Goal: Task Accomplishment & Management: Manage account settings

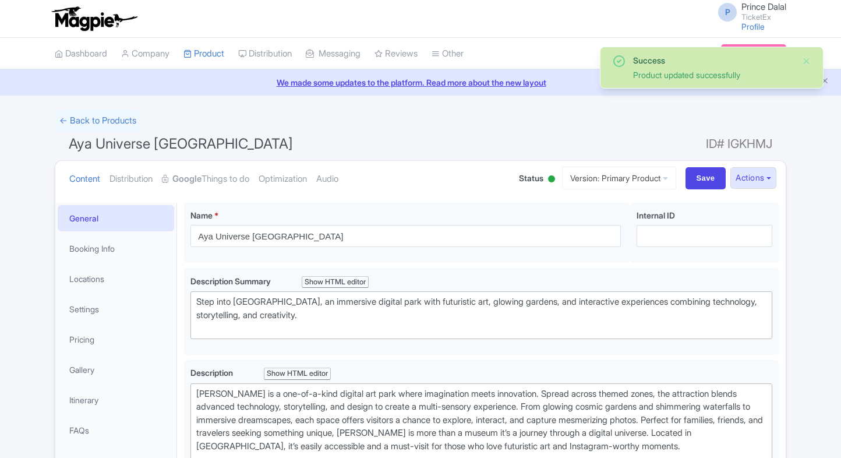
scroll to position [84, 0]
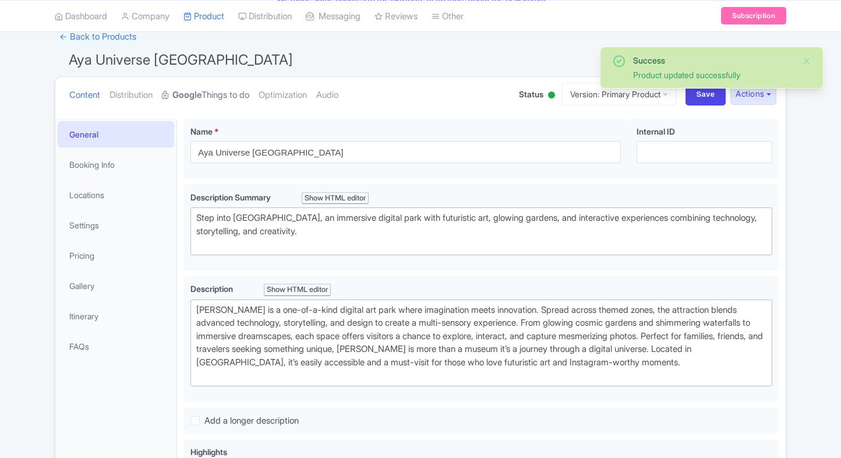
drag, startPoint x: 0, startPoint y: 0, endPoint x: 226, endPoint y: 92, distance: 243.9
click at [226, 92] on link "Google Things to do" at bounding box center [205, 95] width 87 height 37
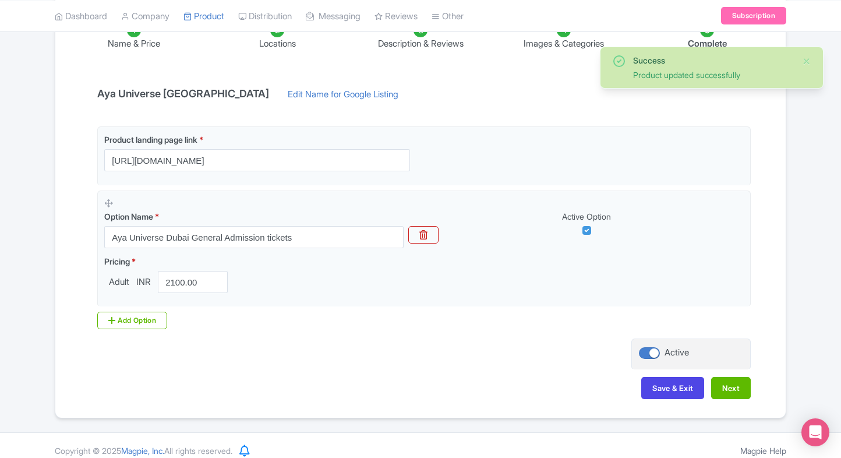
scroll to position [218, 0]
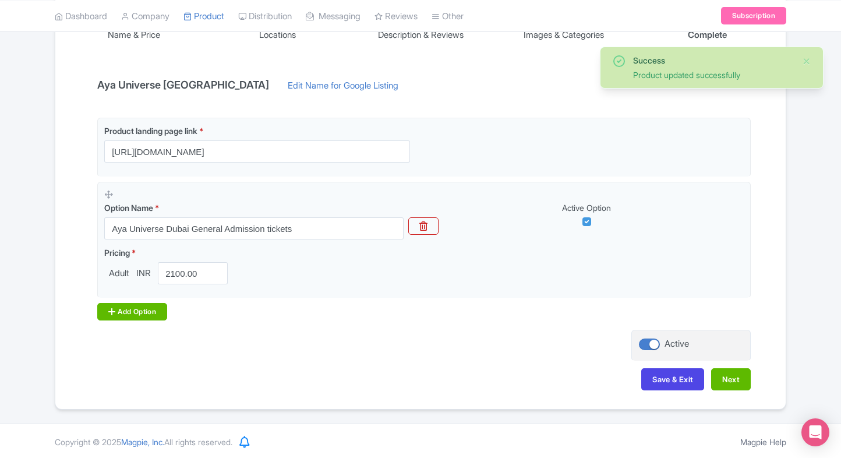
click at [121, 306] on div "Add Option" at bounding box center [132, 311] width 70 height 17
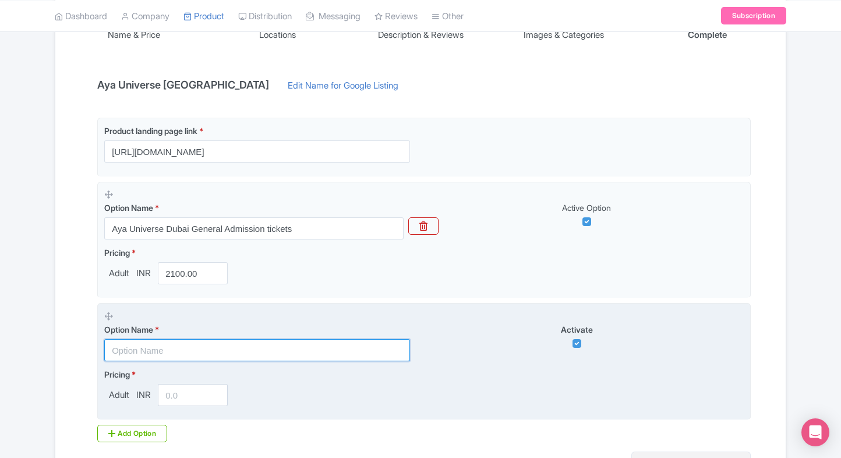
click at [114, 345] on input "text" at bounding box center [257, 350] width 306 height 22
paste input "Combo - Aya Dubai + Dubai Frame Tickets"
type input "Combo - Aya Dubai + Dubai Frame Tickets"
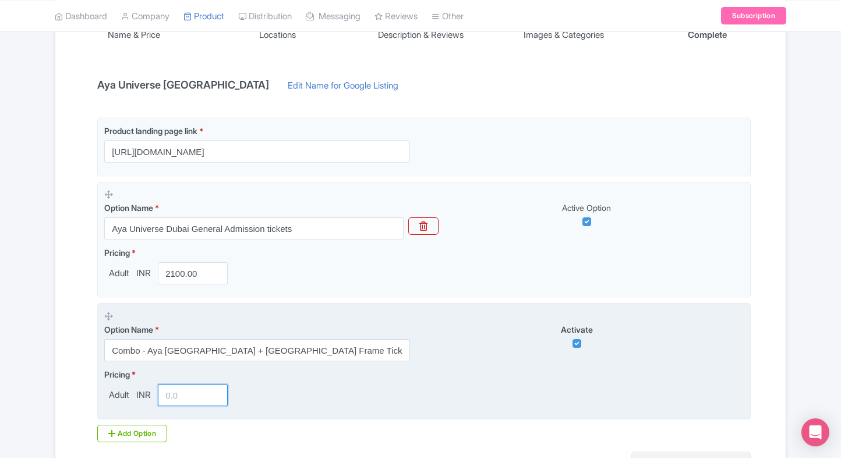
click at [165, 399] on input "number" at bounding box center [193, 395] width 70 height 22
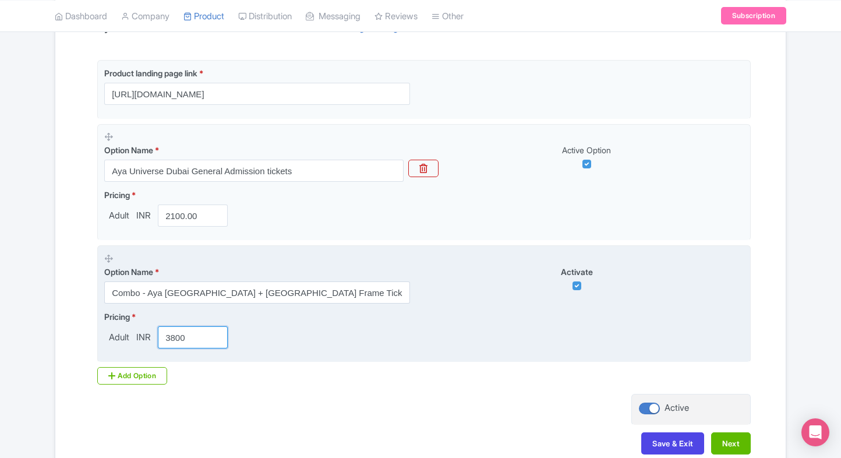
scroll to position [279, 0]
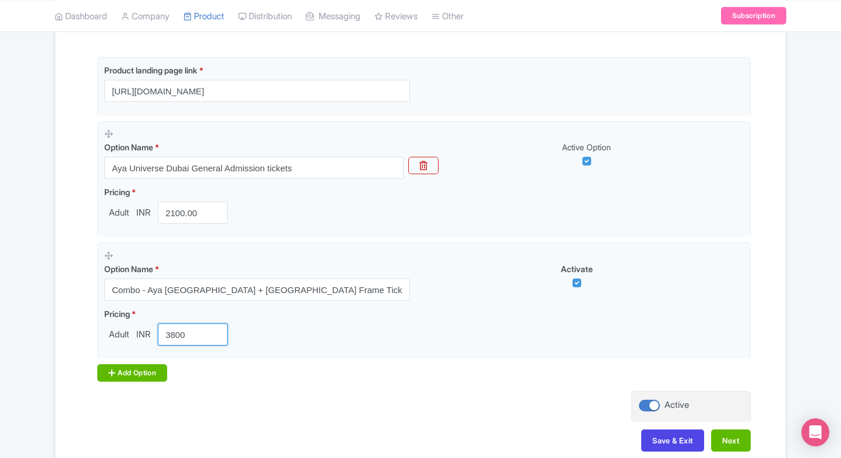
type input "3800"
click at [114, 378] on div "Add Option" at bounding box center [132, 372] width 70 height 17
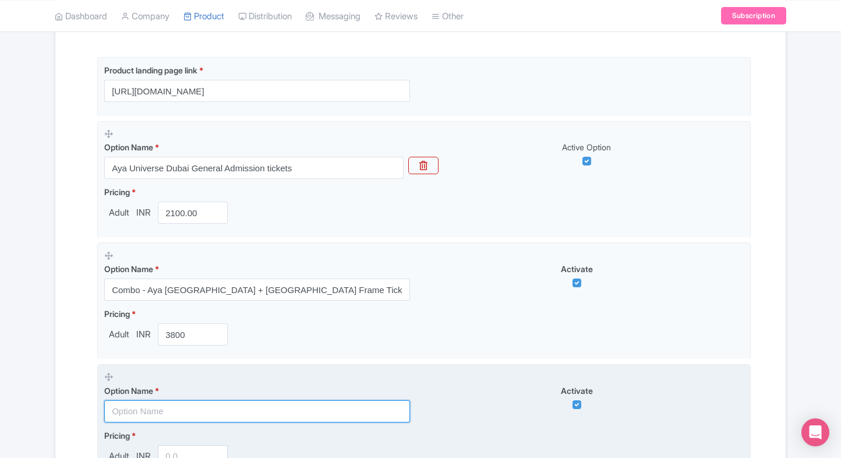
click at [135, 406] on input "text" at bounding box center [257, 411] width 306 height 22
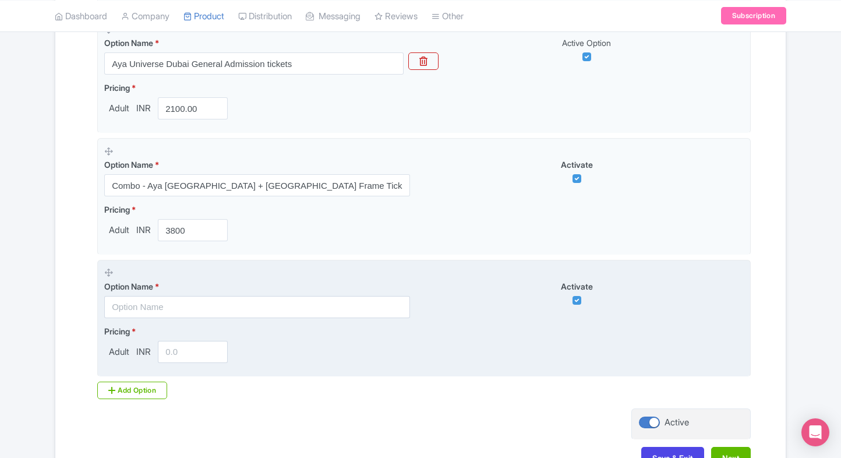
scroll to position [384, 0]
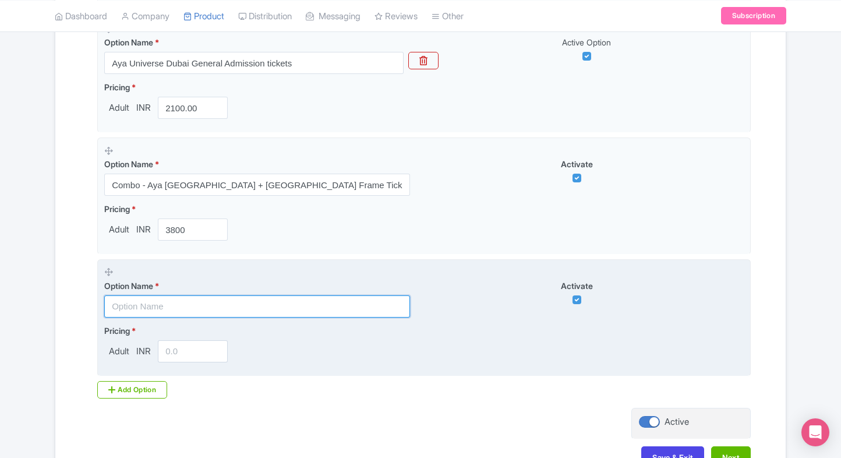
paste input "Combo - Aya Dubai + The Green Planet Dubai Tickets"
type input "Combo - Aya Dubai + The Green Planet Dubai Tickets"
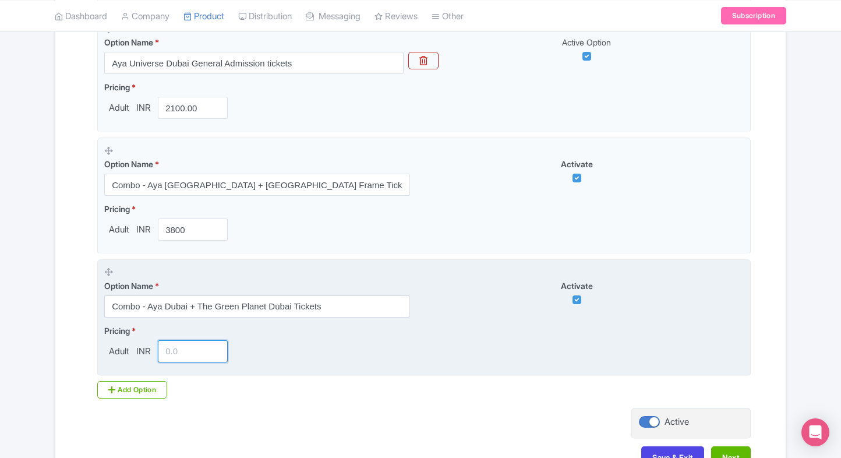
click at [174, 346] on input "number" at bounding box center [193, 351] width 70 height 22
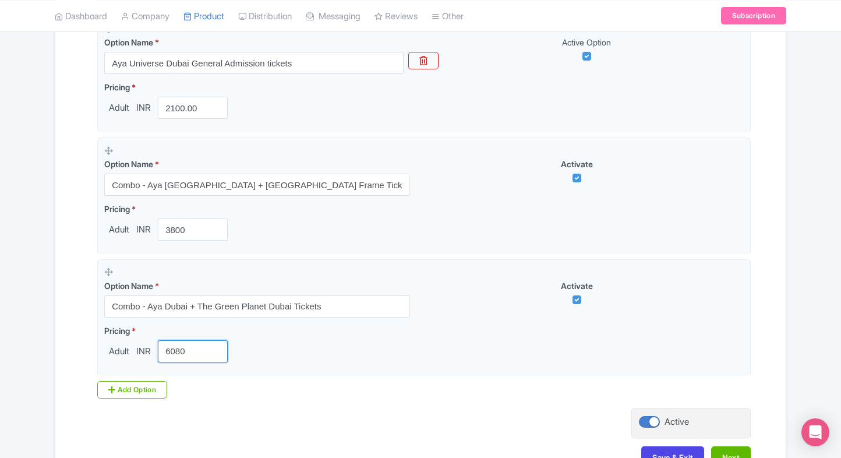
type input "6080"
click at [276, 380] on div "Product landing page link * https://www.ticketex.co/activity/430/aya-universe-d…" at bounding box center [420, 175] width 660 height 446
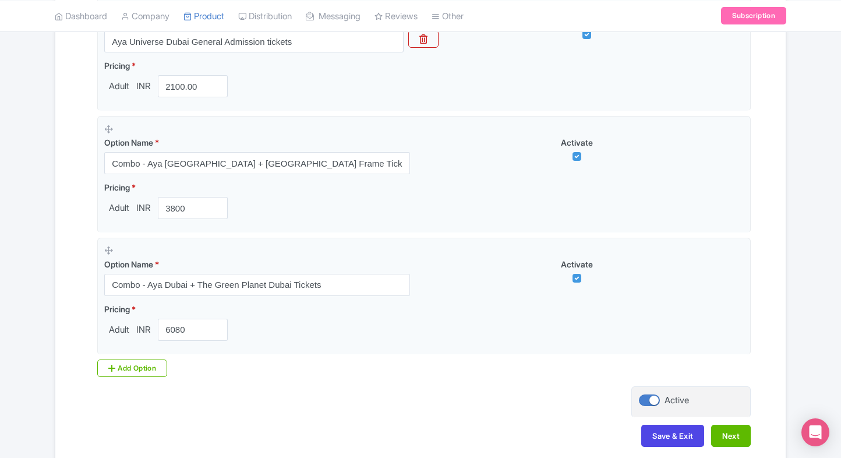
scroll to position [444, 0]
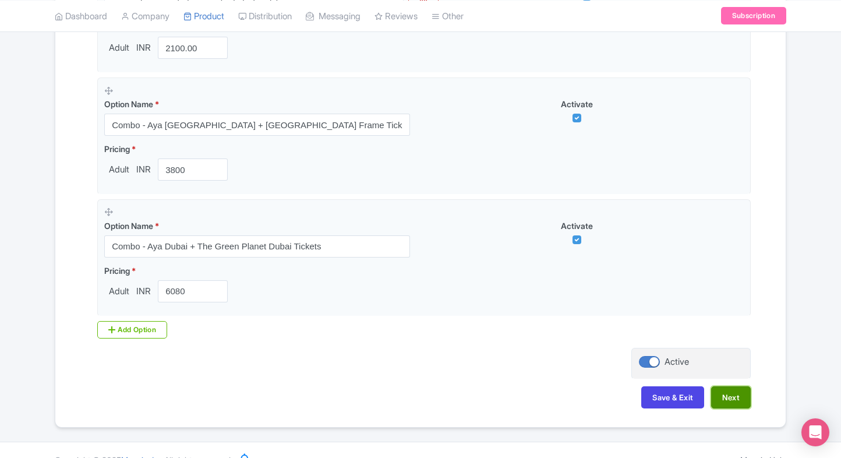
click at [741, 402] on button "Next" at bounding box center [731, 397] width 40 height 22
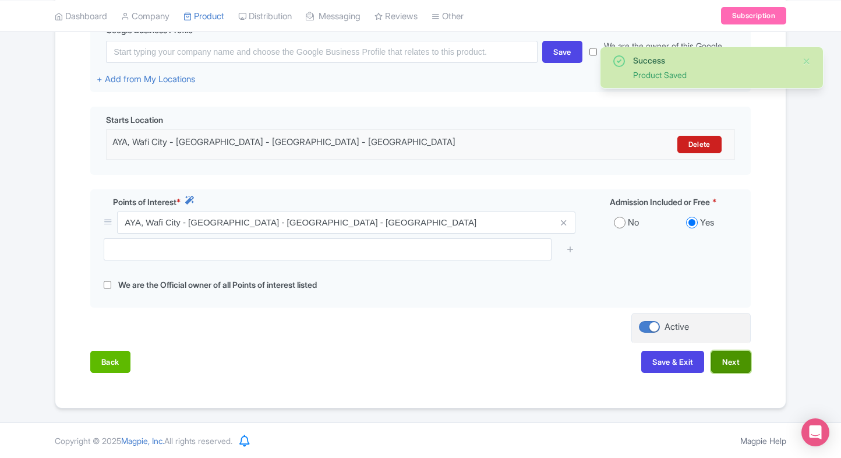
click at [719, 358] on button "Next" at bounding box center [731, 362] width 40 height 22
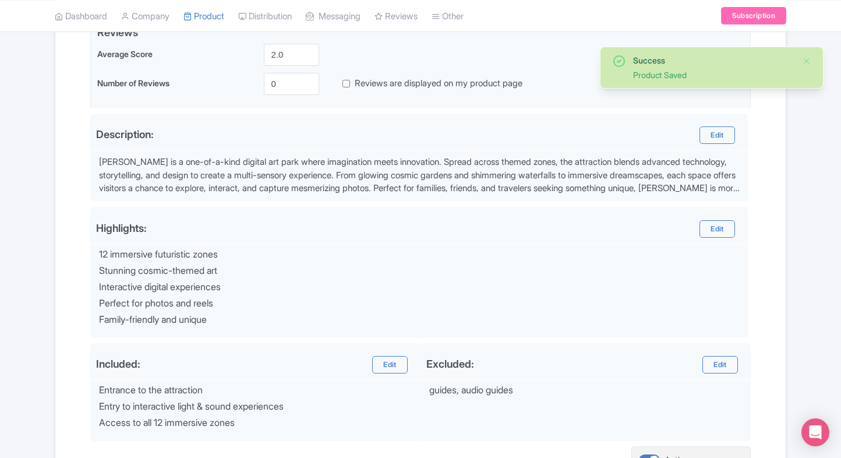
scroll to position [415, 0]
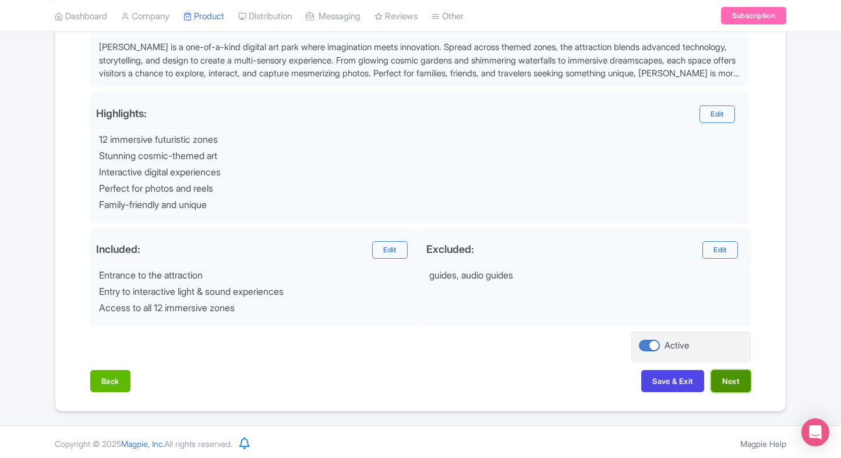
click at [733, 387] on button "Next" at bounding box center [731, 381] width 40 height 22
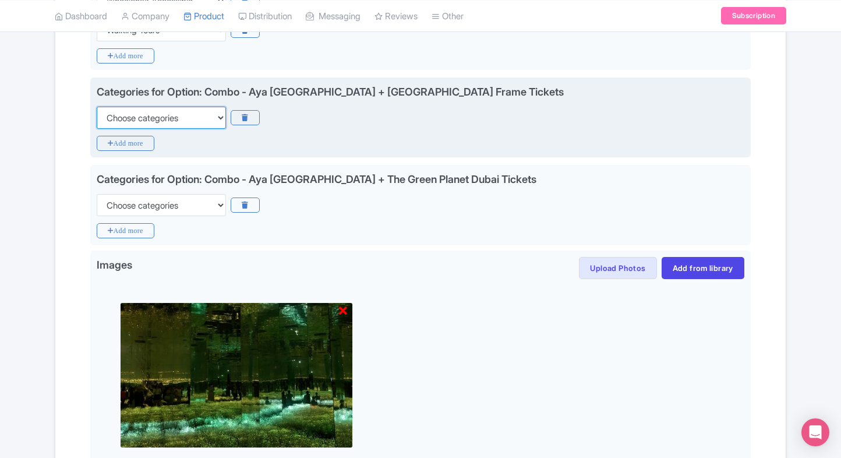
click at [167, 116] on select "Choose categories Adults Only Animals Audio Guide Beaches Bike Tours Boat Tours…" at bounding box center [161, 118] width 129 height 22
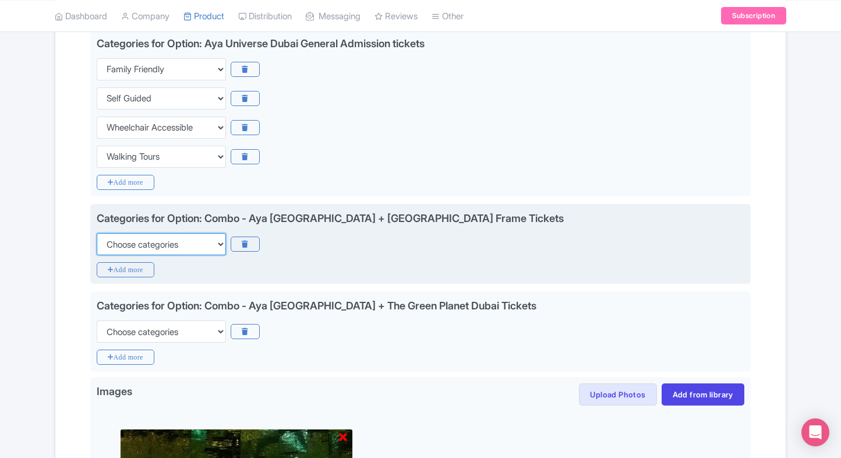
scroll to position [289, 0]
click at [149, 237] on select "Choose categories Adults Only Animals Audio Guide Beaches Bike Tours Boat Tours…" at bounding box center [161, 244] width 129 height 22
select select "family-friendly"
click at [97, 233] on select "Choose categories Adults Only Animals Audio Guide Beaches Bike Tours Boat Tours…" at bounding box center [161, 244] width 129 height 22
click at [126, 266] on icon "Add more" at bounding box center [126, 269] width 58 height 15
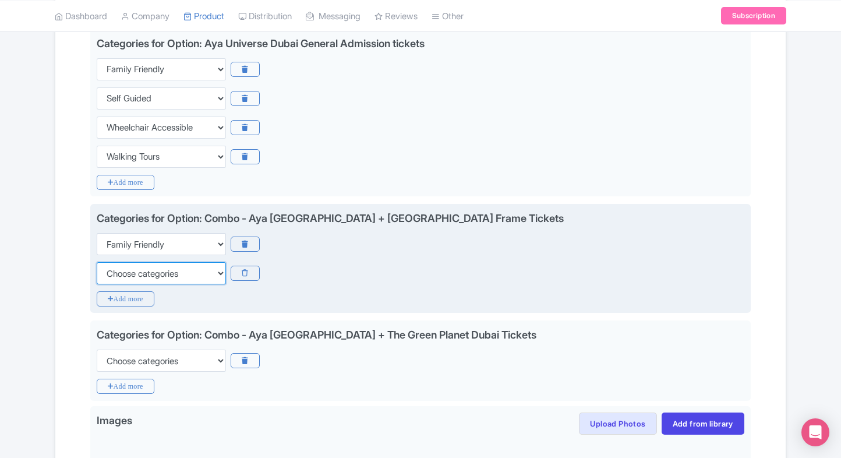
click at [126, 266] on select "Choose categories Adults Only Animals Audio Guide Beaches Bike Tours Boat Tours…" at bounding box center [161, 273] width 129 height 22
select select "self-guided"
click at [97, 262] on select "Choose categories Adults Only Animals Audio Guide Beaches Bike Tours Boat Tours…" at bounding box center [161, 273] width 129 height 22
click at [117, 296] on icon "Add more" at bounding box center [126, 298] width 58 height 15
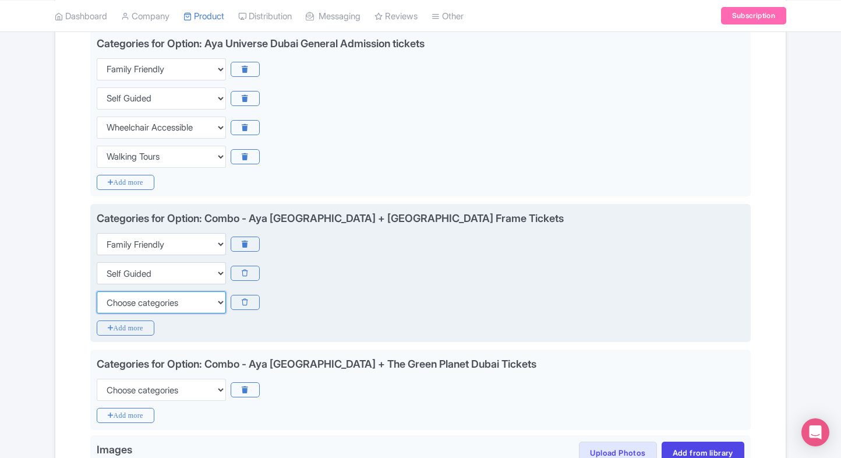
click at [117, 296] on select "Choose categories Adults Only Animals Audio Guide Beaches Bike Tours Boat Tours…" at bounding box center [161, 302] width 129 height 22
click at [97, 291] on select "Choose categories Adults Only Animals Audio Guide Beaches Bike Tours Boat Tours…" at bounding box center [161, 302] width 129 height 22
click at [117, 296] on select "Choose categories Adults Only Animals Audio Guide Beaches Bike Tours Boat Tours…" at bounding box center [161, 302] width 129 height 22
select select "wheelchair-accessible"
click at [97, 291] on select "Choose categories Adults Only Animals Audio Guide Beaches Bike Tours Boat Tours…" at bounding box center [161, 302] width 129 height 22
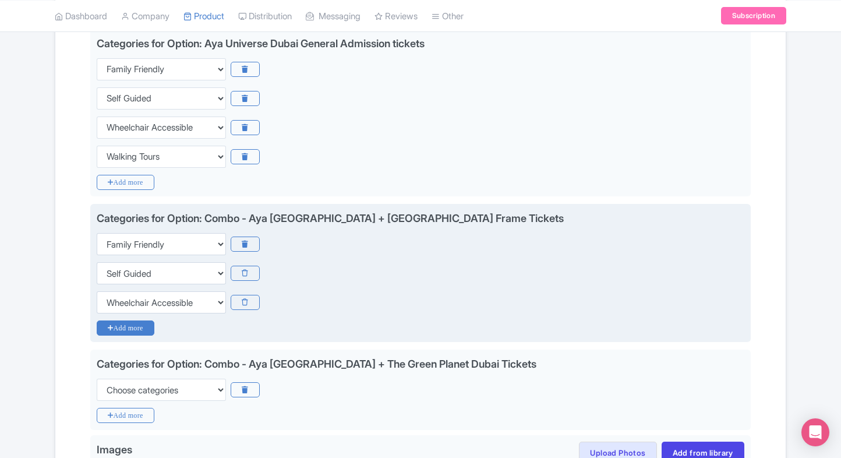
click at [115, 323] on icon "Add more" at bounding box center [126, 327] width 58 height 15
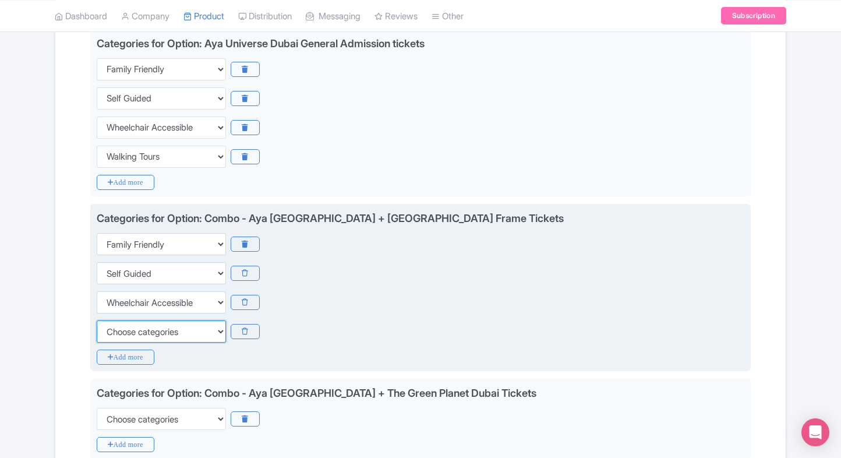
click at [115, 323] on select "Choose categories Adults Only Animals Audio Guide Beaches Bike Tours Boat Tours…" at bounding box center [161, 331] width 129 height 22
select select "walking-tours"
click at [97, 320] on select "Choose categories Adults Only Animals Audio Guide Beaches Bike Tours Boat Tours…" at bounding box center [161, 331] width 129 height 22
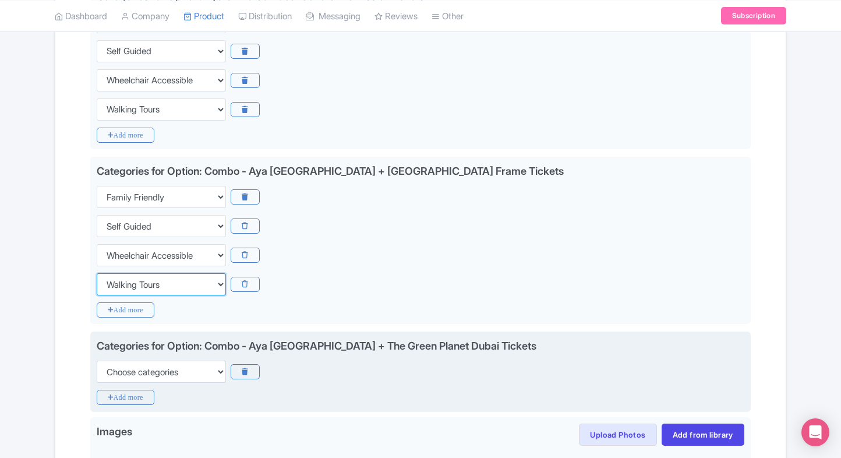
scroll to position [337, 0]
click at [119, 366] on select "Choose categories Adults Only Animals Audio Guide Beaches Bike Tours Boat Tours…" at bounding box center [161, 371] width 129 height 22
select select "family-friendly"
click at [97, 360] on select "Choose categories Adults Only Animals Audio Guide Beaches Bike Tours Boat Tours…" at bounding box center [161, 371] width 129 height 22
click at [111, 404] on div "Categories for Option: Combo - Aya Dubai + The Green Planet Dubai Tickets Choos…" at bounding box center [420, 371] width 660 height 80
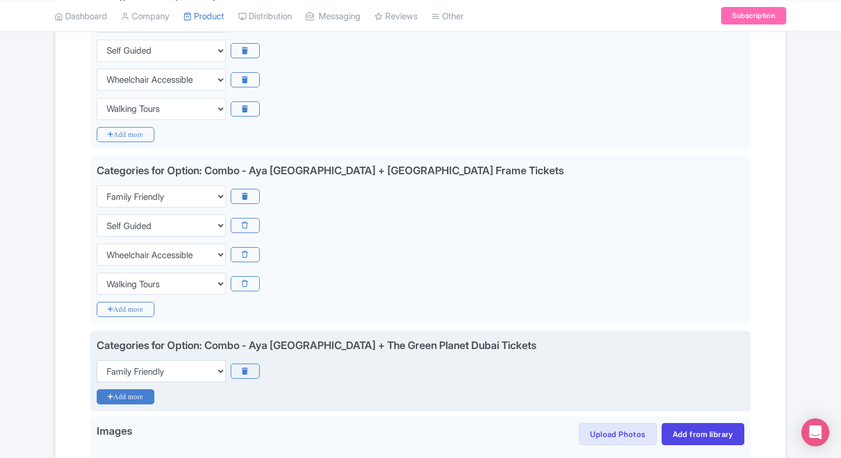
click at [119, 398] on icon "Add more" at bounding box center [126, 396] width 58 height 15
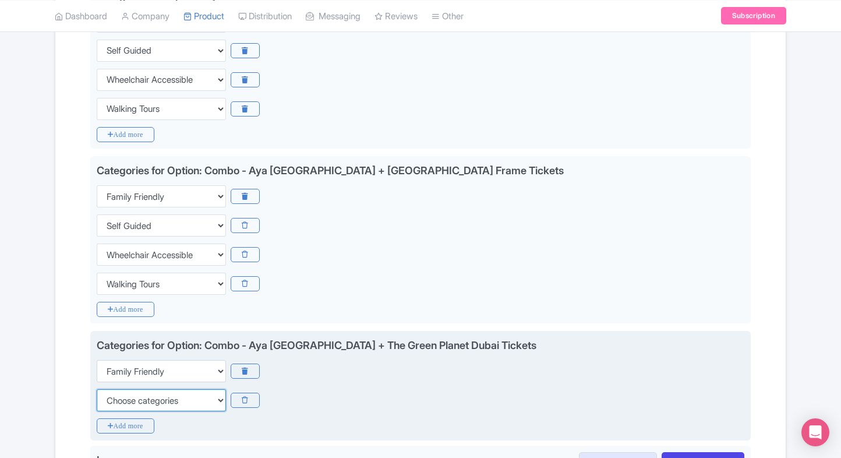
click at [119, 398] on select "Choose categories Adults Only Animals Audio Guide Beaches Bike Tours Boat Tours…" at bounding box center [161, 400] width 129 height 22
select select "self-guided"
click at [97, 389] on select "Choose categories Adults Only Animals Audio Guide Beaches Bike Tours Boat Tours…" at bounding box center [161, 400] width 129 height 22
click at [117, 425] on icon "Add more" at bounding box center [126, 425] width 58 height 15
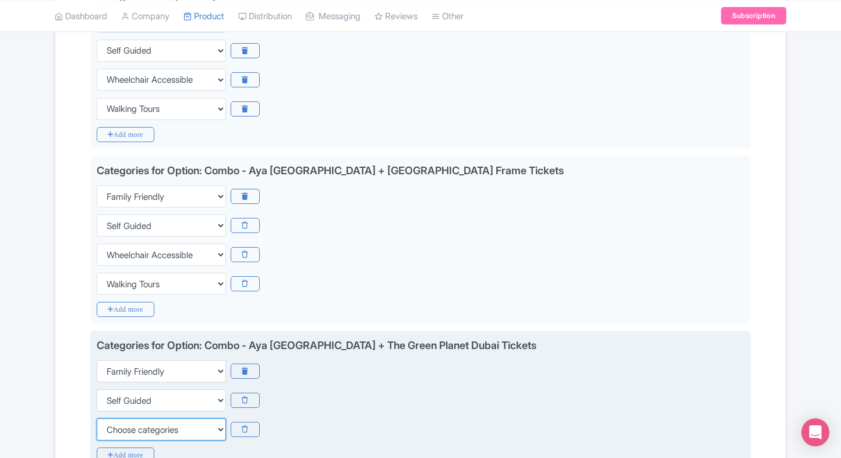
click at [117, 425] on select "Choose categories Adults Only Animals Audio Guide Beaches Bike Tours Boat Tours…" at bounding box center [161, 429] width 129 height 22
select select "wheelchair-accessible"
click at [97, 418] on select "Choose categories Adults Only Animals Audio Guide Beaches Bike Tours Boat Tours…" at bounding box center [161, 429] width 129 height 22
click at [111, 447] on icon "Add more" at bounding box center [126, 454] width 58 height 15
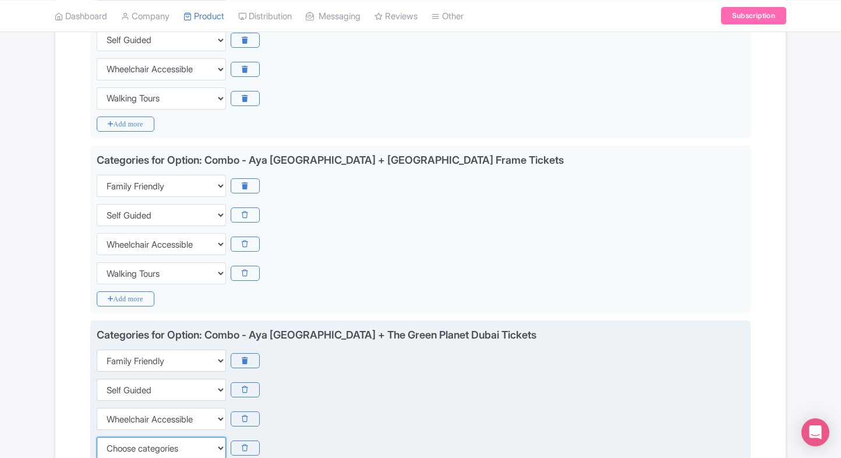
click at [111, 447] on select "Choose categories Adults Only Animals Audio Guide Beaches Bike Tours Boat Tours…" at bounding box center [161, 448] width 129 height 22
select select "walking-tours"
click at [97, 437] on select "Choose categories Adults Only Animals Audio Guide Beaches Bike Tours Boat Tours…" at bounding box center [161, 448] width 129 height 22
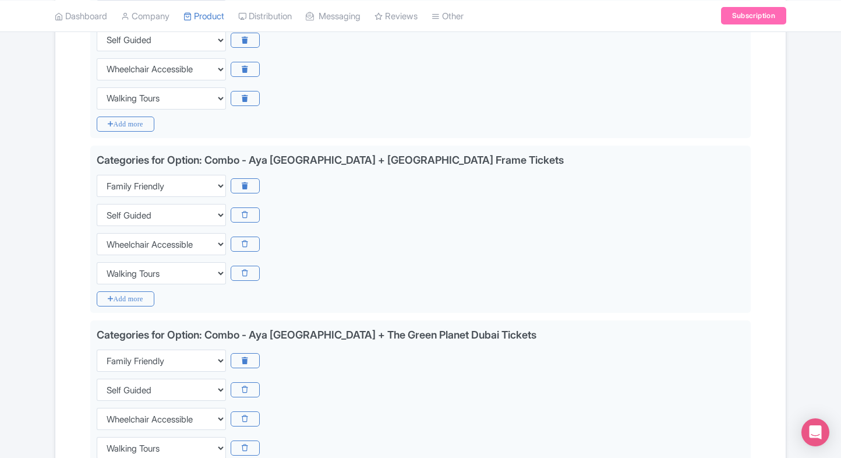
click at [75, 416] on div "Name & Price Locations Description & Reviews Images & Categories Complete Edit …" at bounding box center [420, 330] width 716 height 935
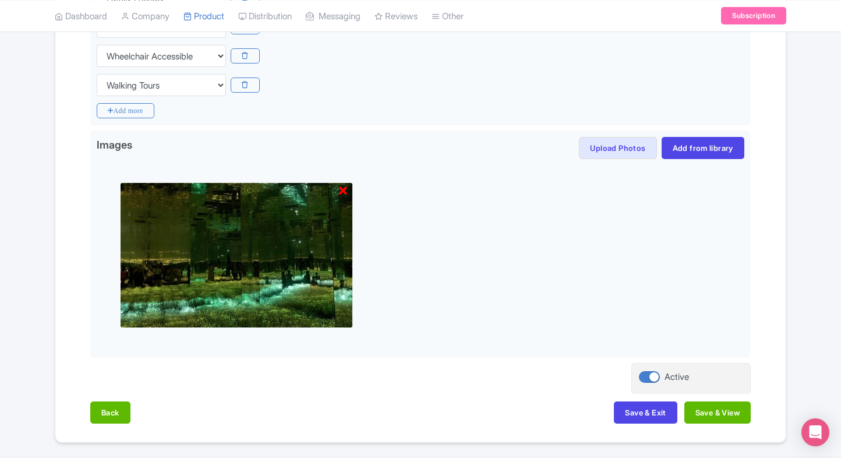
scroll to position [742, 0]
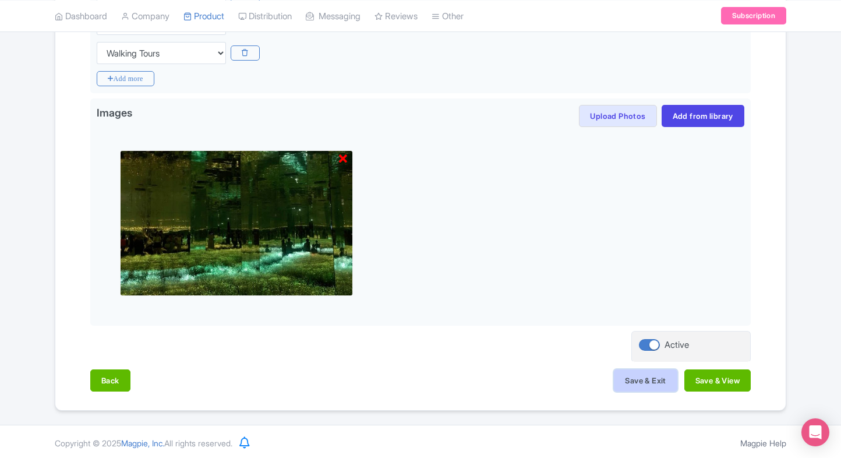
click at [660, 380] on button "Save & Exit" at bounding box center [645, 380] width 63 height 22
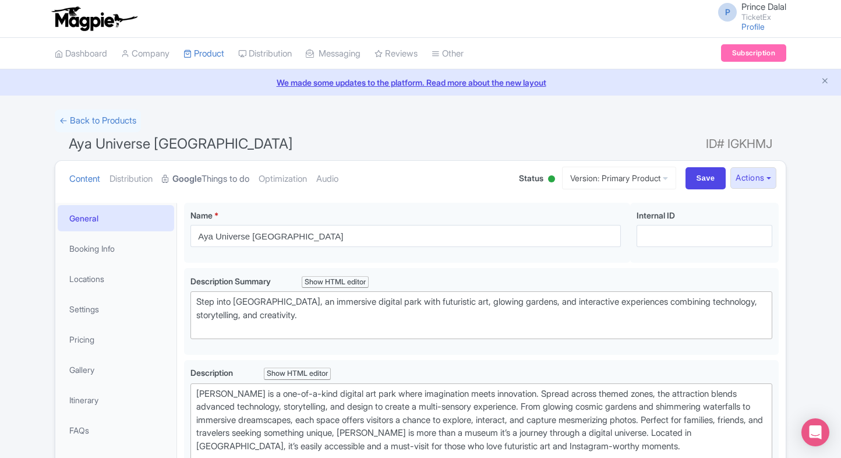
click at [203, 186] on link "Google Things to do" at bounding box center [205, 179] width 87 height 37
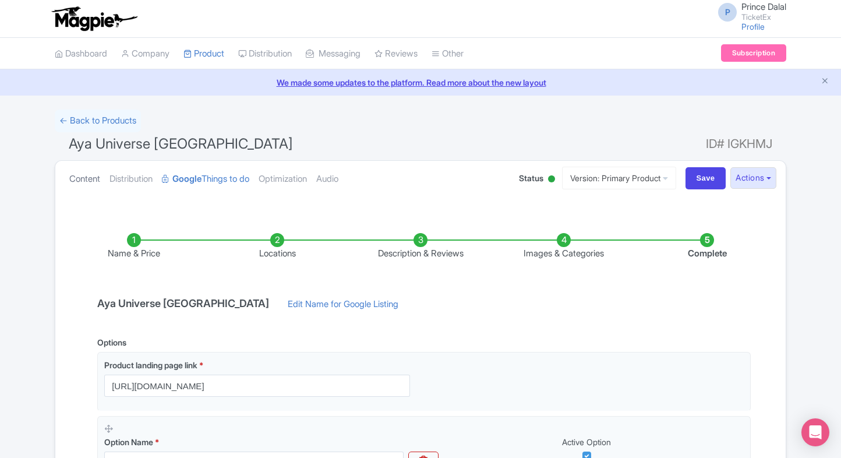
click at [87, 194] on link "Content" at bounding box center [84, 179] width 31 height 37
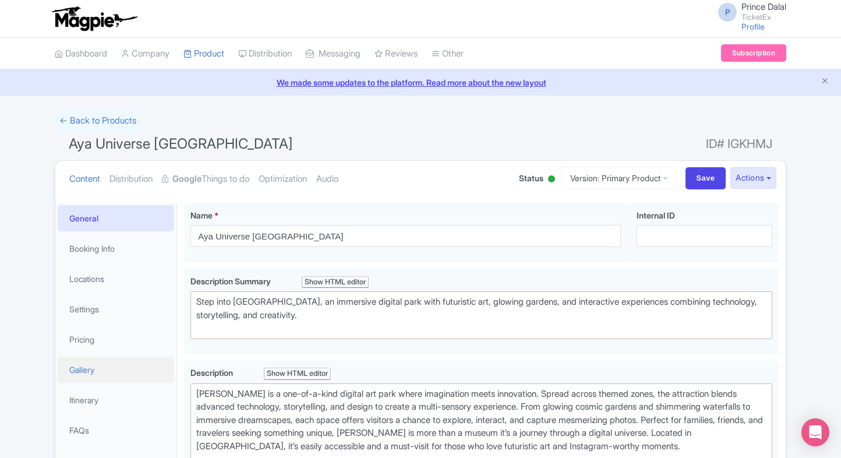
click at [104, 374] on link "Gallery" at bounding box center [116, 369] width 116 height 26
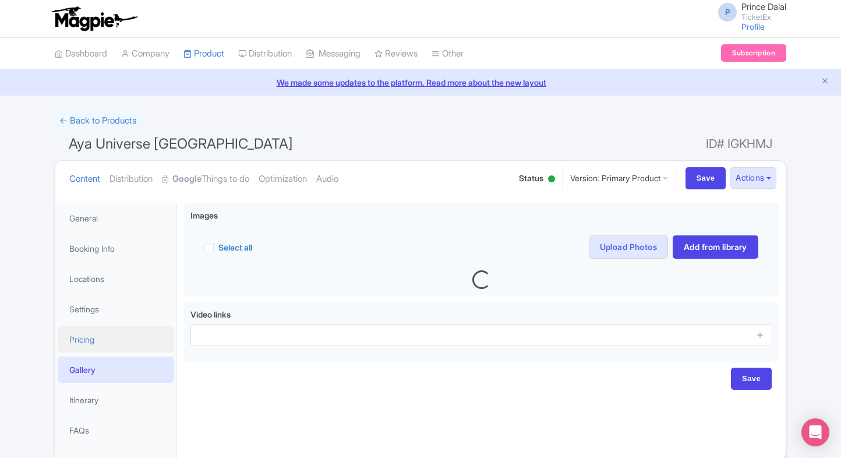
click at [137, 327] on link "Pricing" at bounding box center [116, 339] width 116 height 26
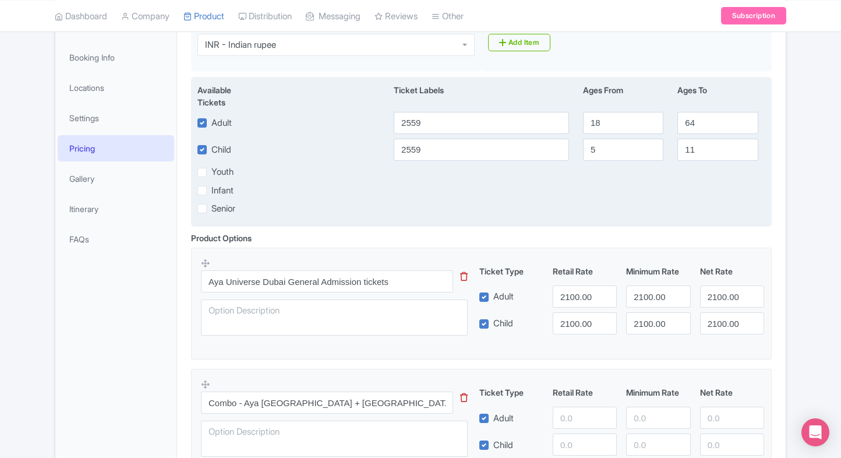
scroll to position [190, 0]
drag, startPoint x: 444, startPoint y: 124, endPoint x: 355, endPoint y: 132, distance: 88.8
click at [355, 132] on div "Adult 2559 18 64" at bounding box center [481, 124] width 582 height 22
type input "2100"
click at [409, 152] on input "2559" at bounding box center [481, 151] width 175 height 22
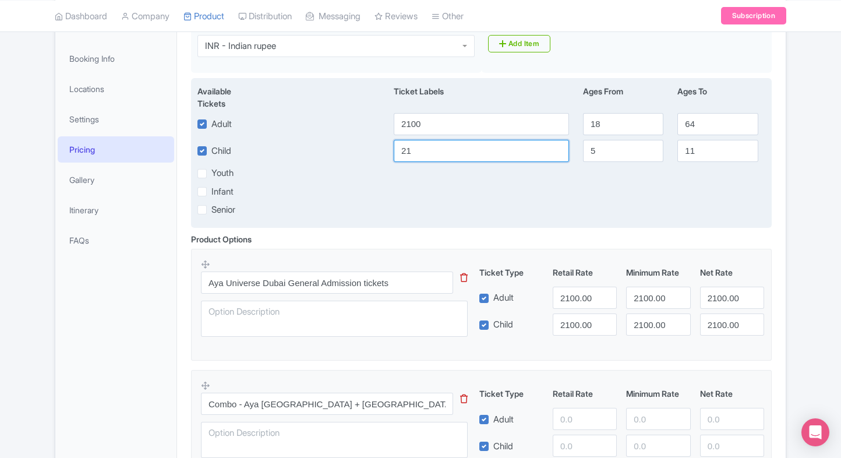
click at [409, 152] on input "21" at bounding box center [481, 151] width 175 height 22
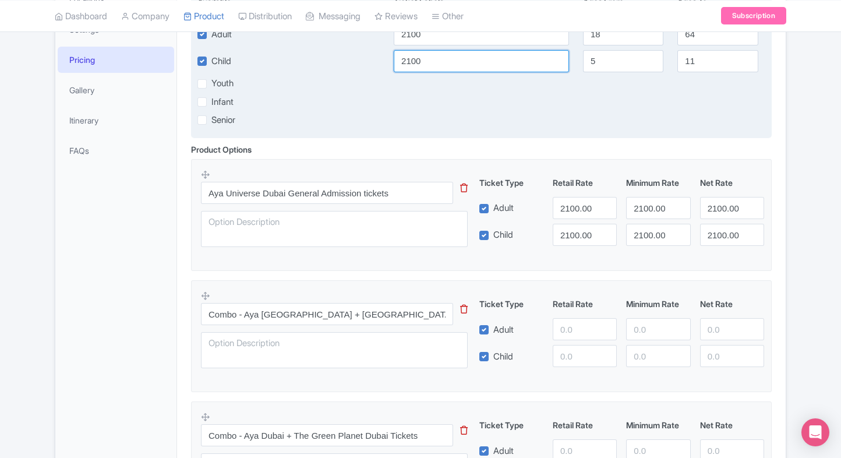
scroll to position [284, 0]
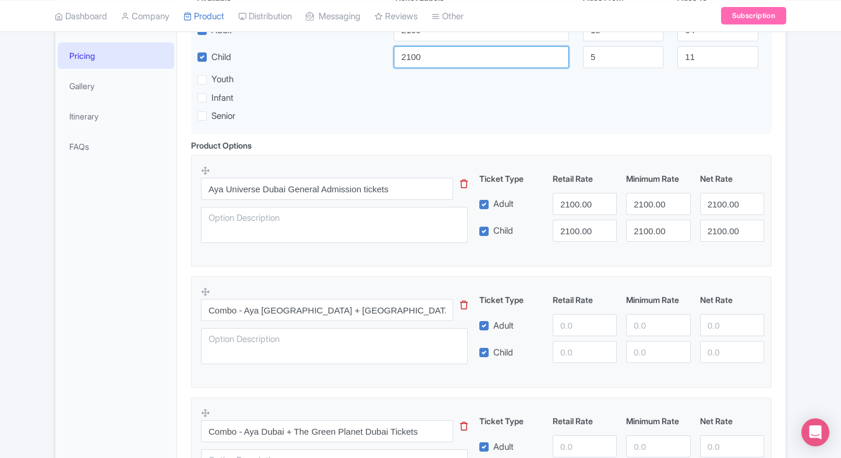
type input "2100"
click at [565, 321] on input "number" at bounding box center [585, 325] width 64 height 22
type input "3800"
click at [581, 358] on input "number" at bounding box center [585, 352] width 64 height 22
paste input "3800"
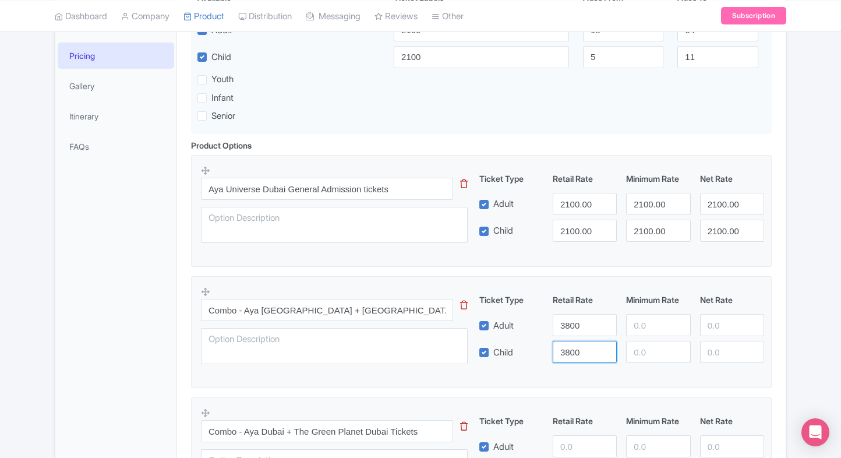
type input "3800"
click at [654, 320] on input "number" at bounding box center [658, 325] width 64 height 22
paste input "3800"
type input "3800"
click at [649, 341] on input "number" at bounding box center [658, 352] width 64 height 22
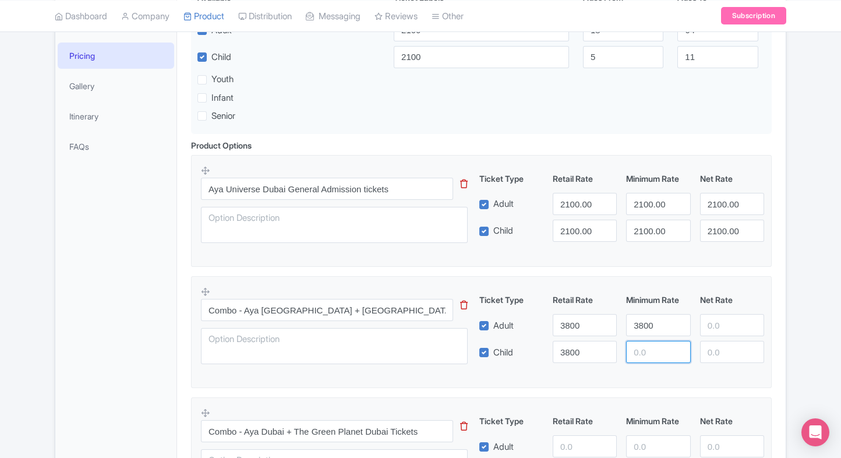
paste input "3800"
type input "3800"
click at [744, 325] on input "number" at bounding box center [732, 325] width 64 height 22
paste input "3800"
type input "3800"
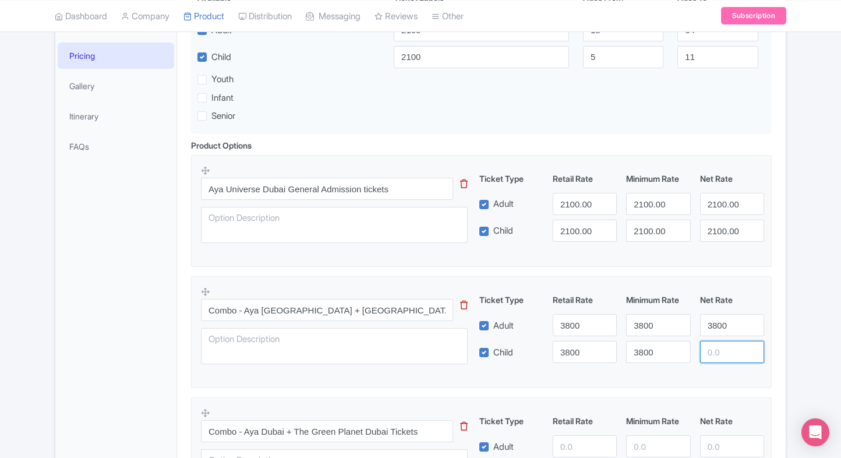
paste input "3800"
click at [708, 348] on input "number" at bounding box center [732, 352] width 64 height 22
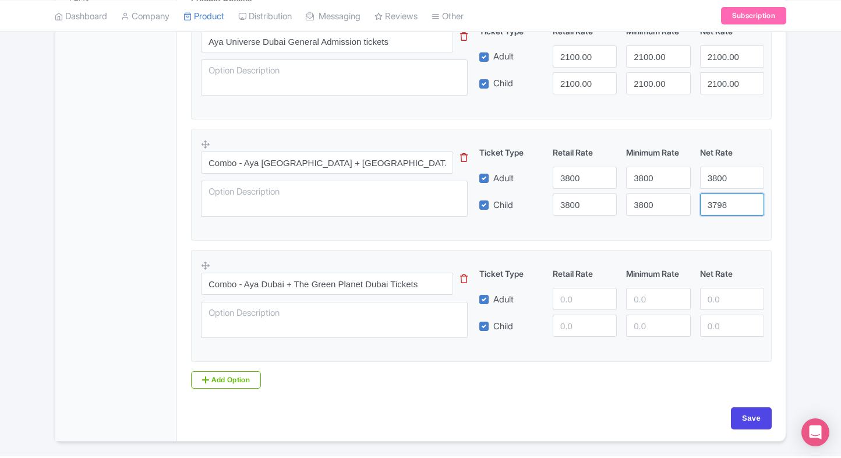
scroll to position [463, 0]
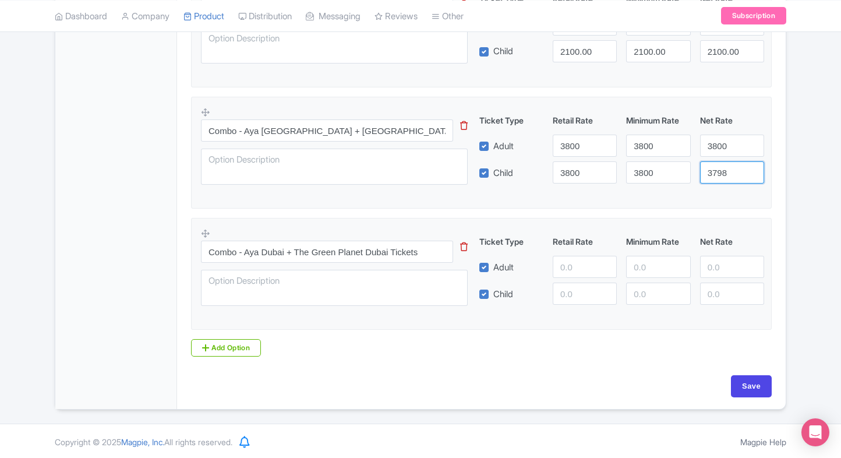
type input "3798"
click at [574, 253] on div "Ticket Type Retail Rate Minimum Rate Net Rate Adult Child This tip has not data…" at bounding box center [622, 269] width 281 height 69
click at [568, 260] on input "number" at bounding box center [585, 267] width 64 height 22
type input "6080"
click at [574, 300] on input "number" at bounding box center [585, 293] width 64 height 22
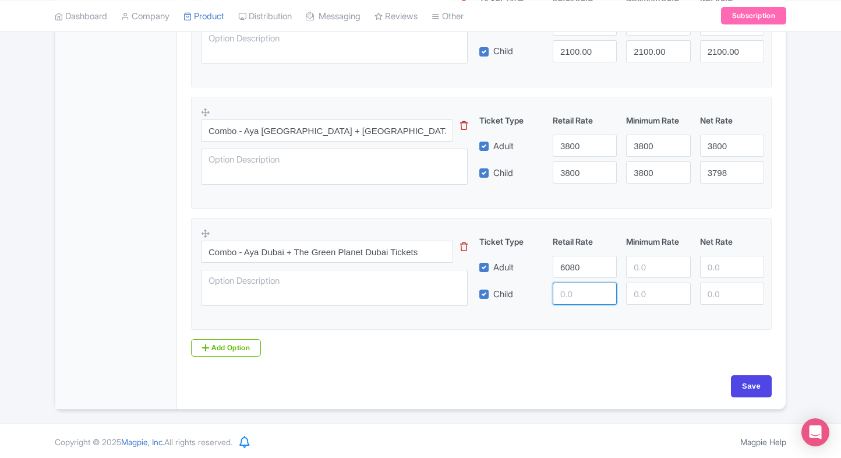
paste input "6080"
type input "6080"
click at [646, 271] on input "number" at bounding box center [658, 267] width 64 height 22
paste input "6080"
type input "6080"
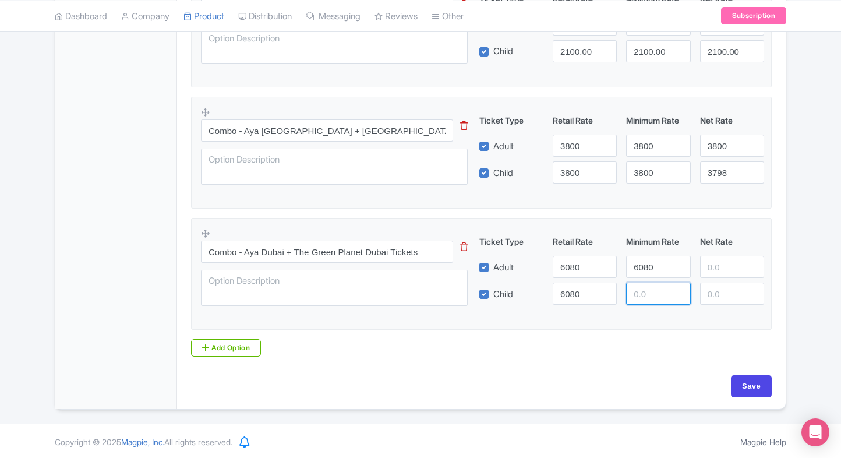
paste input "6080"
click at [645, 291] on input "number" at bounding box center [658, 293] width 64 height 22
type input "6080"
click at [720, 261] on input "number" at bounding box center [732, 267] width 64 height 22
paste input "6080"
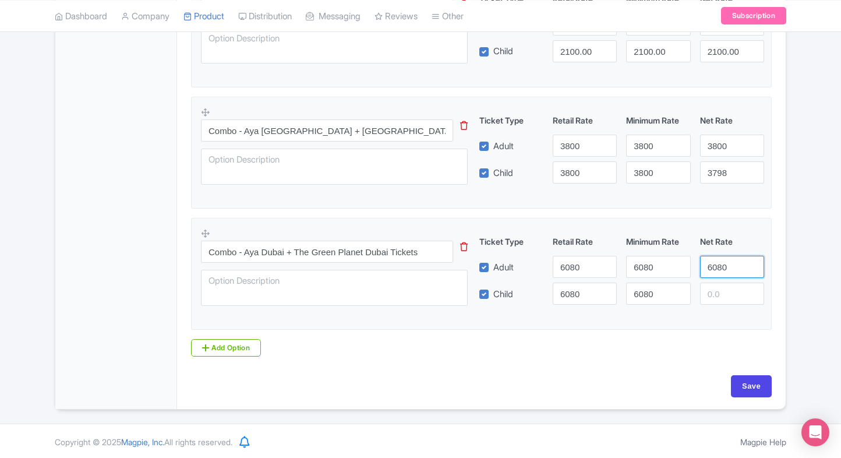
type input "6080"
click at [720, 299] on input "number" at bounding box center [732, 293] width 64 height 22
paste input "6080"
type input "6080"
click at [703, 350] on div "Product Options i Aya Universe Dubai General Admission tickets This tip has not…" at bounding box center [481, 158] width 595 height 397
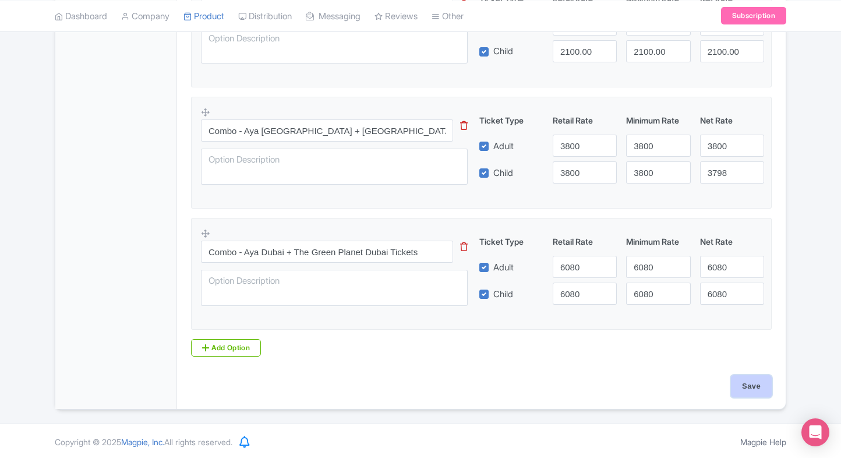
click at [752, 381] on input "Save" at bounding box center [751, 386] width 41 height 22
type input "Saving..."
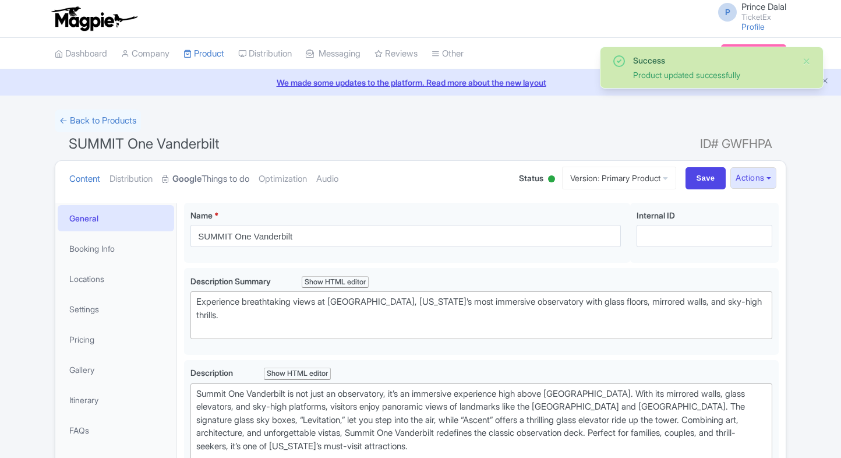
drag, startPoint x: 0, startPoint y: 0, endPoint x: 207, endPoint y: 168, distance: 266.6
click at [207, 168] on link "Google Things to do" at bounding box center [205, 179] width 87 height 37
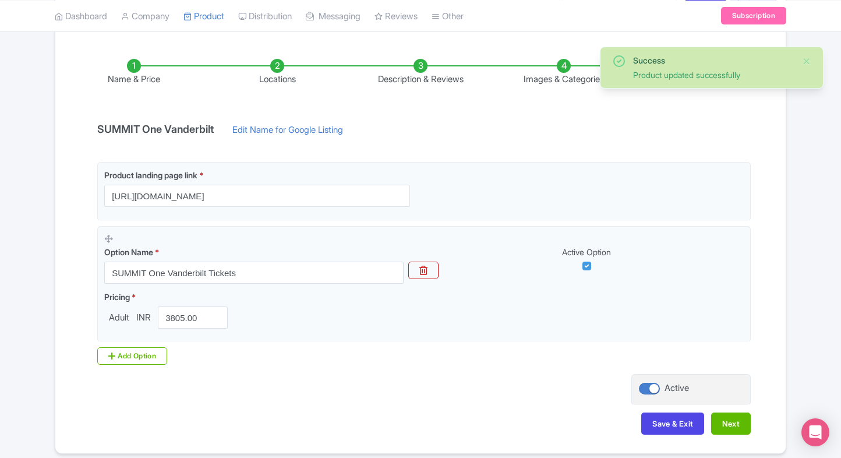
scroll to position [218, 0]
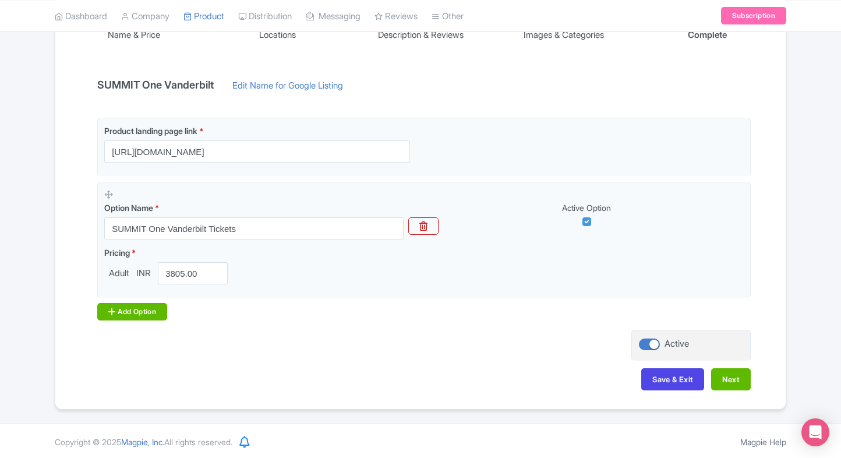
click at [118, 318] on div "Add Option" at bounding box center [132, 311] width 70 height 17
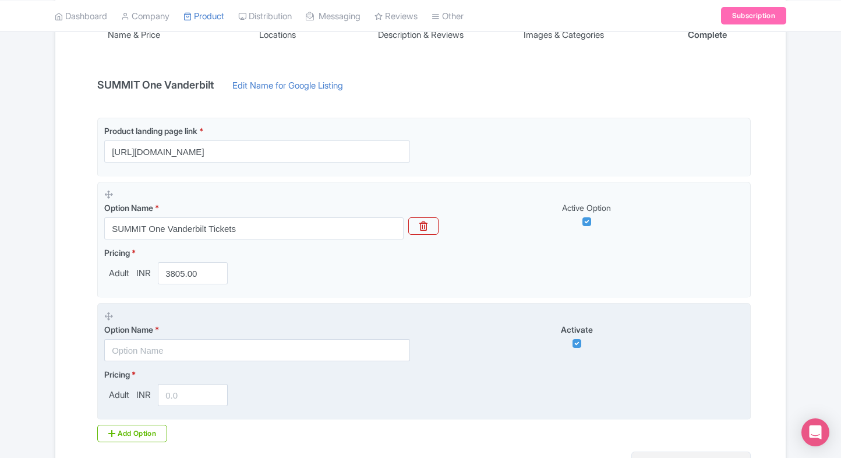
click at [121, 337] on div "Option Name *" at bounding box center [257, 342] width 306 height 38
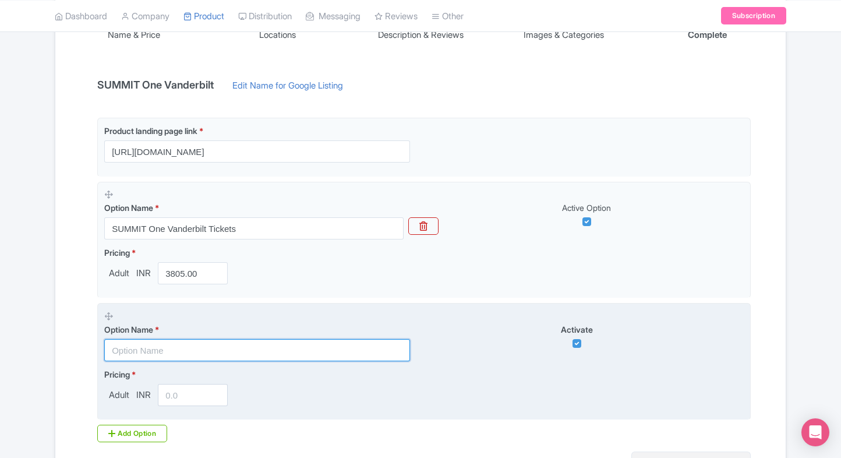
click at [135, 348] on input "text" at bounding box center [257, 350] width 306 height 22
paste input "Summit One Vanderbilt Sunset Entry"
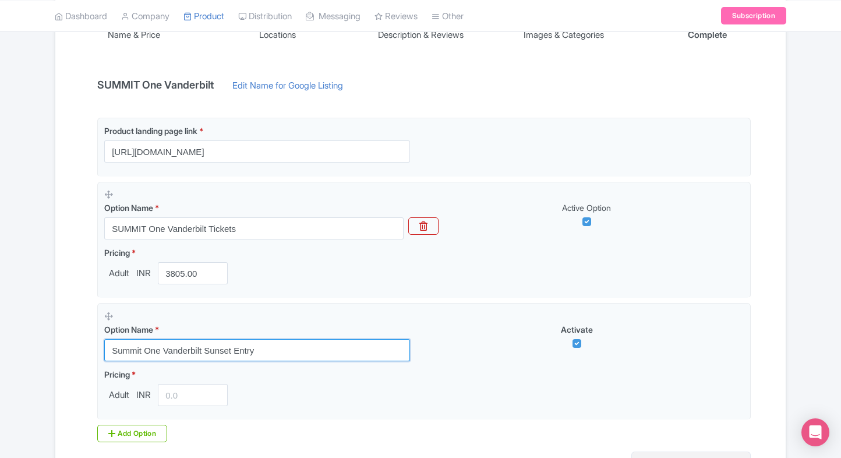
type input "Summit One Vanderbilt Sunset Entry"
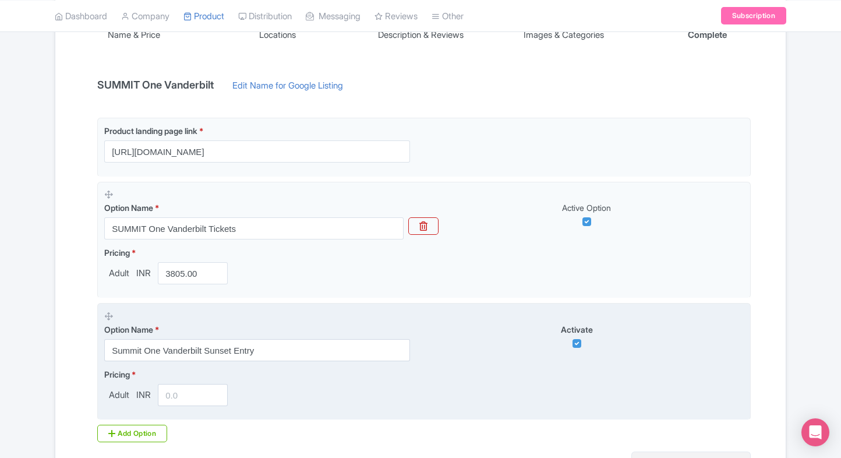
click at [193, 395] on input "number" at bounding box center [193, 395] width 70 height 22
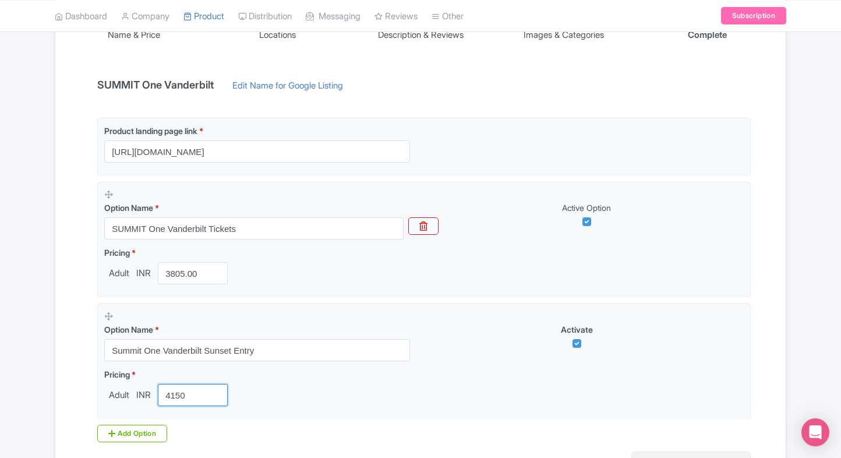
scroll to position [310, 0]
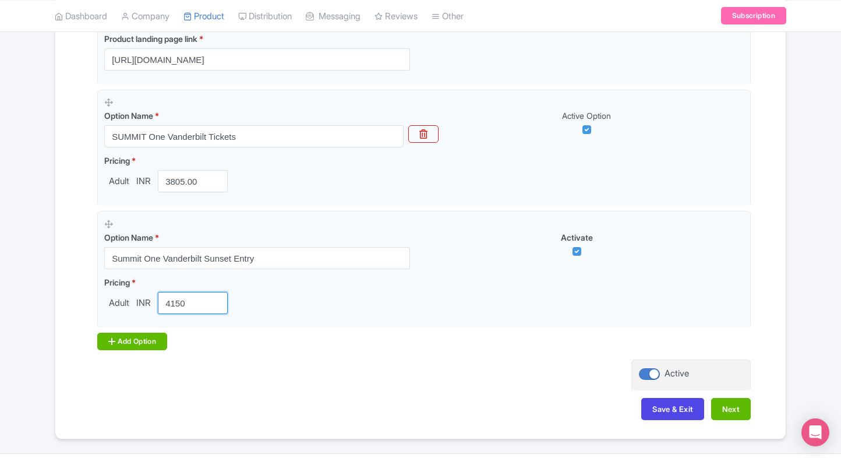
type input "4150"
click at [139, 333] on div "Add Option" at bounding box center [132, 340] width 70 height 17
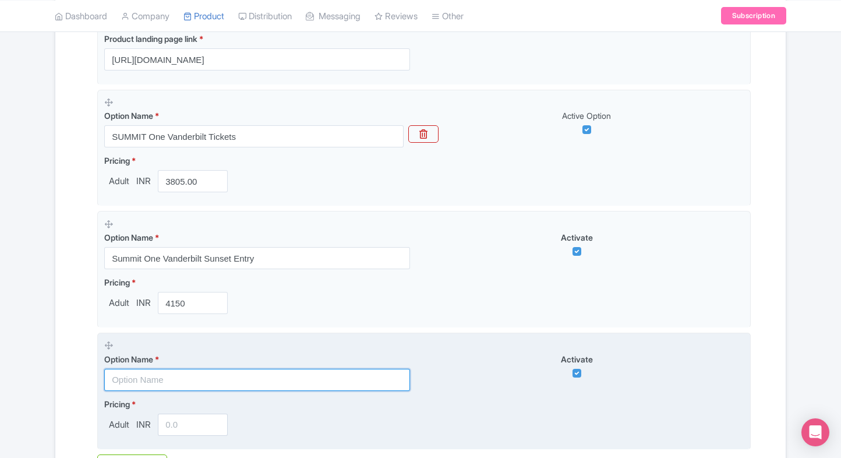
click at [123, 369] on input "text" at bounding box center [257, 380] width 306 height 22
paste input "Summit one vanderbilt Early Bird Entry"
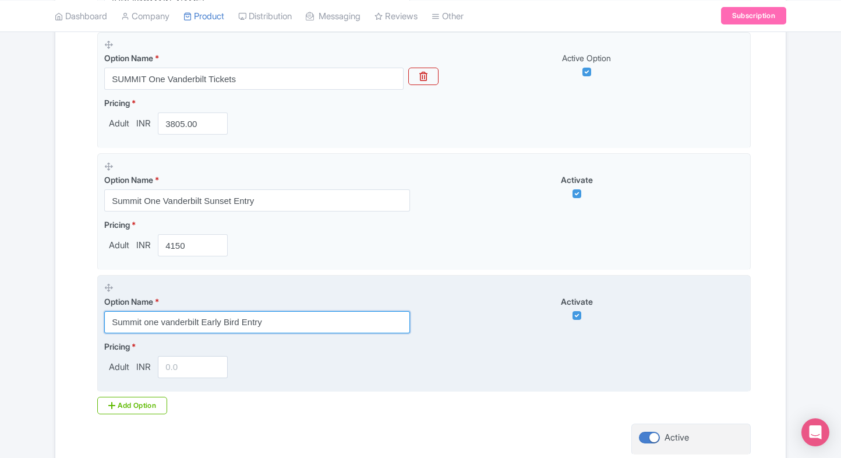
type input "Summit one vanderbilt Early Bird Entry"
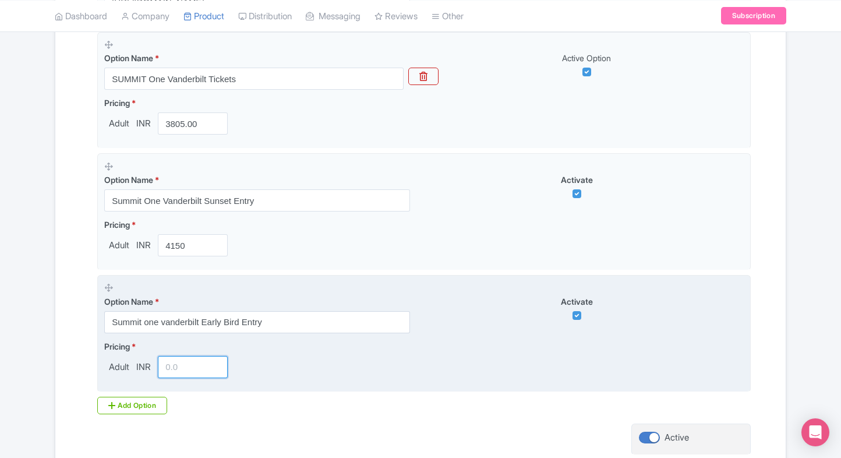
click at [175, 372] on input "number" at bounding box center [193, 367] width 70 height 22
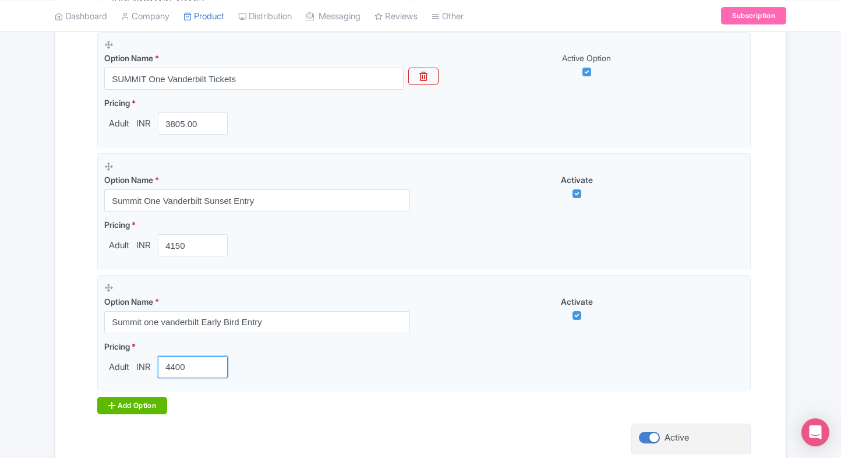
type input "4400"
click at [116, 397] on div "Add Option" at bounding box center [132, 405] width 70 height 17
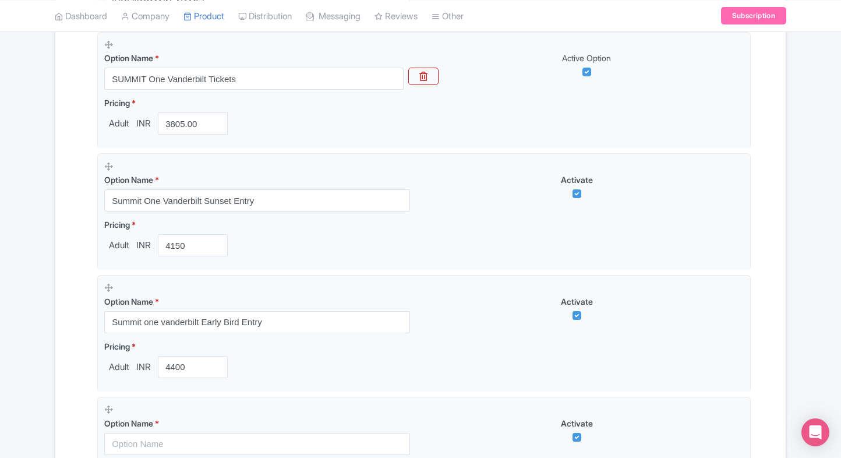
scroll to position [490, 0]
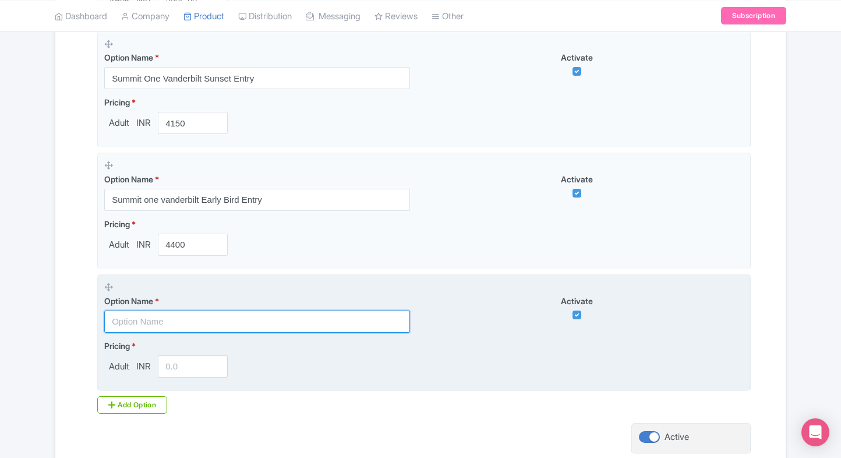
paste input "Combo - SUMMIT One Vanderbilt + [US_STATE][GEOGRAPHIC_DATA]"
click at [201, 310] on input "text" at bounding box center [257, 321] width 306 height 22
type input "Combo - SUMMIT One Vanderbilt + [US_STATE][GEOGRAPHIC_DATA]"
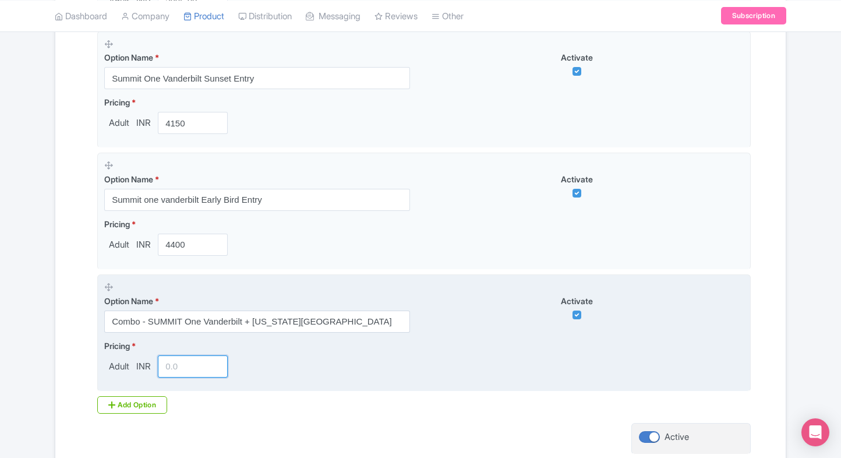
click at [180, 367] on input "number" at bounding box center [193, 366] width 70 height 22
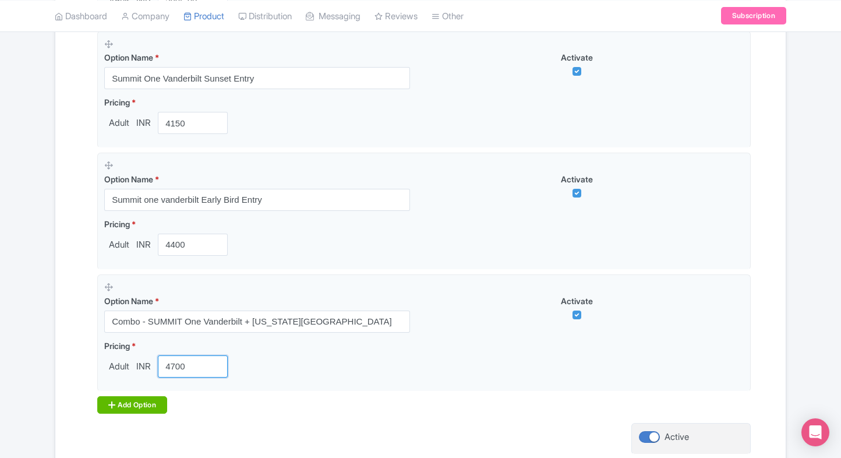
type input "4700"
click at [118, 402] on div "Add Option" at bounding box center [132, 404] width 70 height 17
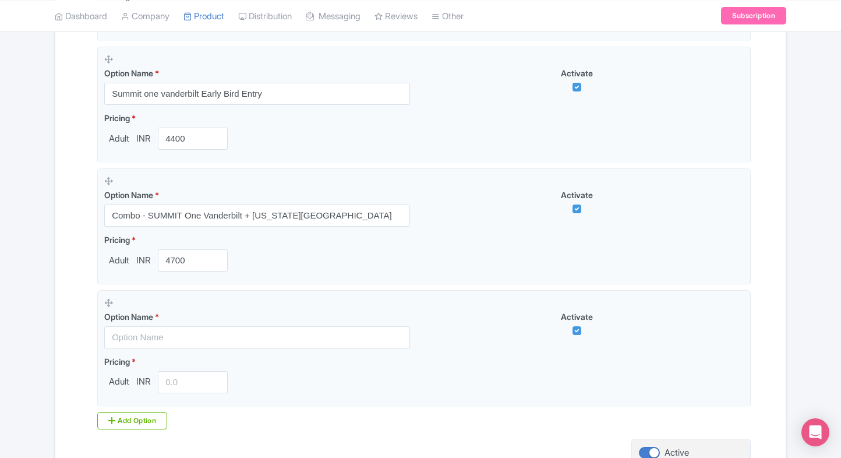
scroll to position [598, 0]
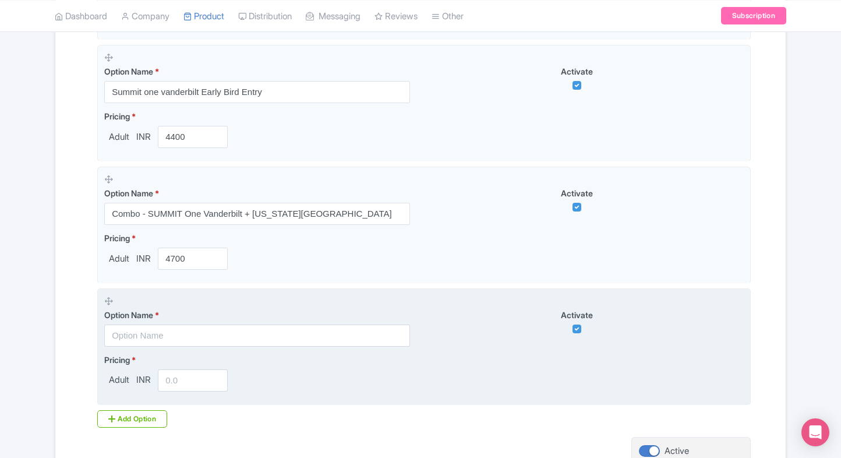
click at [116, 327] on input "text" at bounding box center [257, 335] width 306 height 22
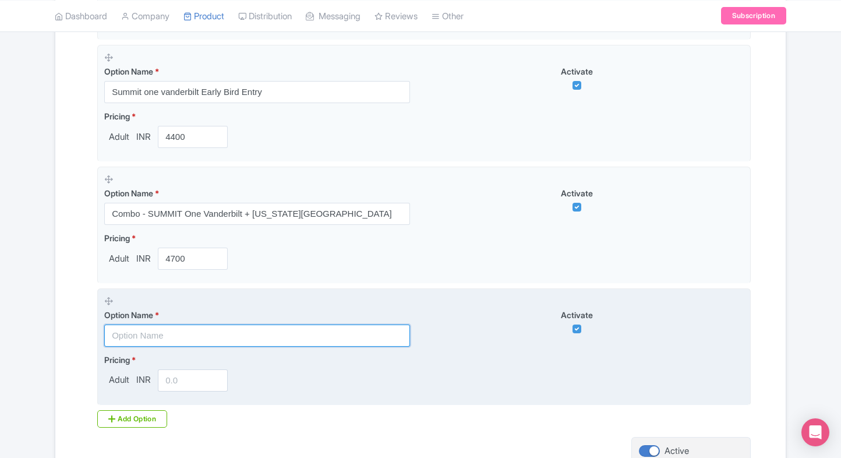
paste input "Combo - SUMMIT One Vanderbilt + Entry to [GEOGRAPHIC_DATA]"
type input "Combo - SUMMIT One Vanderbilt + Entry to [GEOGRAPHIC_DATA]"
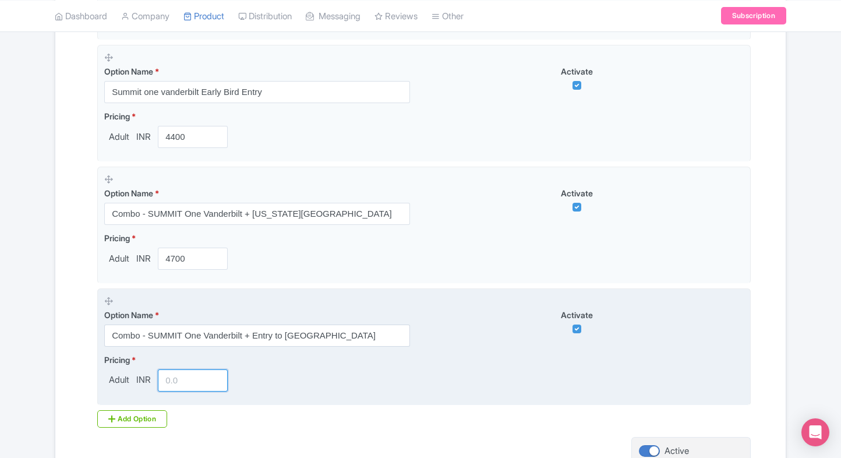
click at [188, 374] on input "number" at bounding box center [193, 380] width 70 height 22
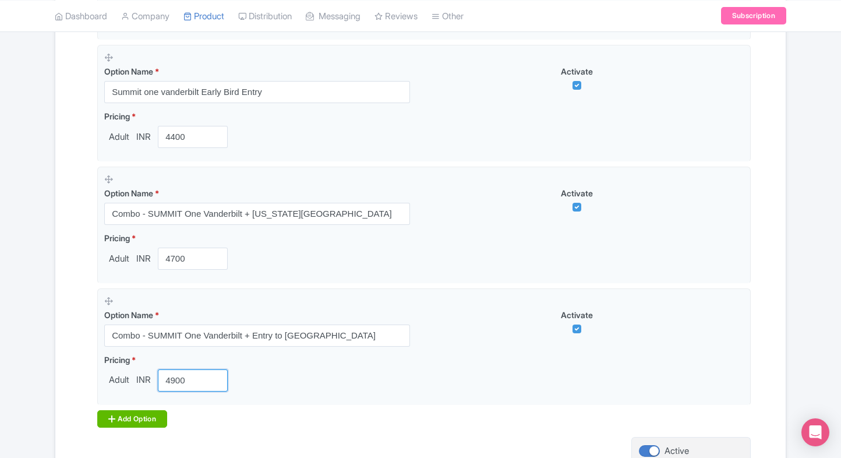
type input "4900"
click at [108, 415] on icon at bounding box center [111, 418] width 7 height 9
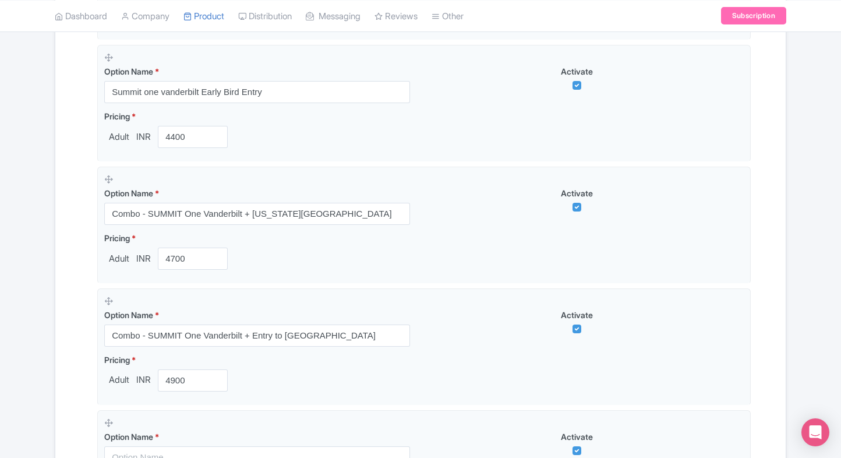
scroll to position [653, 0]
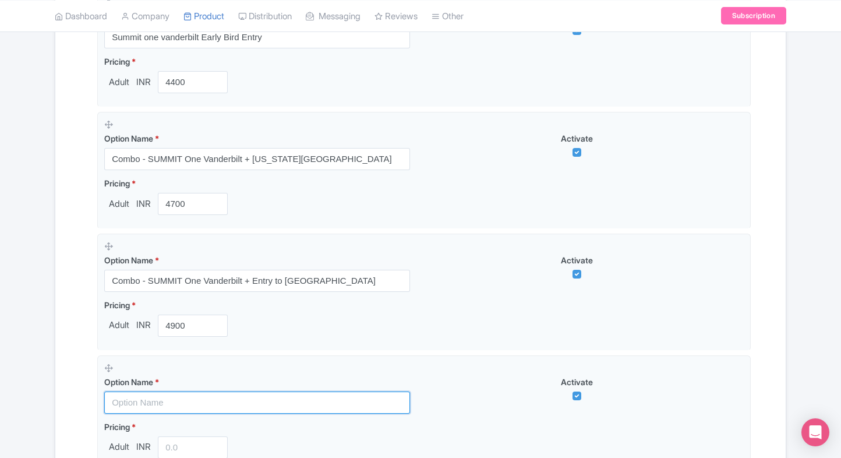
drag, startPoint x: 133, startPoint y: 399, endPoint x: 89, endPoint y: 389, distance: 45.5
click at [133, 399] on input "text" at bounding box center [257, 402] width 306 height 22
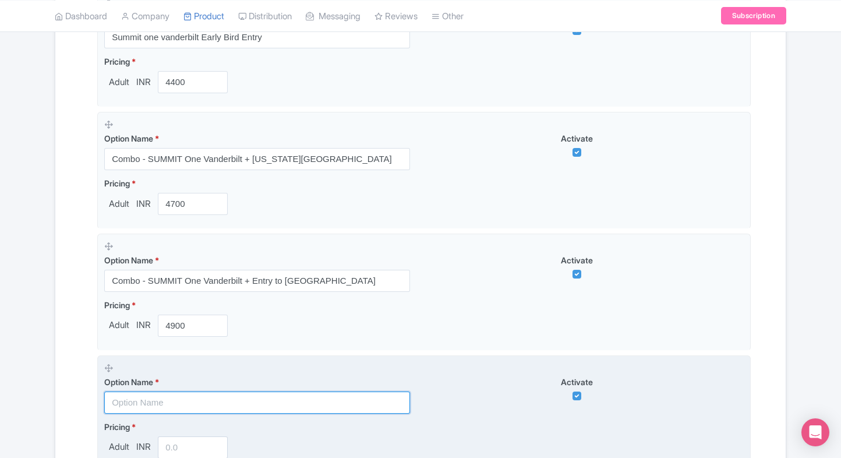
paste input "Combo - SUMMIT One Vanderbilt + [GEOGRAPHIC_DATA]"
type input "Combo - SUMMIT One Vanderbilt + [GEOGRAPHIC_DATA]"
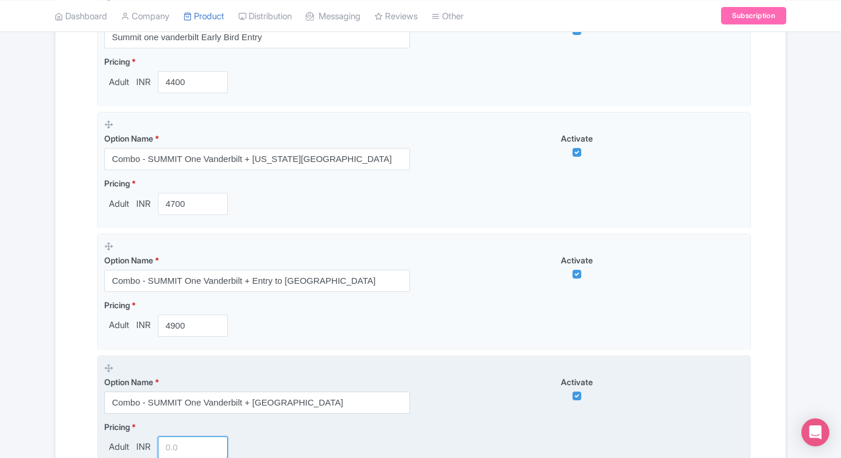
click at [193, 449] on input "number" at bounding box center [193, 447] width 70 height 22
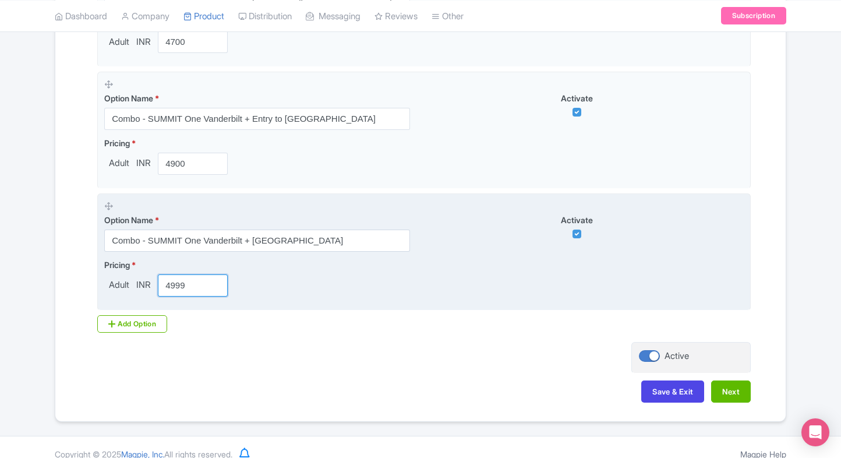
scroll to position [823, 0]
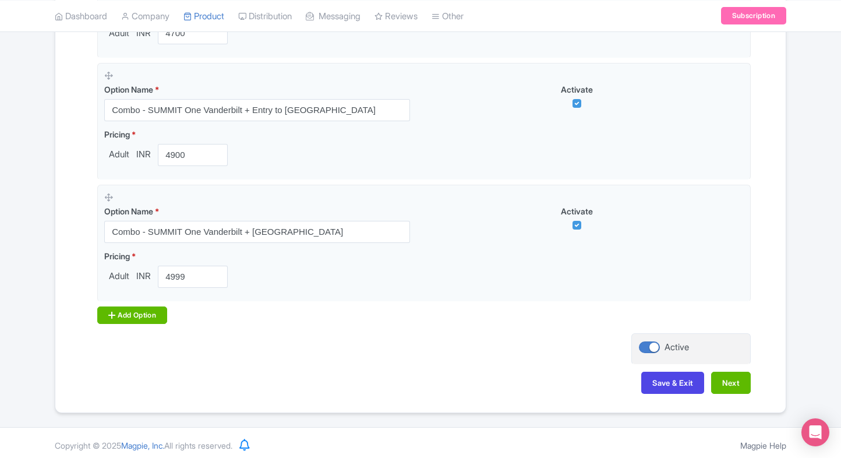
click at [119, 319] on div "Add Option" at bounding box center [132, 314] width 70 height 17
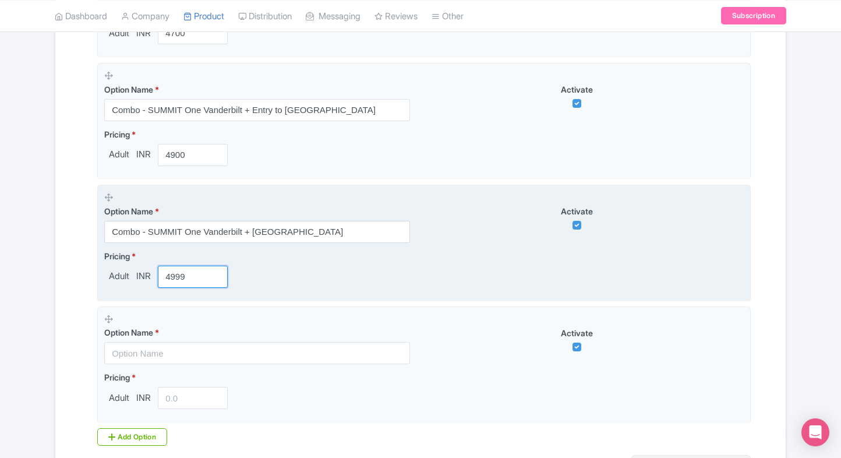
click at [189, 284] on input "4999" at bounding box center [193, 277] width 70 height 22
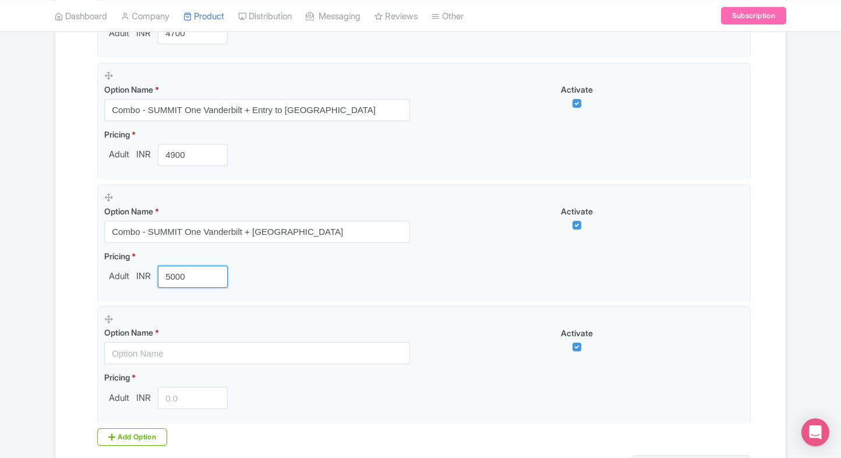
type input "5000"
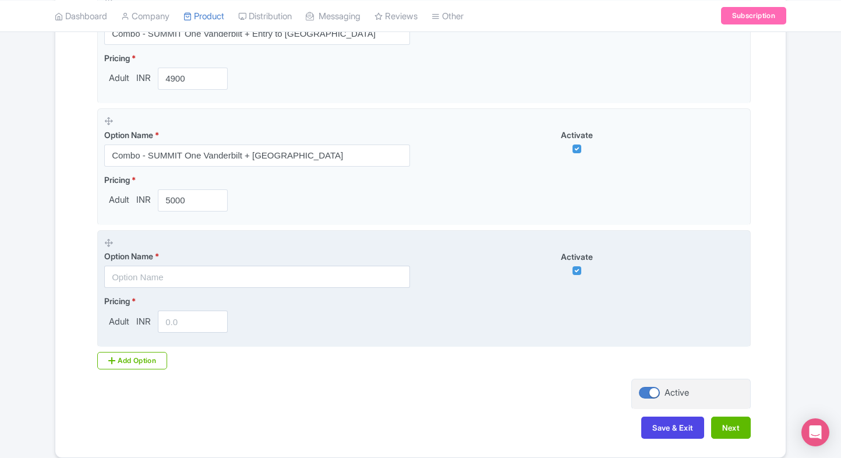
scroll to position [900, 0]
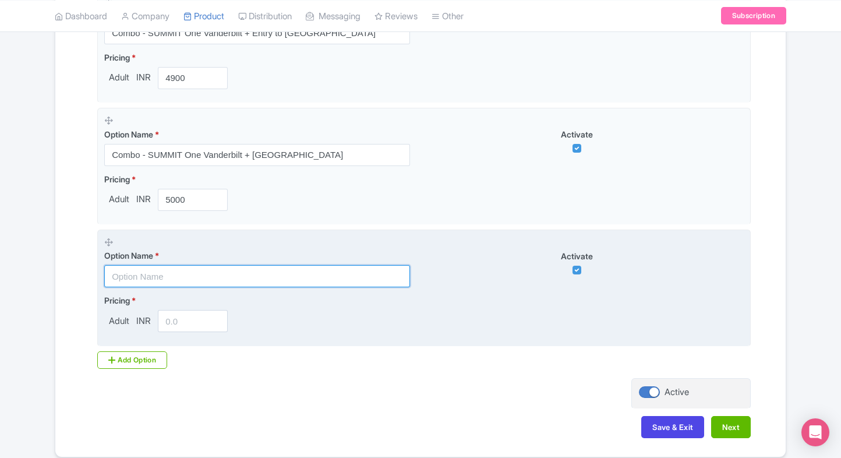
click at [194, 267] on input "text" at bounding box center [257, 276] width 306 height 22
paste input "Combo - SUMMIT One Vanderbilt + [GEOGRAPHIC_DATA]"
type input "Combo - SUMMIT One Vanderbilt + [GEOGRAPHIC_DATA]"
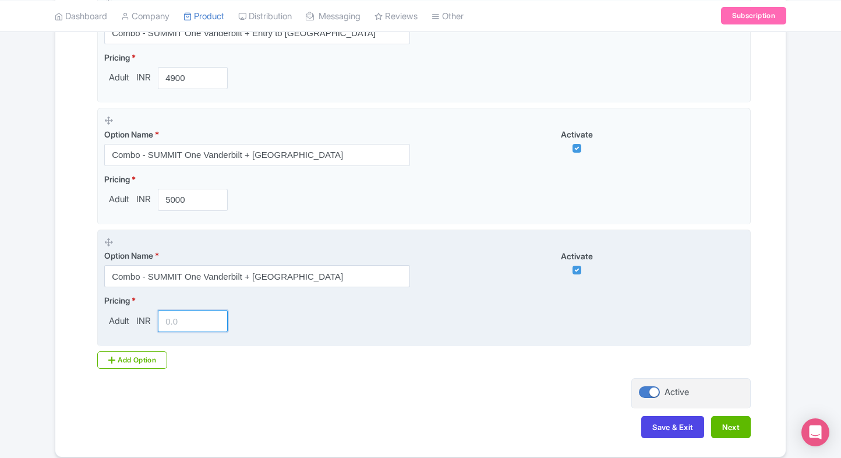
click at [189, 318] on input "number" at bounding box center [193, 321] width 70 height 22
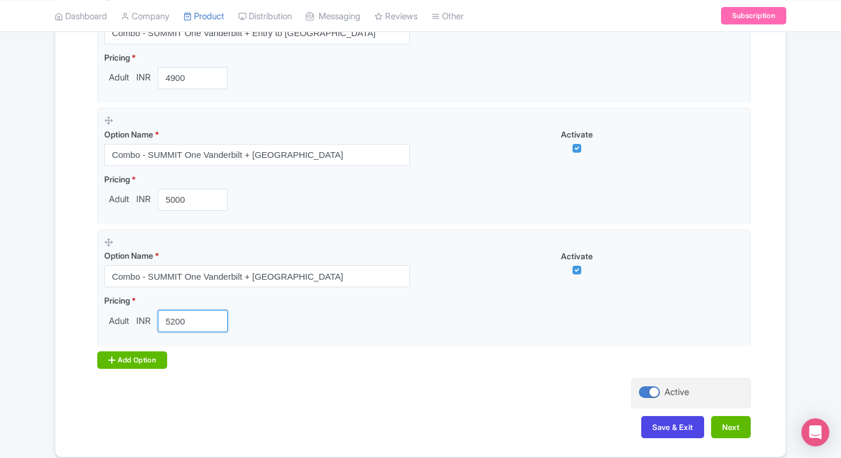
type input "5200"
click at [116, 351] on div "Add Option" at bounding box center [132, 359] width 70 height 17
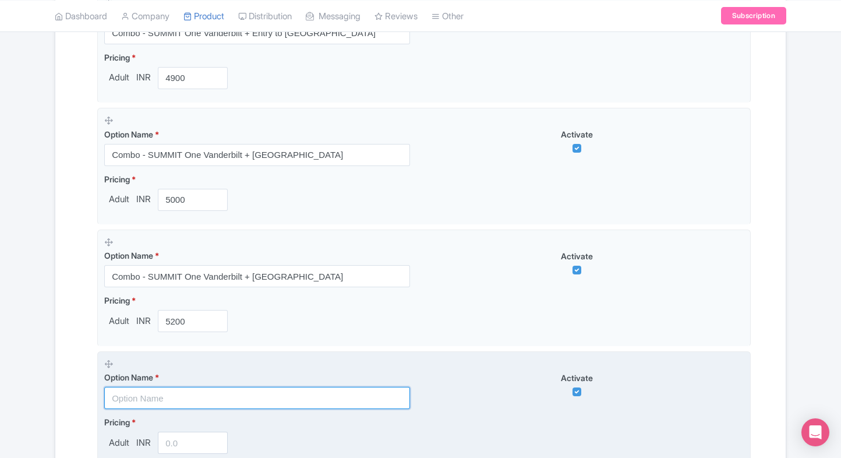
paste input "Summit One Vanderbilt Tickets+ [GEOGRAPHIC_DATA]"
click at [169, 392] on input "text" at bounding box center [257, 398] width 306 height 22
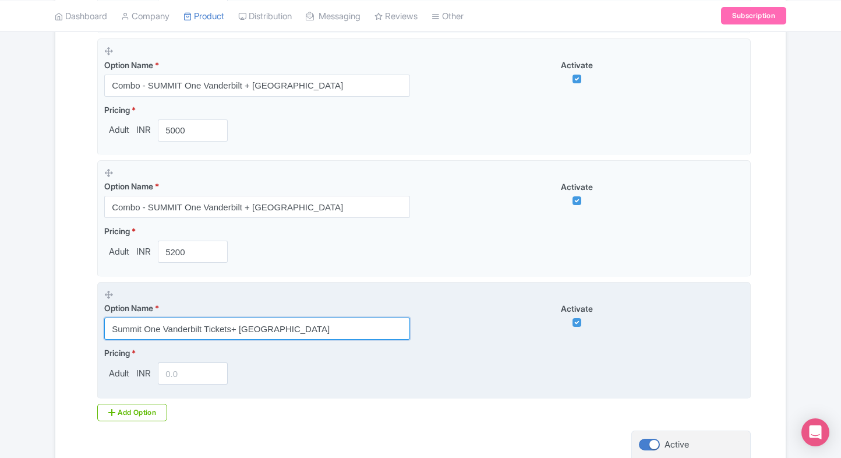
scroll to position [970, 0]
type input "Summit One Vanderbilt Tickets+ [GEOGRAPHIC_DATA]"
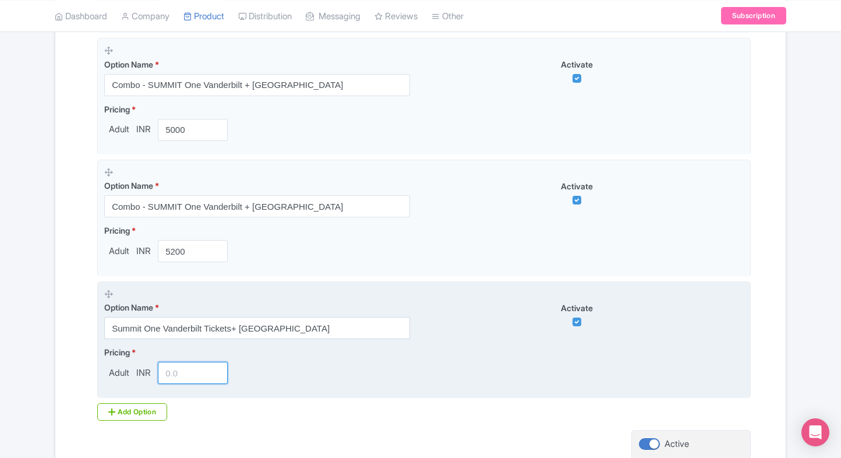
click at [182, 376] on input "number" at bounding box center [193, 373] width 70 height 22
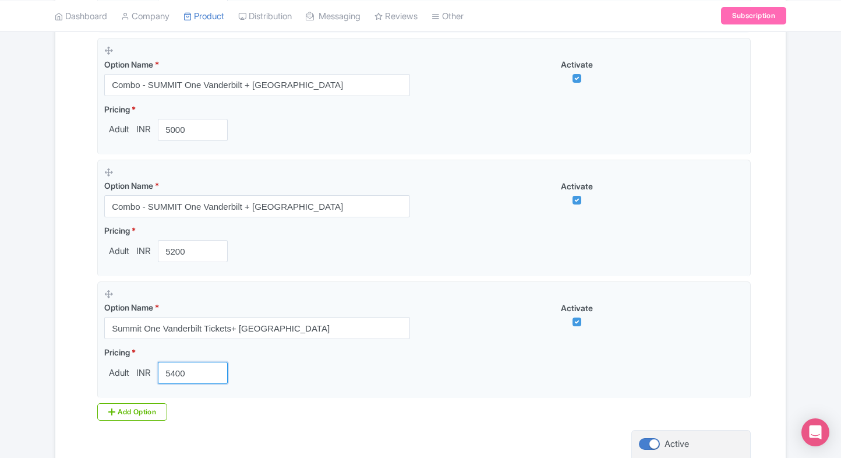
type input "5400"
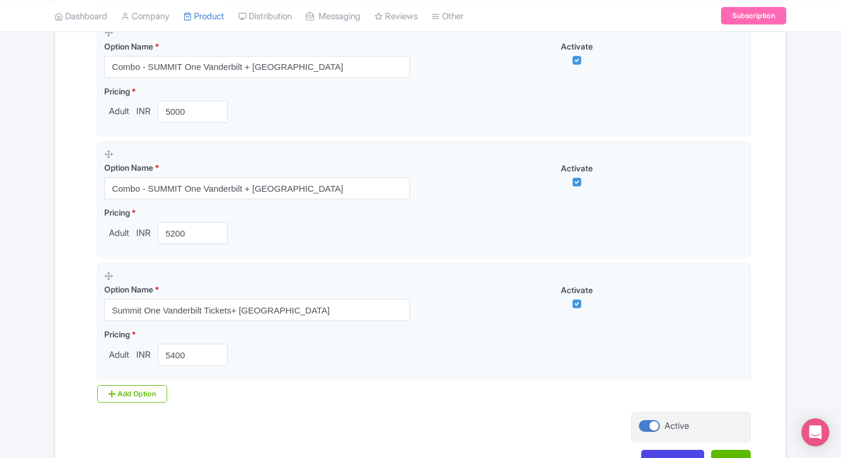
scroll to position [1068, 0]
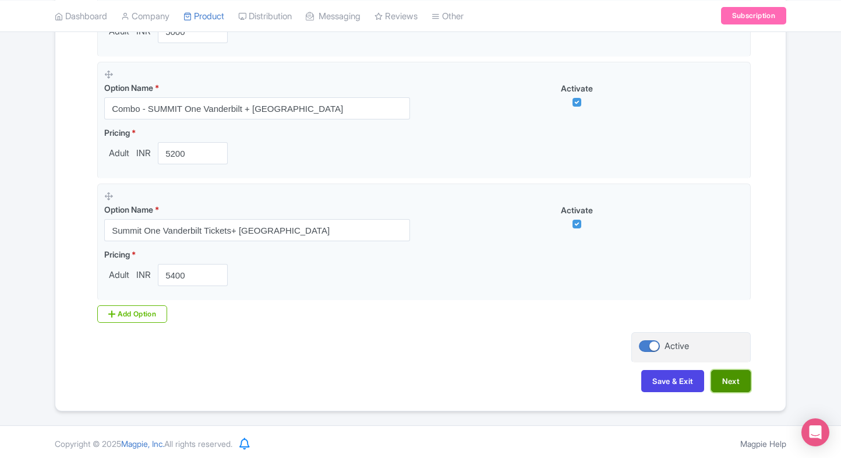
click at [712, 372] on button "Next" at bounding box center [731, 381] width 40 height 22
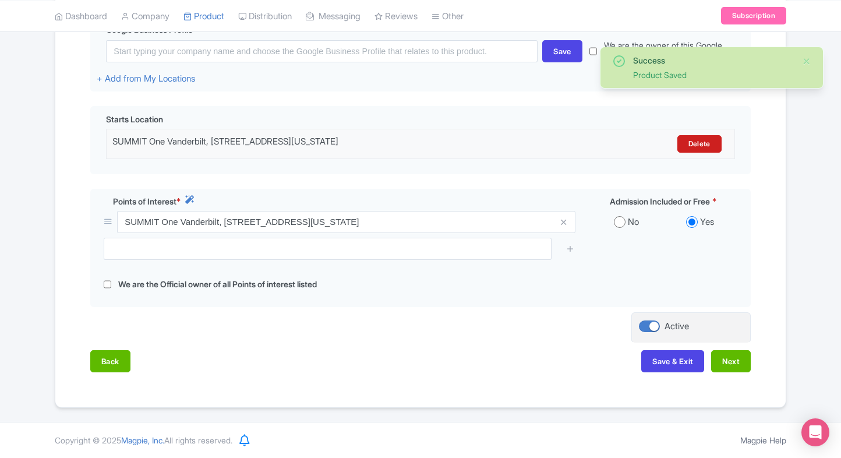
scroll to position [300, 0]
click at [729, 363] on button "Next" at bounding box center [731, 362] width 40 height 22
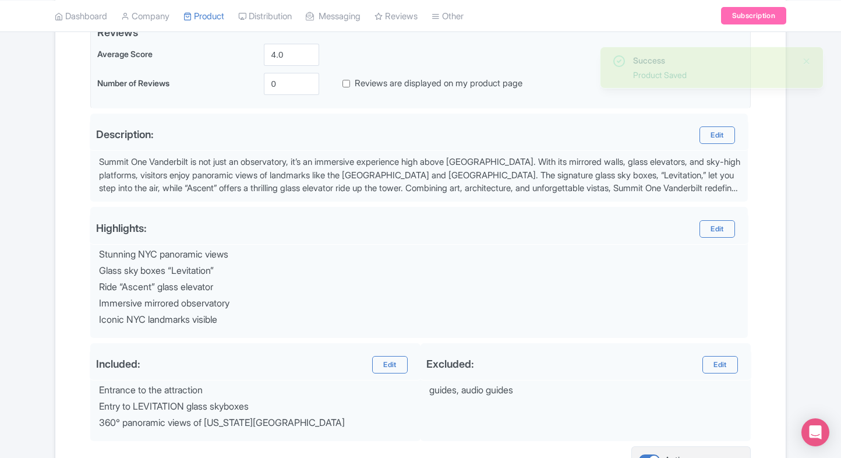
scroll to position [415, 0]
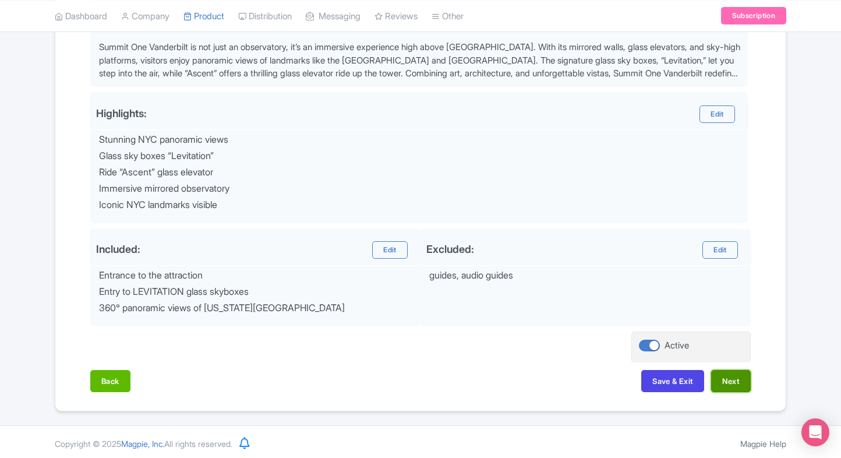
click at [724, 376] on button "Next" at bounding box center [731, 381] width 40 height 22
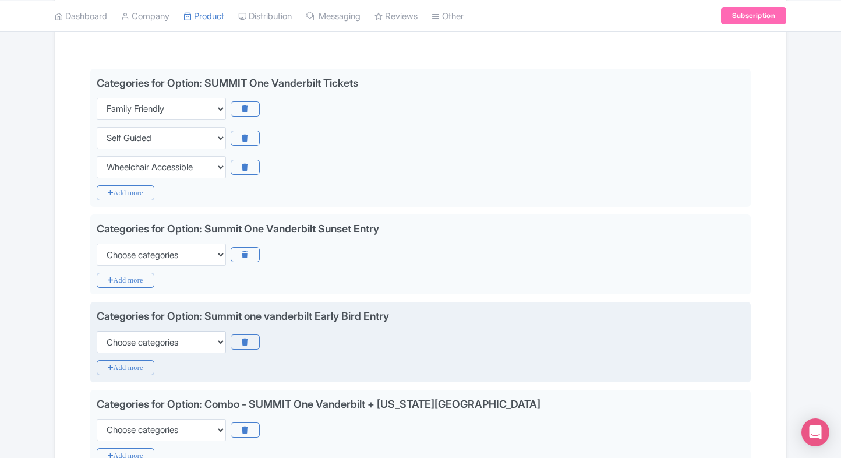
scroll to position [256, 0]
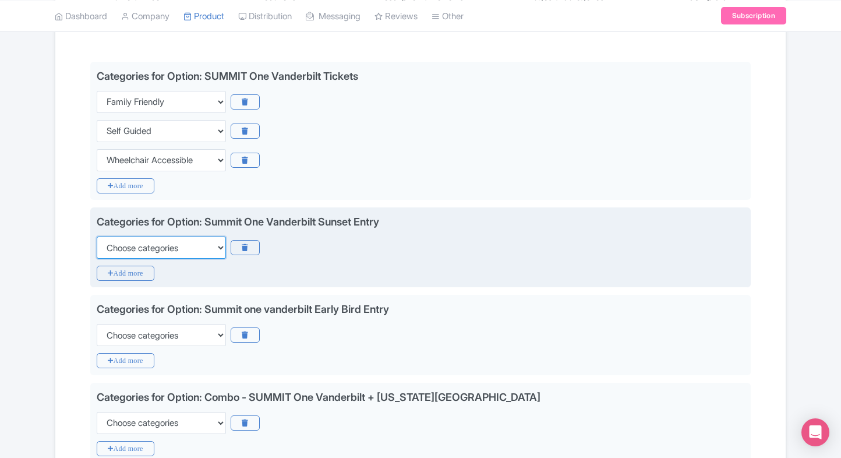
click at [144, 242] on select "Choose categories Adults Only Animals Audio Guide Beaches Bike Tours Boat Tours…" at bounding box center [161, 247] width 129 height 22
select select "family-friendly"
click at [97, 236] on select "Choose categories Adults Only Animals Audio Guide Beaches Bike Tours Boat Tours…" at bounding box center [161, 247] width 129 height 22
click at [122, 266] on icon "Add more" at bounding box center [126, 273] width 58 height 15
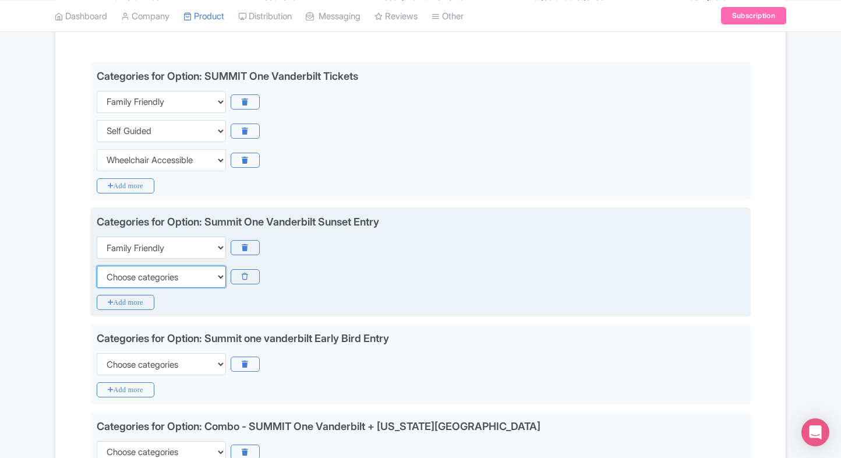
click at [122, 266] on select "Choose categories Adults Only Animals Audio Guide Beaches Bike Tours Boat Tours…" at bounding box center [161, 277] width 129 height 22
select select "self-guided"
click at [97, 266] on select "Choose categories Adults Only Animals Audio Guide Beaches Bike Tours Boat Tours…" at bounding box center [161, 277] width 129 height 22
click at [113, 298] on icon "Add more" at bounding box center [126, 302] width 58 height 15
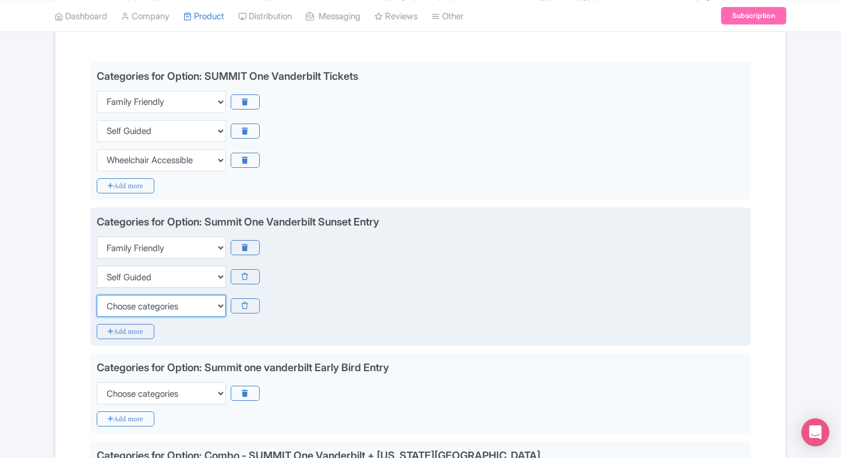
click at [113, 298] on select "Choose categories Adults Only Animals Audio Guide Beaches Bike Tours Boat Tours…" at bounding box center [161, 306] width 129 height 22
select select "wheelchair-accessible"
click at [97, 295] on select "Choose categories Adults Only Animals Audio Guide Beaches Bike Tours Boat Tours…" at bounding box center [161, 306] width 129 height 22
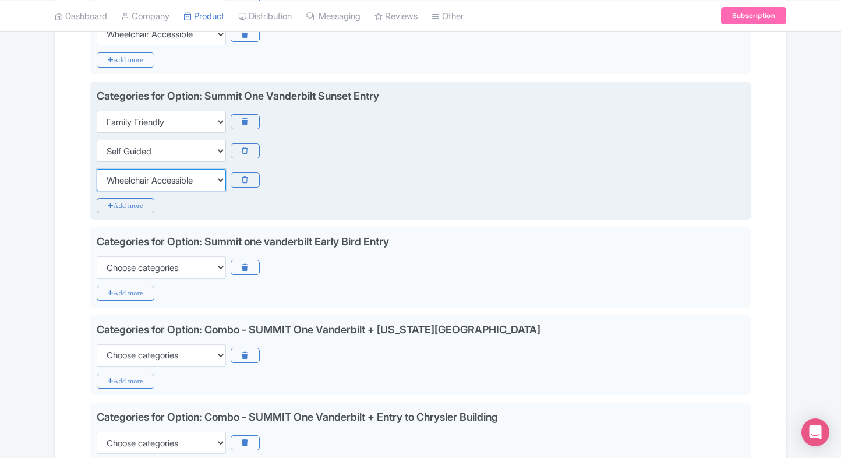
scroll to position [388, 0]
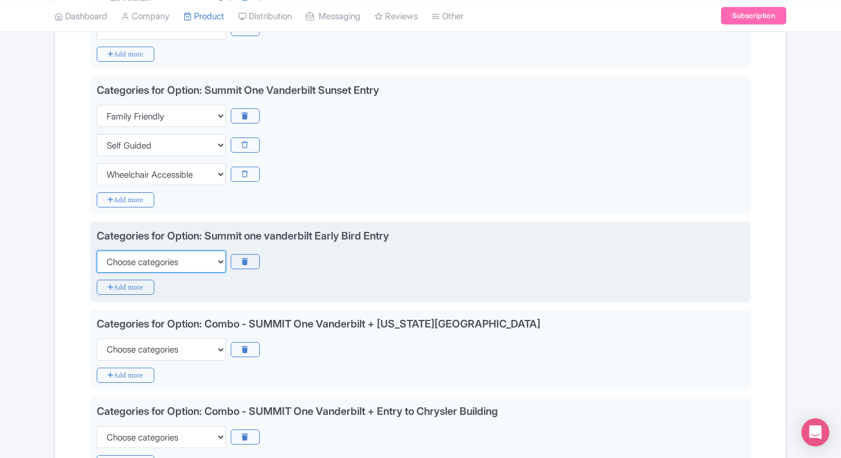
click at [171, 261] on select "Choose categories Adults Only Animals Audio Guide Beaches Bike Tours Boat Tours…" at bounding box center [161, 261] width 129 height 22
select select "family-friendly"
click at [97, 250] on select "Choose categories Adults Only Animals Audio Guide Beaches Bike Tours Boat Tours…" at bounding box center [161, 261] width 129 height 22
click at [130, 285] on icon "Add more" at bounding box center [126, 287] width 58 height 15
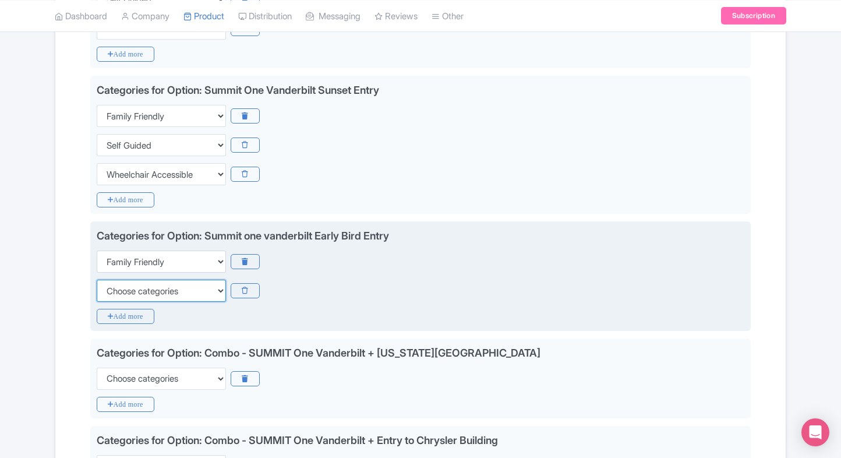
click at [130, 285] on select "Choose categories Adults Only Animals Audio Guide Beaches Bike Tours Boat Tours…" at bounding box center [161, 291] width 129 height 22
select select "self-guided"
click at [97, 280] on select "Choose categories Adults Only Animals Audio Guide Beaches Bike Tours Boat Tours…" at bounding box center [161, 291] width 129 height 22
click at [116, 314] on icon "Add more" at bounding box center [126, 316] width 58 height 15
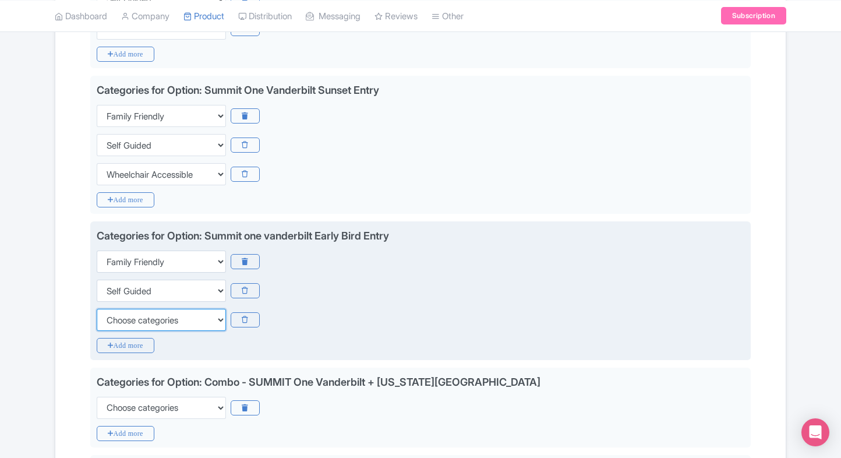
click at [116, 314] on select "Choose categories Adults Only Animals Audio Guide Beaches Bike Tours Boat Tours…" at bounding box center [161, 320] width 129 height 22
select select "wheelchair-accessible"
click at [97, 309] on select "Choose categories Adults Only Animals Audio Guide Beaches Bike Tours Boat Tours…" at bounding box center [161, 320] width 129 height 22
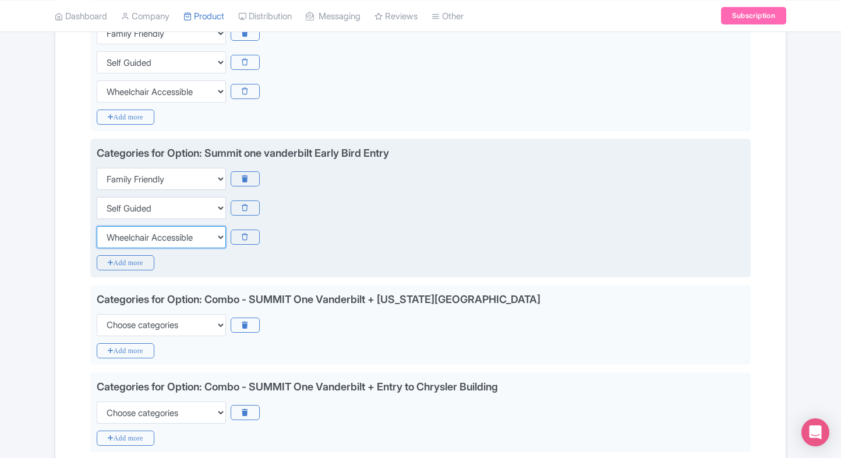
scroll to position [473, 0]
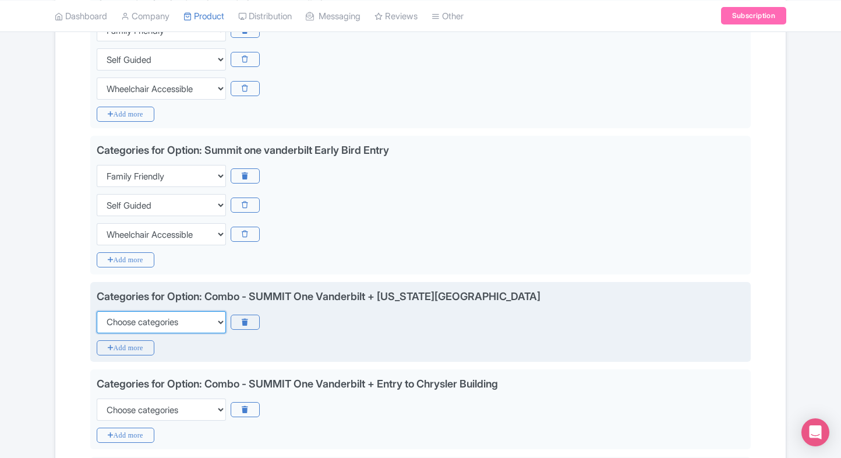
click at [126, 324] on select "Choose categories Adults Only Animals Audio Guide Beaches Bike Tours Boat Tours…" at bounding box center [161, 322] width 129 height 22
select select "family-friendly"
click at [97, 311] on select "Choose categories Adults Only Animals Audio Guide Beaches Bike Tours Boat Tours…" at bounding box center [161, 322] width 129 height 22
click at [118, 340] on icon "Add more" at bounding box center [126, 347] width 58 height 15
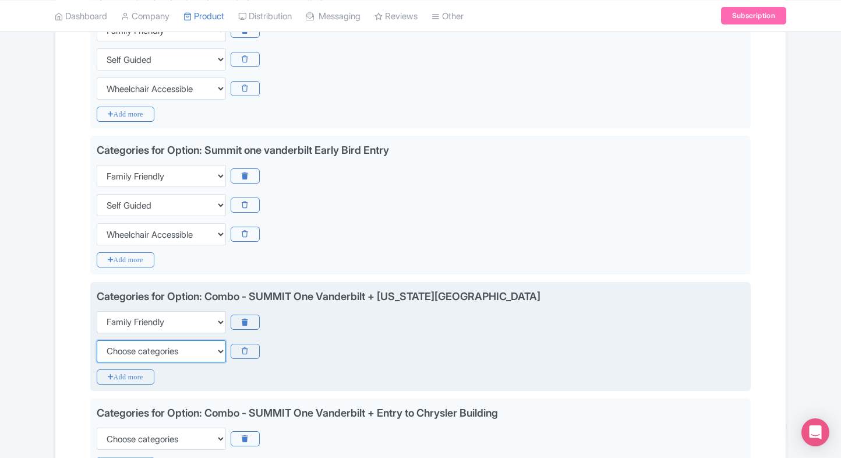
click at [118, 340] on select "Choose categories Adults Only Animals Audio Guide Beaches Bike Tours Boat Tours…" at bounding box center [161, 351] width 129 height 22
select select "self-guided"
click at [97, 340] on select "Choose categories Adults Only Animals Audio Guide Beaches Bike Tours Boat Tours…" at bounding box center [161, 351] width 129 height 22
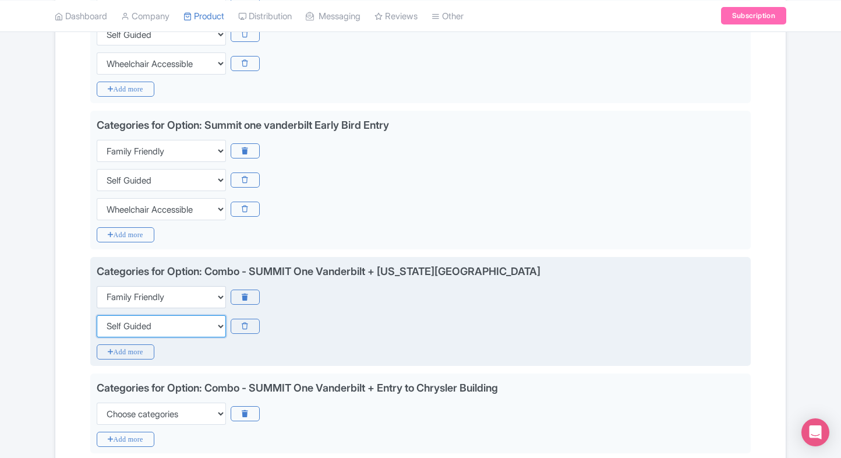
scroll to position [501, 0]
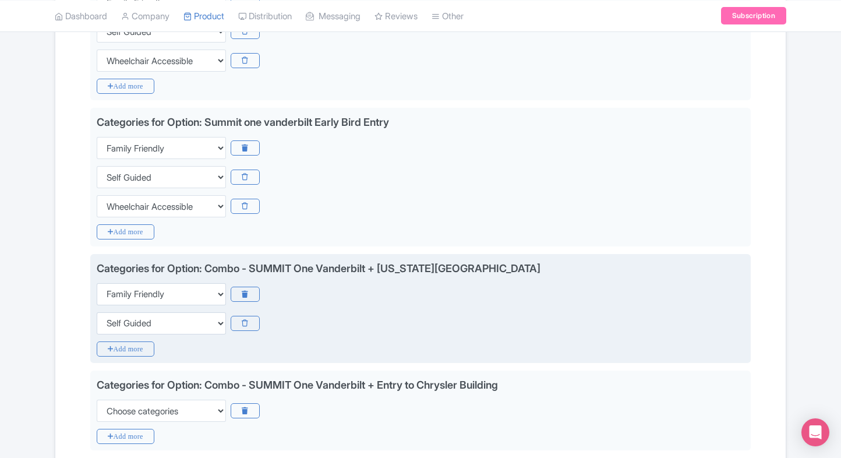
click at [118, 341] on icon "Add more" at bounding box center [126, 348] width 58 height 15
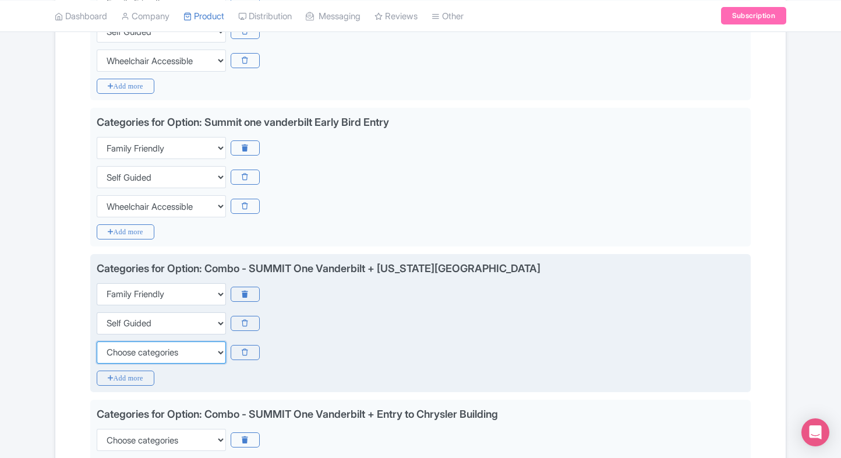
click at [108, 357] on select "Choose categories Adults Only Animals Audio Guide Beaches Bike Tours Boat Tours…" at bounding box center [161, 352] width 129 height 22
select select "wheelchair-accessible"
click at [97, 341] on select "Choose categories Adults Only Animals Audio Guide Beaches Bike Tours Boat Tours…" at bounding box center [161, 352] width 129 height 22
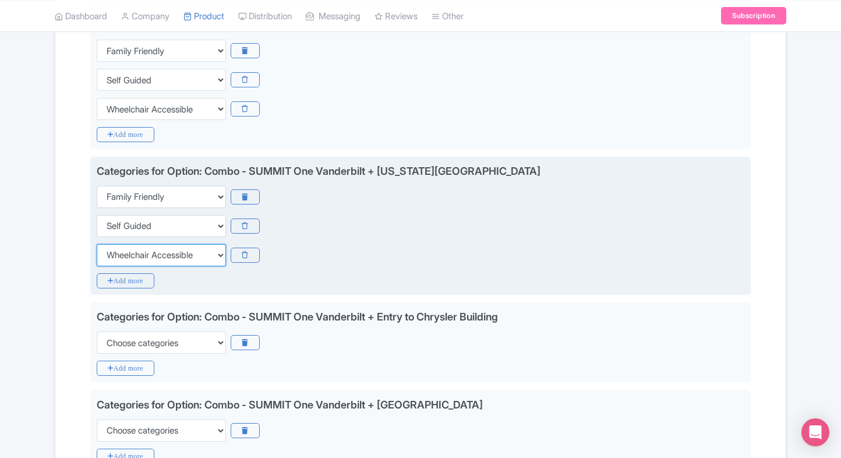
scroll to position [643, 0]
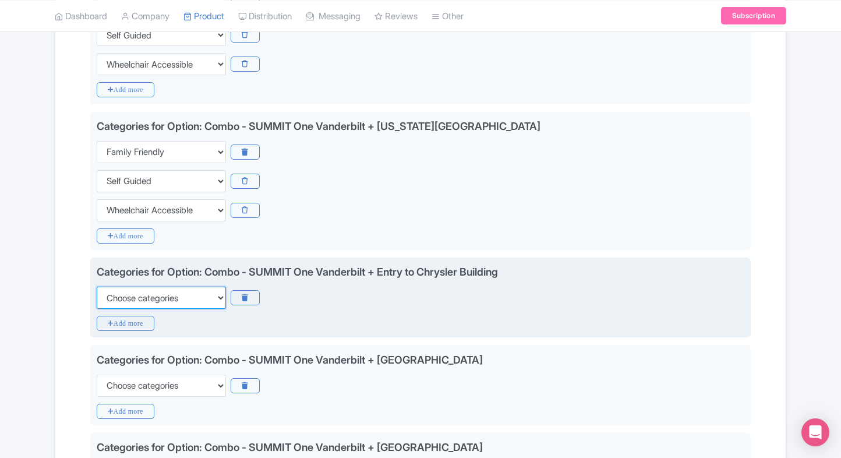
click at [163, 301] on select "Choose categories Adults Only Animals Audio Guide Beaches Bike Tours Boat Tours…" at bounding box center [161, 297] width 129 height 22
select select "family-friendly"
click at [97, 286] on select "Choose categories Adults Only Animals Audio Guide Beaches Bike Tours Boat Tours…" at bounding box center [161, 297] width 129 height 22
click at [114, 326] on icon "Add more" at bounding box center [126, 323] width 58 height 15
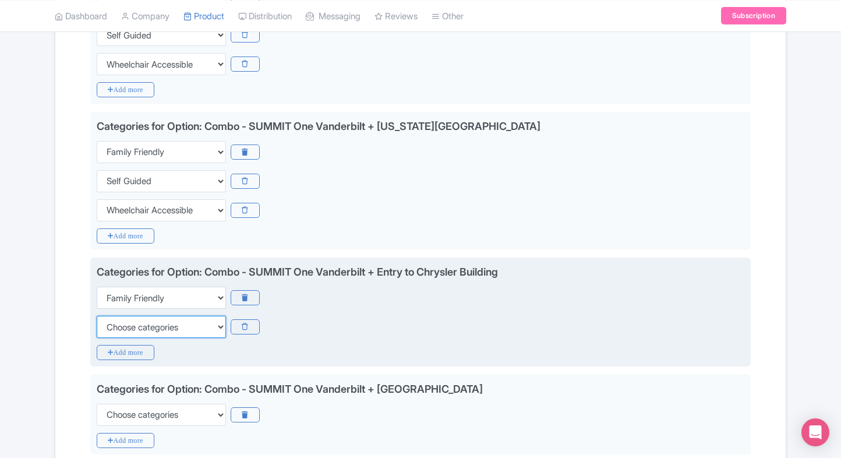
click at [114, 326] on select "Choose categories Adults Only Animals Audio Guide Beaches Bike Tours Boat Tours…" at bounding box center [161, 327] width 129 height 22
select select "self-guided"
click at [97, 316] on select "Choose categories Adults Only Animals Audio Guide Beaches Bike Tours Boat Tours…" at bounding box center [161, 327] width 129 height 22
click at [110, 349] on icon "Add more" at bounding box center [126, 352] width 58 height 15
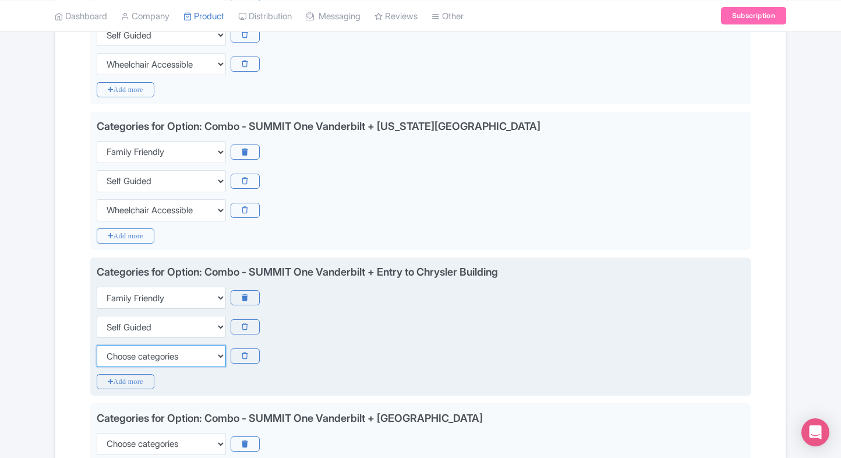
click at [110, 349] on select "Choose categories Adults Only Animals Audio Guide Beaches Bike Tours Boat Tours…" at bounding box center [161, 356] width 129 height 22
select select "wheelchair-accessible"
click at [97, 345] on select "Choose categories Adults Only Animals Audio Guide Beaches Bike Tours Boat Tours…" at bounding box center [161, 356] width 129 height 22
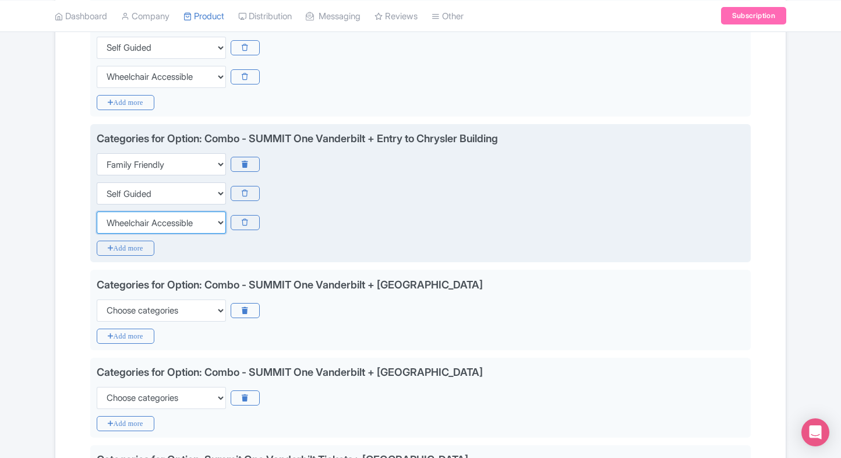
scroll to position [778, 0]
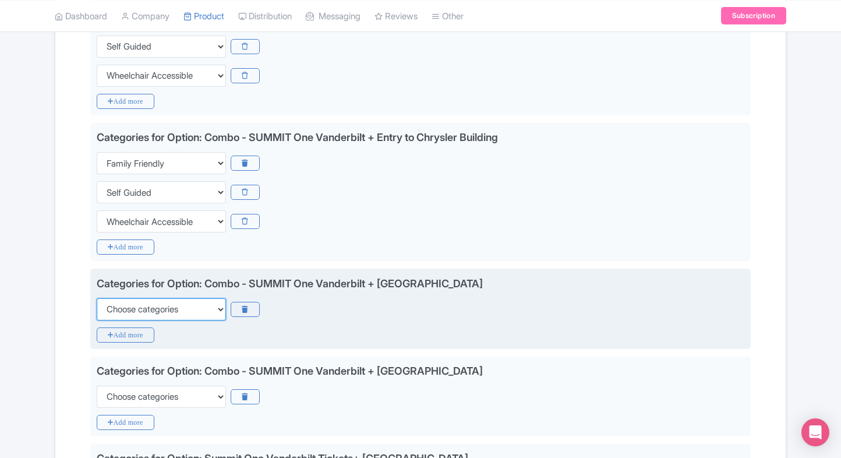
click at [147, 310] on select "Choose categories Adults Only Animals Audio Guide Beaches Bike Tours Boat Tours…" at bounding box center [161, 309] width 129 height 22
select select "family-friendly"
click at [97, 298] on select "Choose categories Adults Only Animals Audio Guide Beaches Bike Tours Boat Tours…" at bounding box center [161, 309] width 129 height 22
click at [117, 336] on icon "Add more" at bounding box center [126, 334] width 58 height 15
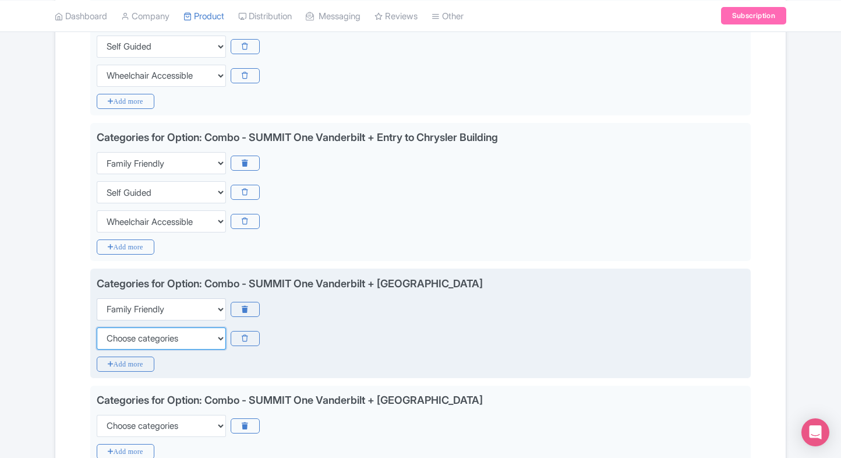
click at [117, 336] on select "Choose categories Adults Only Animals Audio Guide Beaches Bike Tours Boat Tours…" at bounding box center [161, 338] width 129 height 22
select select "self-guided"
click at [97, 327] on select "Choose categories Adults Only Animals Audio Guide Beaches Bike Tours Boat Tours…" at bounding box center [161, 338] width 129 height 22
click at [107, 358] on icon "Add more" at bounding box center [126, 363] width 58 height 15
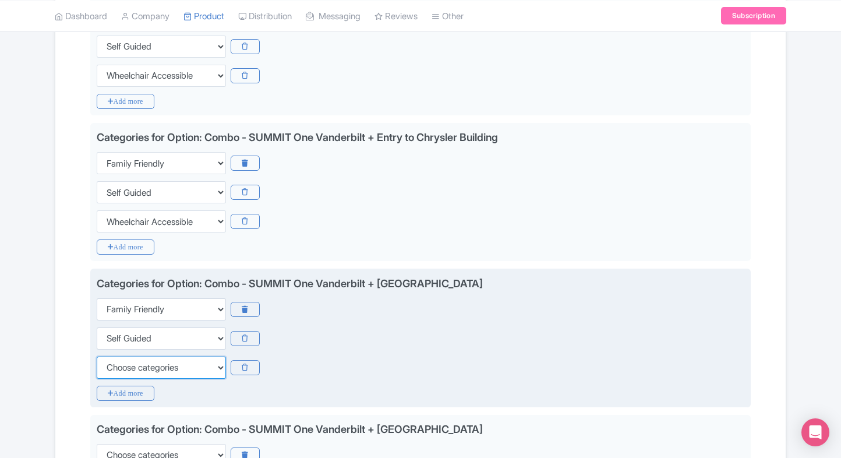
click at [107, 358] on select "Choose categories Adults Only Animals Audio Guide Beaches Bike Tours Boat Tours…" at bounding box center [161, 367] width 129 height 22
select select "wheelchair-accessible"
click at [97, 356] on select "Choose categories Adults Only Animals Audio Guide Beaches Bike Tours Boat Tours…" at bounding box center [161, 367] width 129 height 22
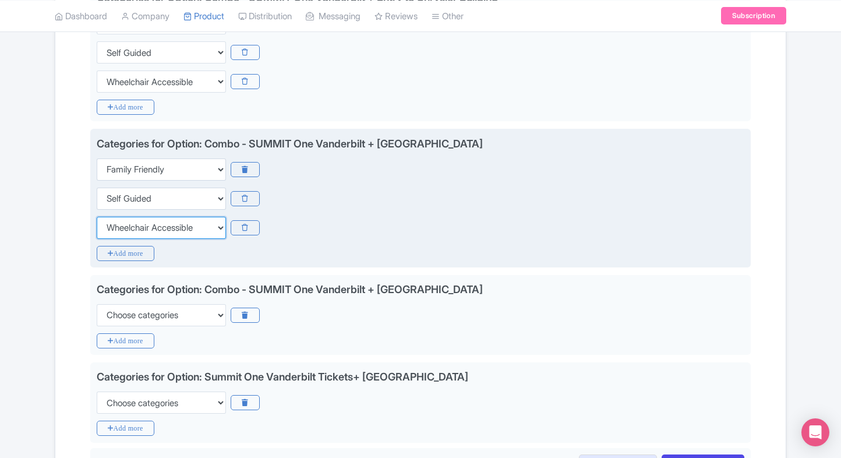
scroll to position [918, 0]
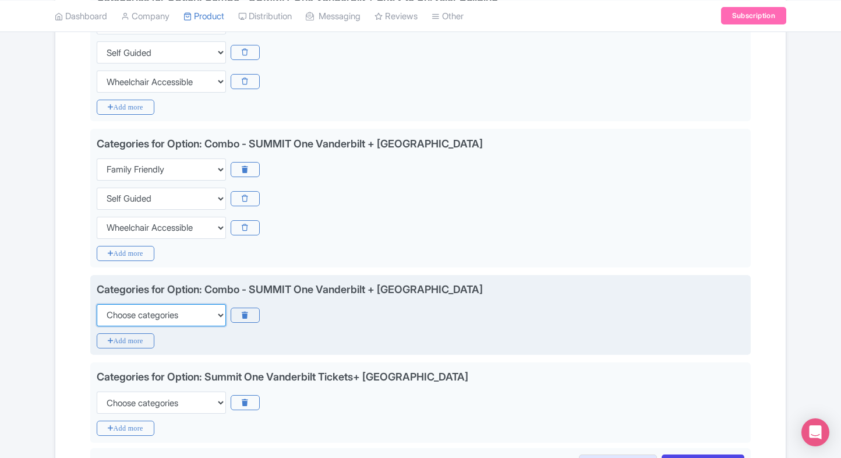
click at [167, 304] on select "Choose categories Adults Only Animals Audio Guide Beaches Bike Tours Boat Tours…" at bounding box center [161, 315] width 129 height 22
select select "family-friendly"
click at [97, 304] on select "Choose categories Adults Only Animals Audio Guide Beaches Bike Tours Boat Tours…" at bounding box center [161, 315] width 129 height 22
click at [128, 333] on icon "Add more" at bounding box center [126, 340] width 58 height 15
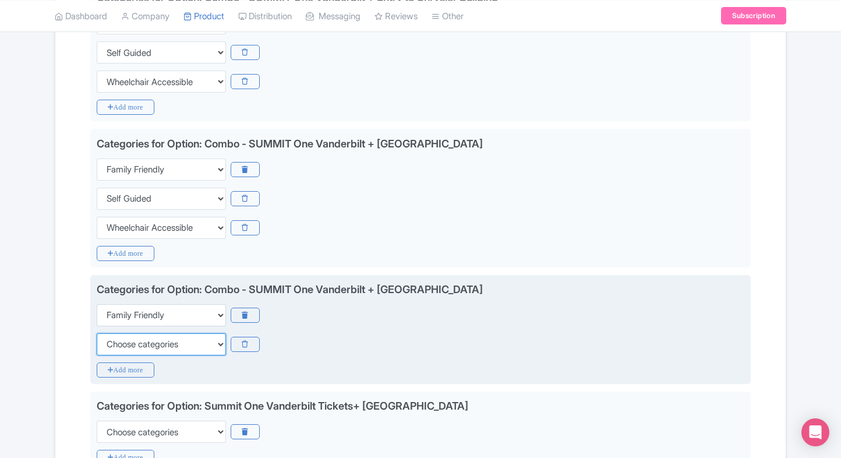
click at [128, 333] on select "Choose categories Adults Only Animals Audio Guide Beaches Bike Tours Boat Tours…" at bounding box center [161, 344] width 129 height 22
select select "self-guided"
click at [97, 333] on select "Choose categories Adults Only Animals Audio Guide Beaches Bike Tours Boat Tours…" at bounding box center [161, 344] width 129 height 22
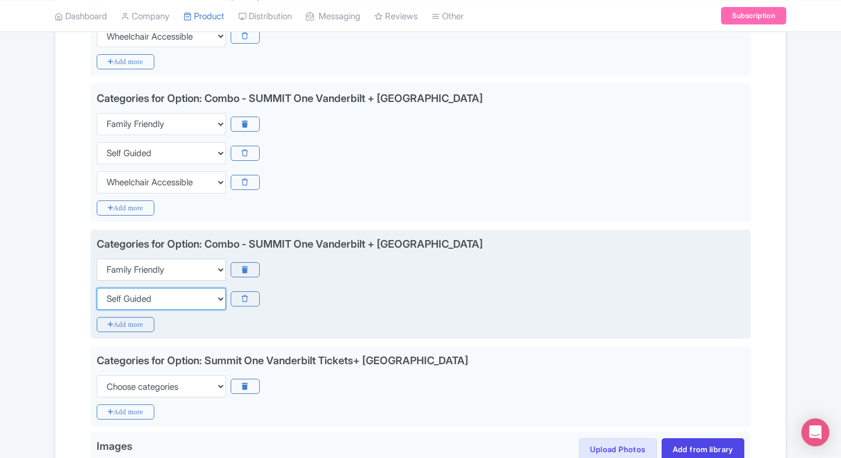
scroll to position [964, 0]
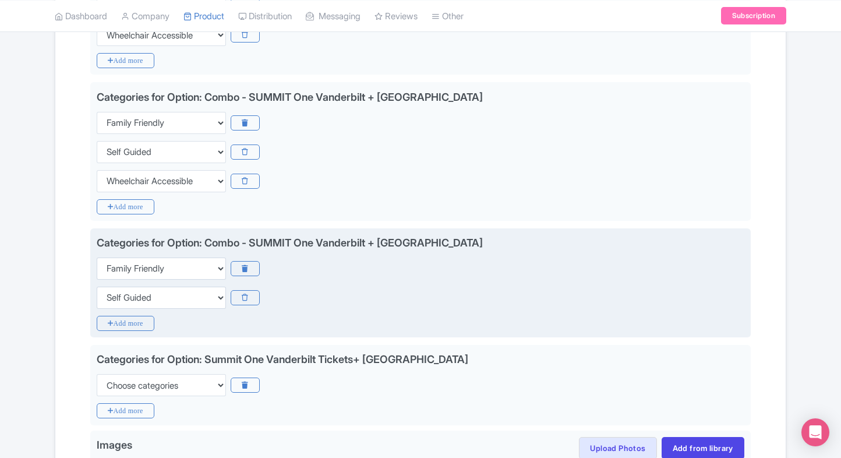
click at [128, 330] on div "Categories for Option: Combo - SUMMIT One Vanderbilt + Roosevelt State Park Cho…" at bounding box center [420, 282] width 660 height 109
click at [136, 323] on icon "Add more" at bounding box center [126, 323] width 58 height 15
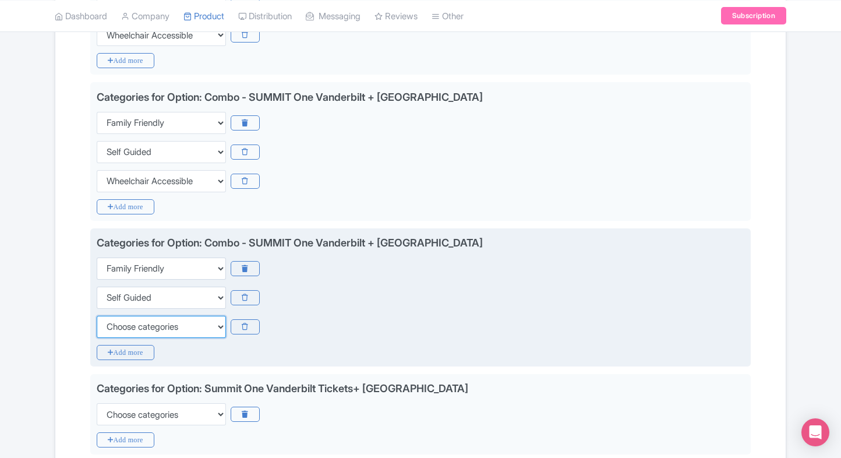
click at [136, 323] on select "Choose categories Adults Only Animals Audio Guide Beaches Bike Tours Boat Tours…" at bounding box center [161, 327] width 129 height 22
select select "wheelchair-accessible"
click at [97, 316] on select "Choose categories Adults Only Animals Audio Guide Beaches Bike Tours Boat Tours…" at bounding box center [161, 327] width 129 height 22
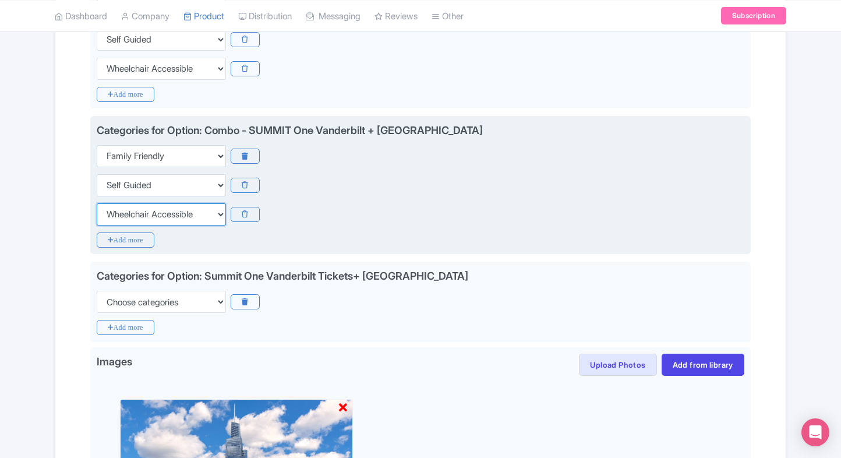
scroll to position [1081, 0]
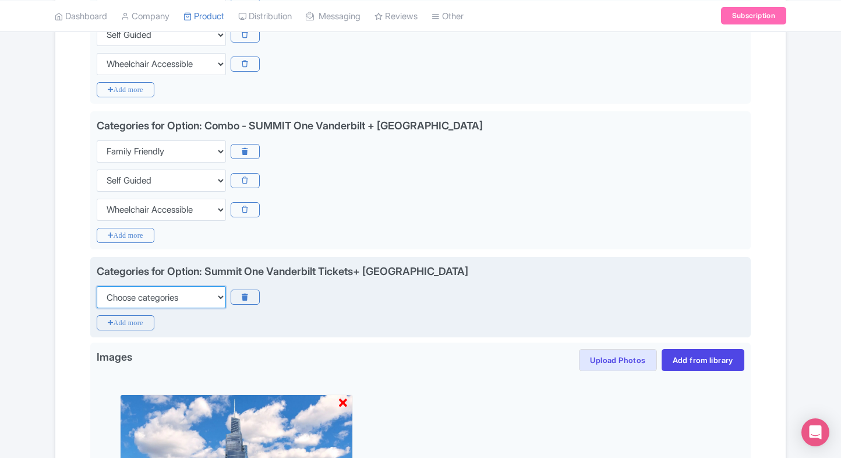
click at [154, 297] on select "Choose categories Adults Only Animals Audio Guide Beaches Bike Tours Boat Tours…" at bounding box center [161, 297] width 129 height 22
select select "family-friendly"
click at [97, 286] on select "Choose categories Adults Only Animals Audio Guide Beaches Bike Tours Boat Tours…" at bounding box center [161, 297] width 129 height 22
click at [123, 320] on icon "Add more" at bounding box center [126, 322] width 58 height 15
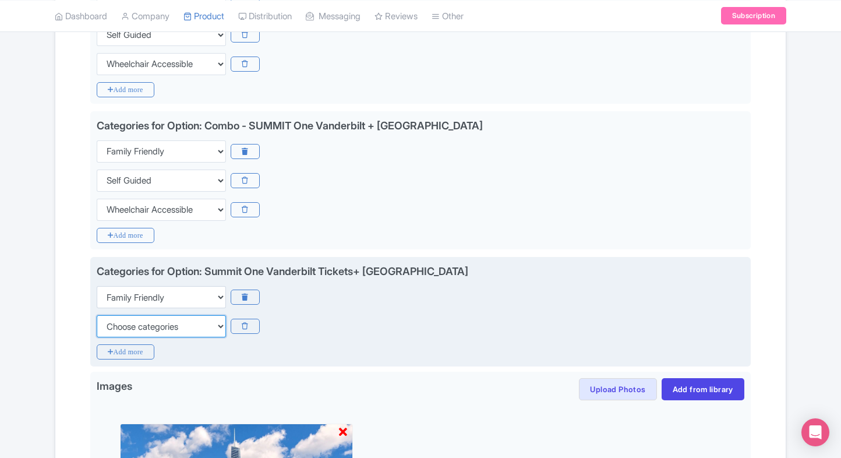
click at [123, 320] on select "Choose categories Adults Only Animals Audio Guide Beaches Bike Tours Boat Tours…" at bounding box center [161, 326] width 129 height 22
select select "self-guided"
click at [97, 315] on select "Choose categories Adults Only Animals Audio Guide Beaches Bike Tours Boat Tours…" at bounding box center [161, 326] width 129 height 22
click at [107, 345] on icon "Add more" at bounding box center [126, 351] width 58 height 15
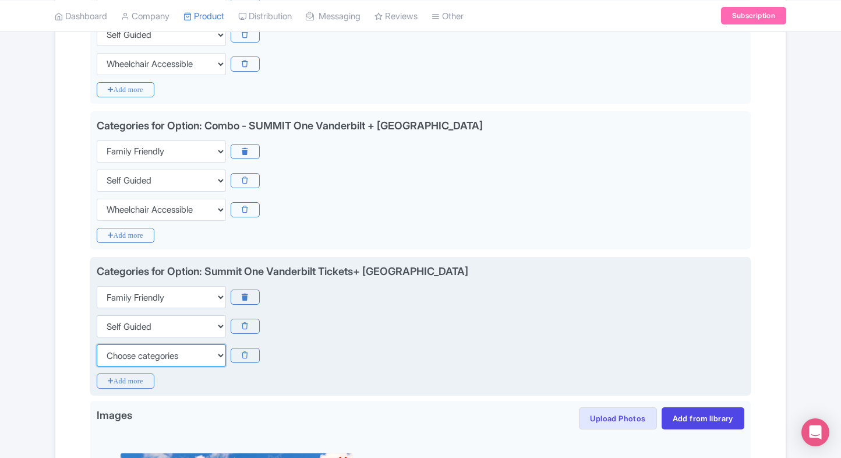
click at [107, 345] on select "Choose categories Adults Only Animals Audio Guide Beaches Bike Tours Boat Tours…" at bounding box center [161, 355] width 129 height 22
select select "wheelchair-accessible"
click at [97, 344] on select "Choose categories Adults Only Animals Audio Guide Beaches Bike Tours Boat Tours…" at bounding box center [161, 355] width 129 height 22
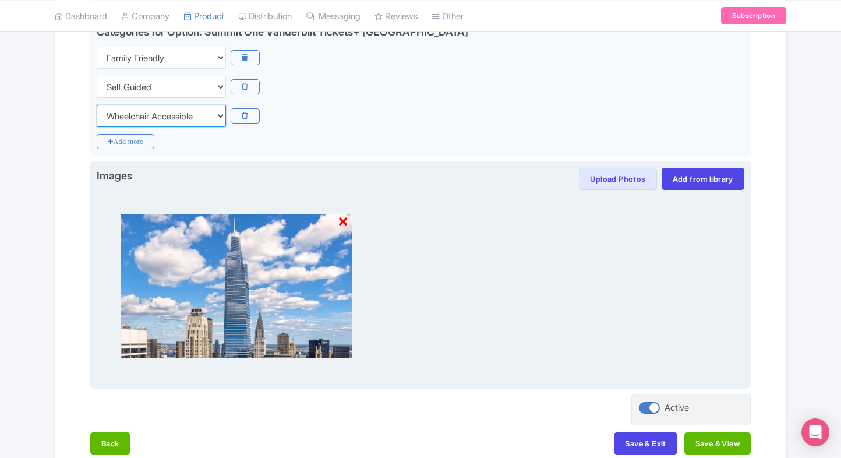
scroll to position [1382, 0]
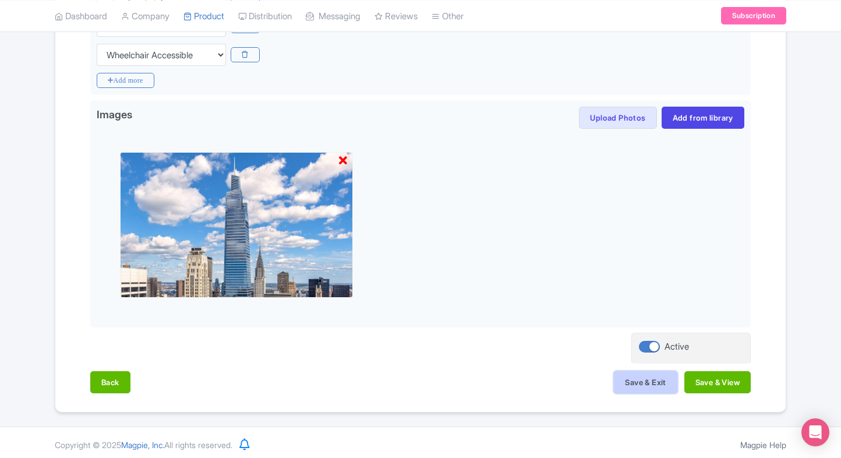
click at [622, 383] on button "Save & Exit" at bounding box center [645, 382] width 63 height 22
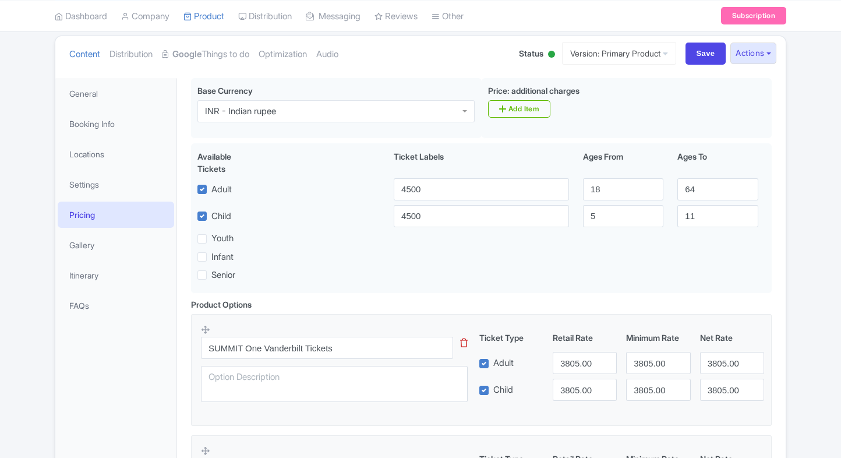
scroll to position [135, 0]
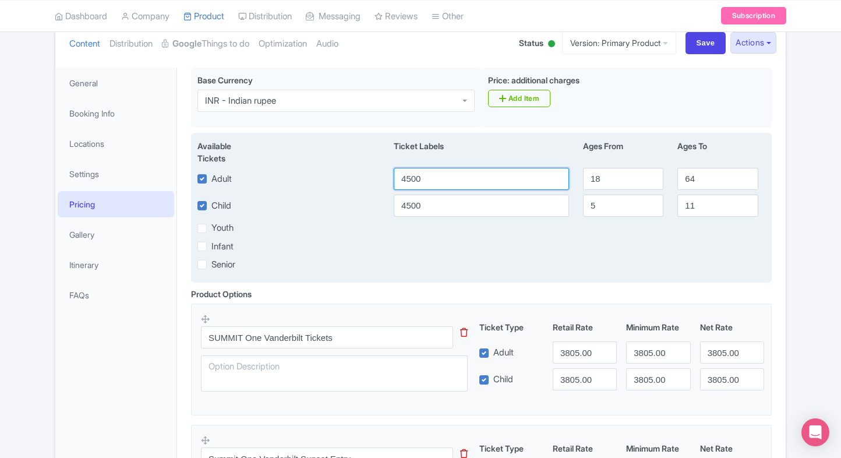
drag, startPoint x: 453, startPoint y: 178, endPoint x: 347, endPoint y: 199, distance: 108.1
click at [347, 199] on div "Available Tickets i Ticket Labels Ages From Ages To Adult 4500 18 64 Child 4500…" at bounding box center [481, 208] width 581 height 150
type input "3805"
click at [433, 216] on div "Available Tickets i Ticket Labels Ages From Ages To Adult 3805 18 64 Child 4500…" at bounding box center [481, 208] width 581 height 150
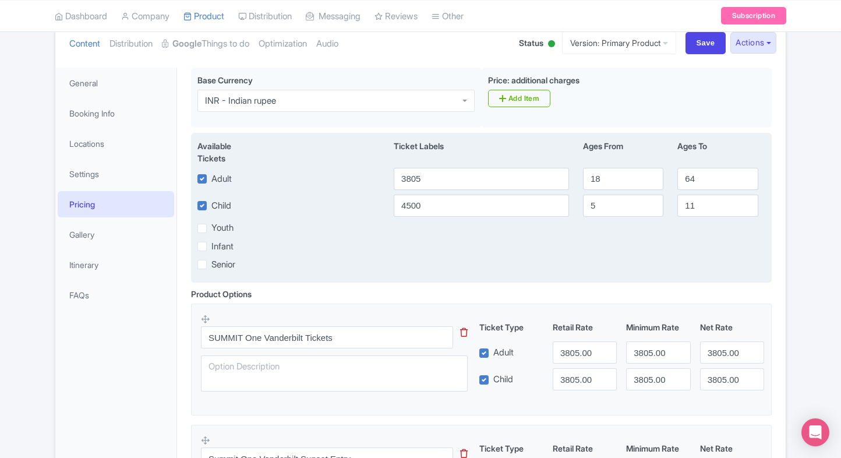
click at [433, 216] on div "Available Tickets i Ticket Labels Ages From Ages To Adult 3805 18 64 Child 4500…" at bounding box center [481, 208] width 581 height 150
drag, startPoint x: 433, startPoint y: 216, endPoint x: 436, endPoint y: 211, distance: 6.0
click at [436, 211] on input "4500" at bounding box center [481, 205] width 175 height 22
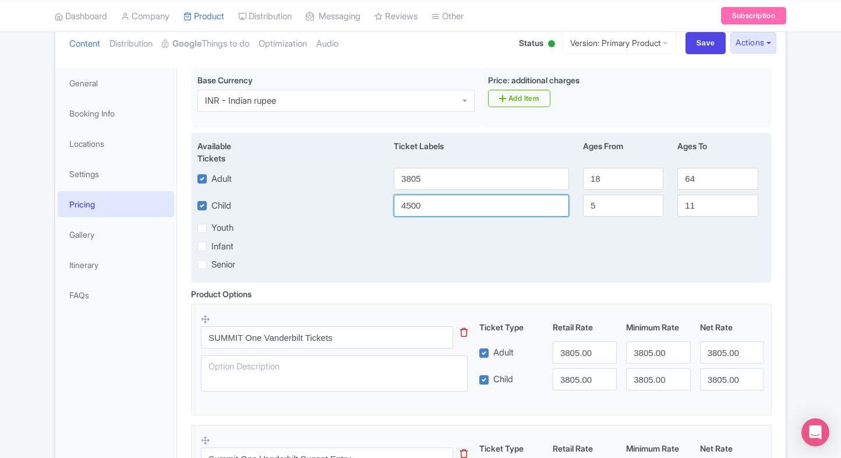
paste input "3805"
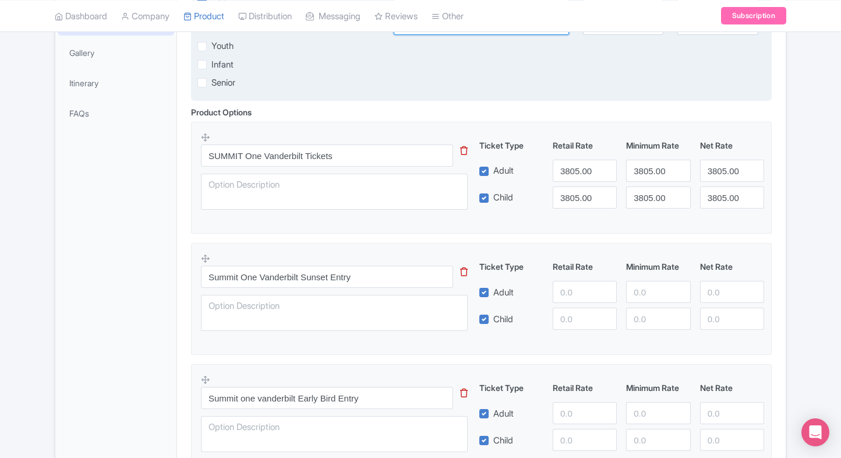
scroll to position [319, 0]
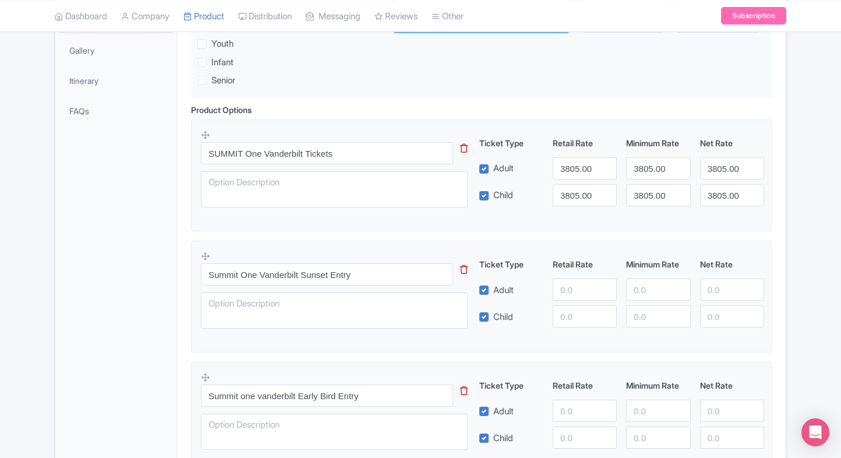
type input "3805"
click at [557, 289] on input "number" at bounding box center [585, 289] width 64 height 22
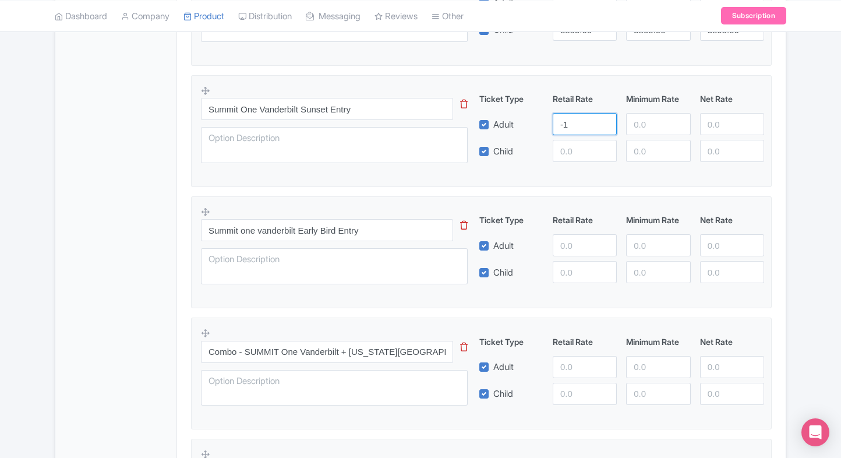
scroll to position [460, 0]
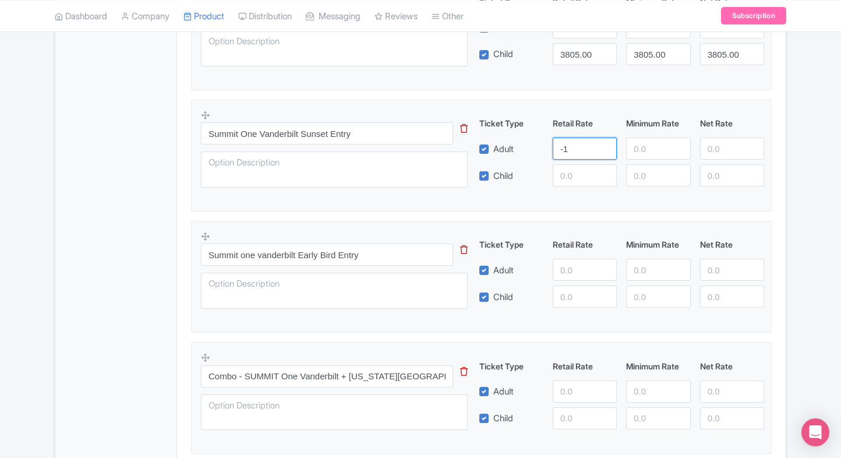
type input "-1"
type input "1"
type input "4150"
paste input "4150"
click at [571, 174] on input "4150" at bounding box center [585, 175] width 64 height 22
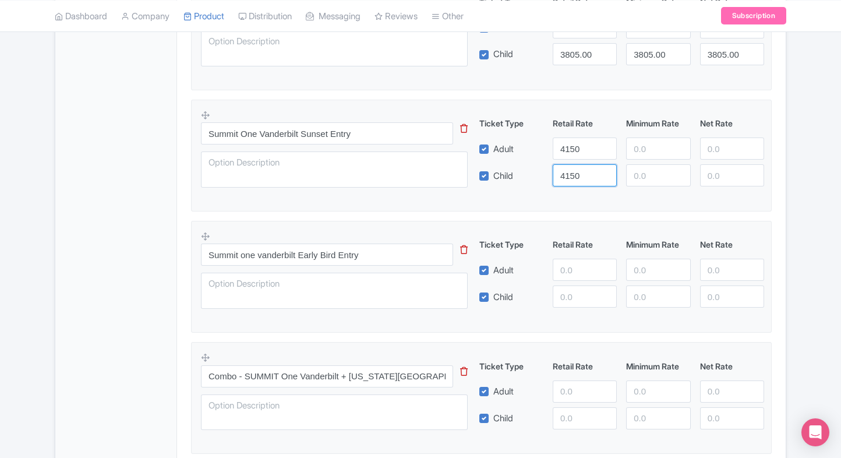
type input "4150"
paste input "4150"
click at [634, 153] on input "number" at bounding box center [658, 148] width 64 height 22
type input "4150"
paste input "4150"
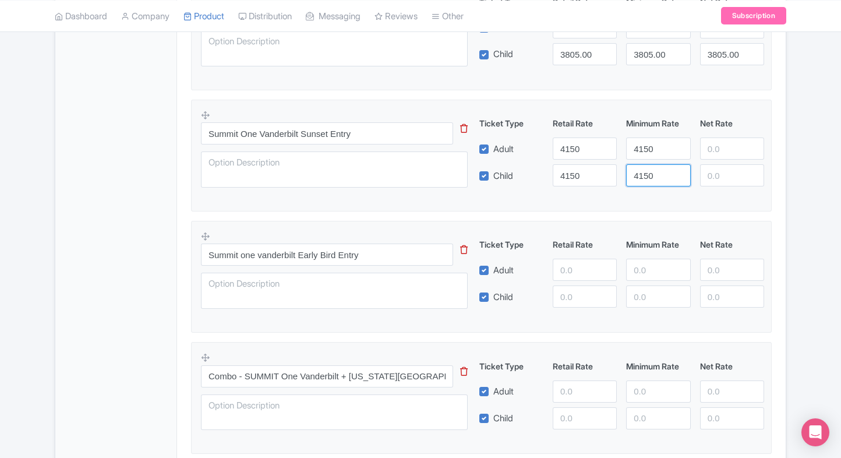
click at [638, 171] on input "4150" at bounding box center [658, 175] width 64 height 22
type input "4150"
paste input "4150"
click at [711, 150] on input "4150" at bounding box center [732, 148] width 64 height 22
type input "4150"
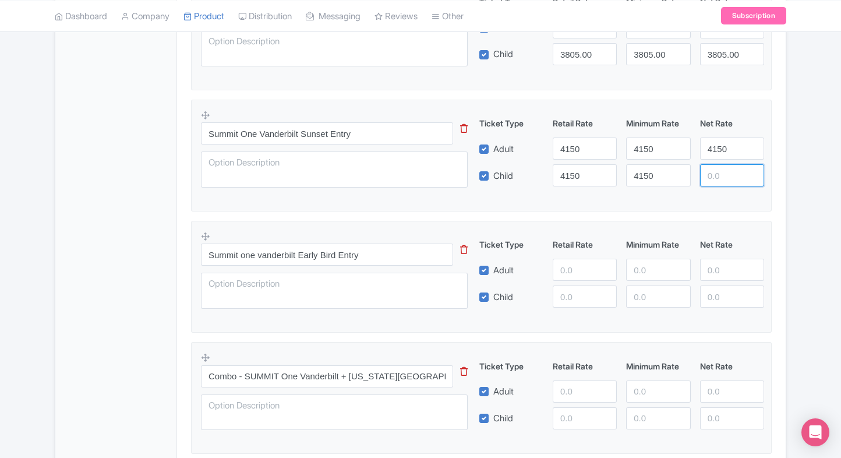
paste input "4150"
click at [713, 175] on input "4150" at bounding box center [732, 175] width 64 height 22
type input "4150"
click at [559, 268] on input "number" at bounding box center [585, 270] width 64 height 22
type input "3"
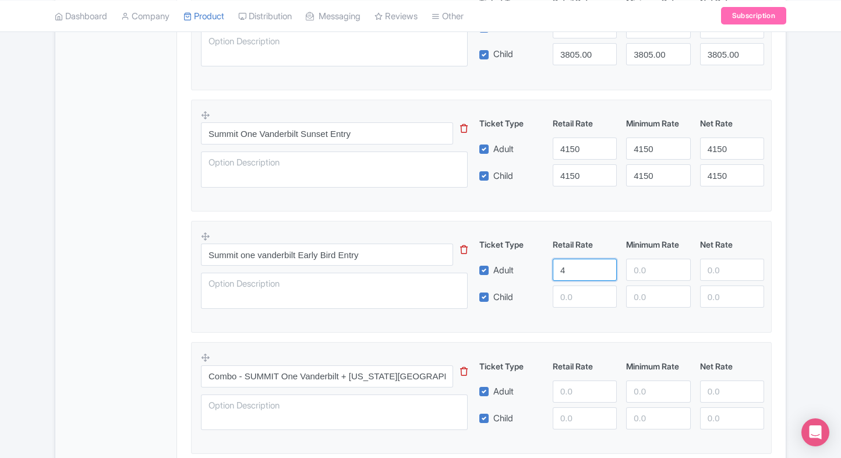
type input "44"
type input "4400"
paste input "4400"
click at [571, 296] on input "4400" at bounding box center [585, 296] width 64 height 22
type input "4400"
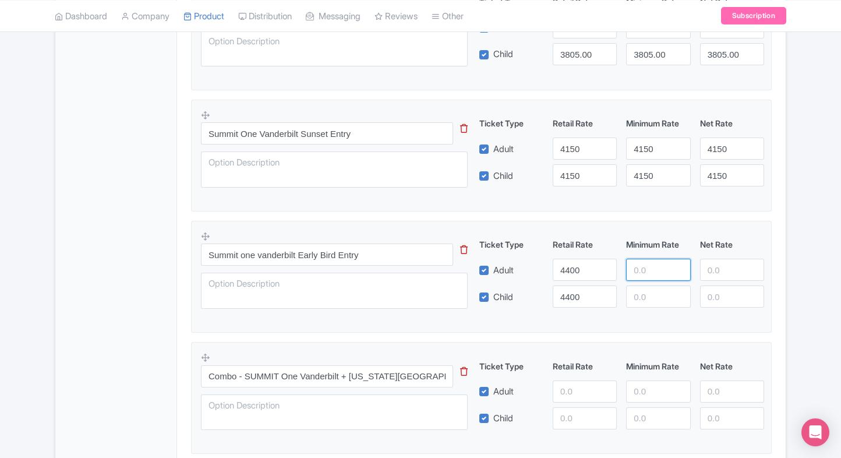
paste input "4400"
click at [628, 277] on input "number" at bounding box center [658, 270] width 64 height 22
type input "4400"
paste input "4400"
click at [636, 299] on input "4400" at bounding box center [658, 296] width 64 height 22
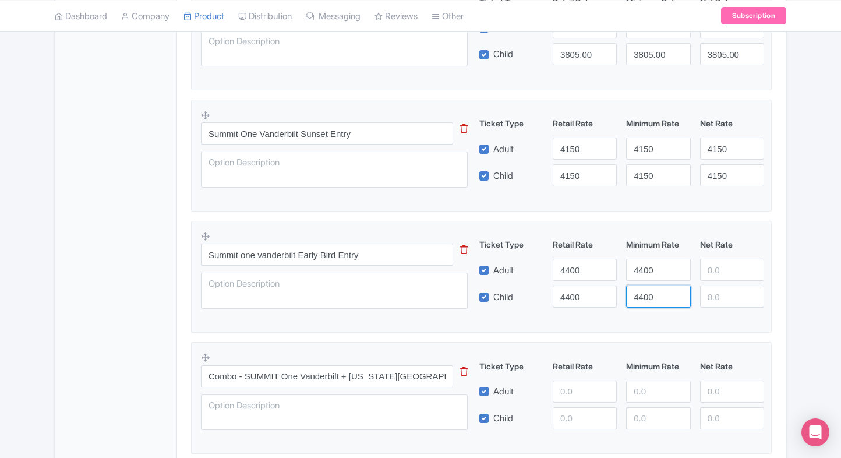
type input "4400"
paste input "4400"
click at [710, 269] on input "number" at bounding box center [732, 270] width 64 height 22
type input "4400"
paste input "4400"
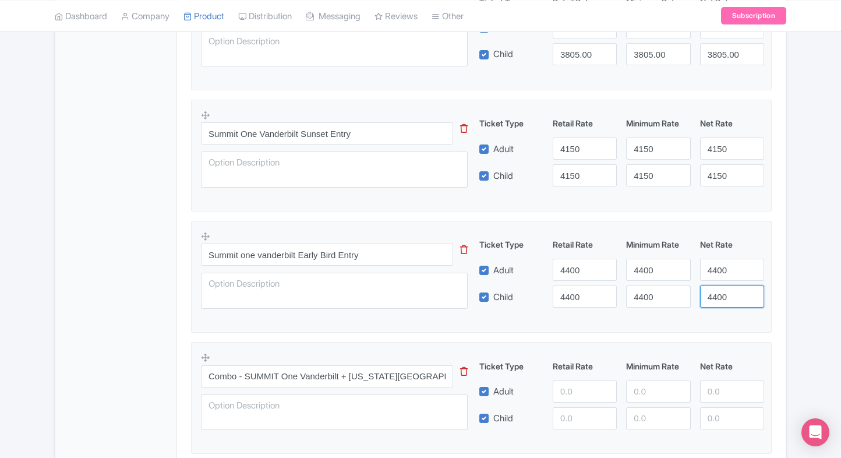
click at [714, 291] on input "4400" at bounding box center [732, 296] width 64 height 22
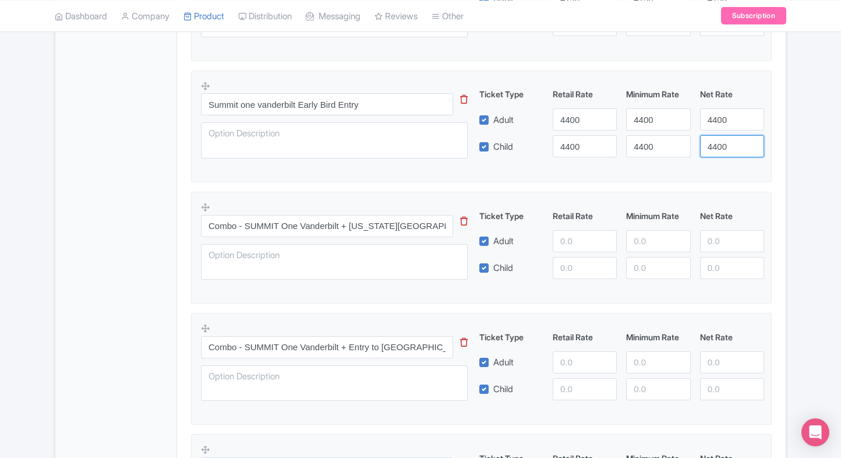
scroll to position [611, 0]
type input "4400"
click at [575, 243] on input "number" at bounding box center [585, 240] width 64 height 22
type input "4700"
drag, startPoint x: 569, startPoint y: 278, endPoint x: 579, endPoint y: 267, distance: 14.8
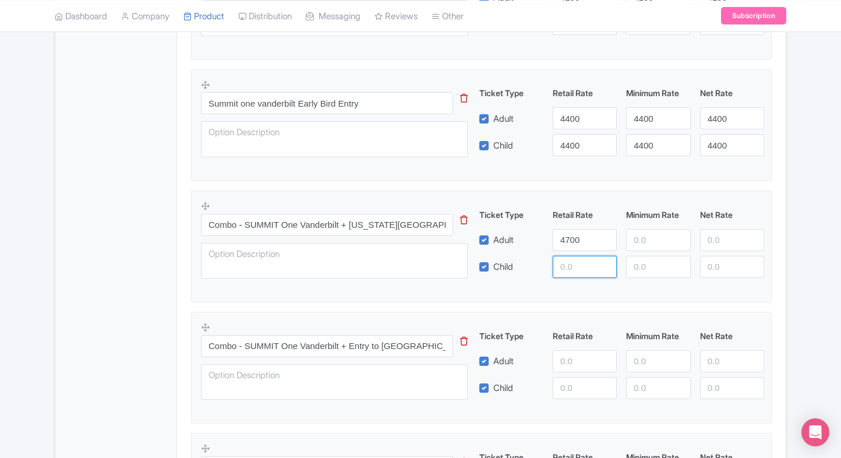
click at [579, 267] on div "Combo - SUMMIT One Vanderbilt + New York Public Library This tip has not data. …" at bounding box center [481, 242] width 561 height 85
paste input "4700"
click at [579, 267] on input "number" at bounding box center [585, 267] width 64 height 22
type input "4700"
paste input "4700"
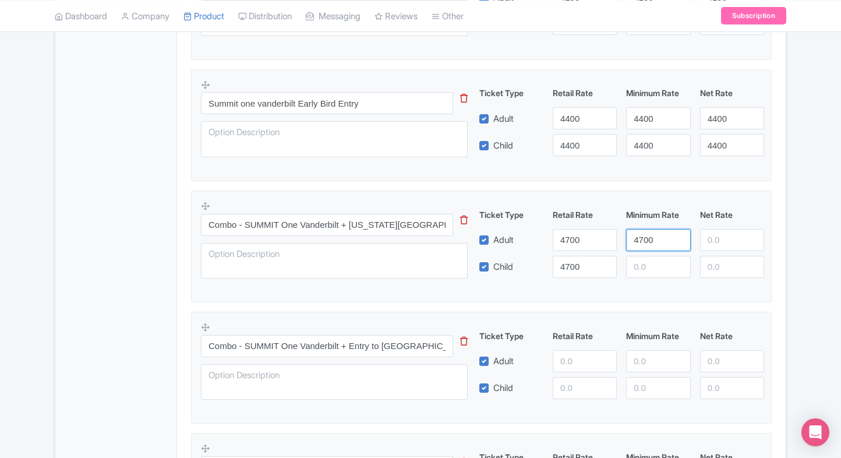
click at [638, 239] on input "4700" at bounding box center [658, 240] width 64 height 22
type input "4700"
paste input "4700"
click at [641, 260] on input "4700" at bounding box center [658, 267] width 64 height 22
type input "4700"
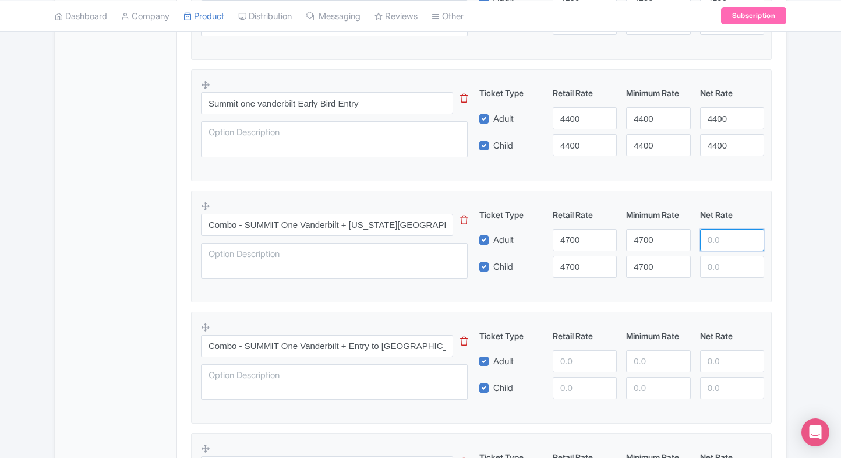
paste input "4700"
click at [702, 241] on input "number" at bounding box center [732, 240] width 64 height 22
type input "4700"
paste input "4700"
click at [709, 260] on input "4700" at bounding box center [732, 267] width 64 height 22
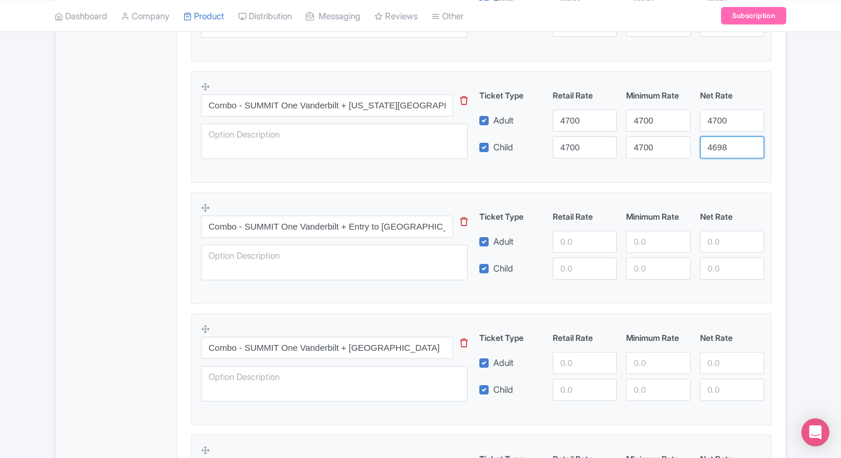
scroll to position [731, 0]
click at [575, 248] on input "number" at bounding box center [585, 241] width 64 height 22
click at [741, 147] on input "4698" at bounding box center [732, 147] width 64 height 22
paste input "4700"
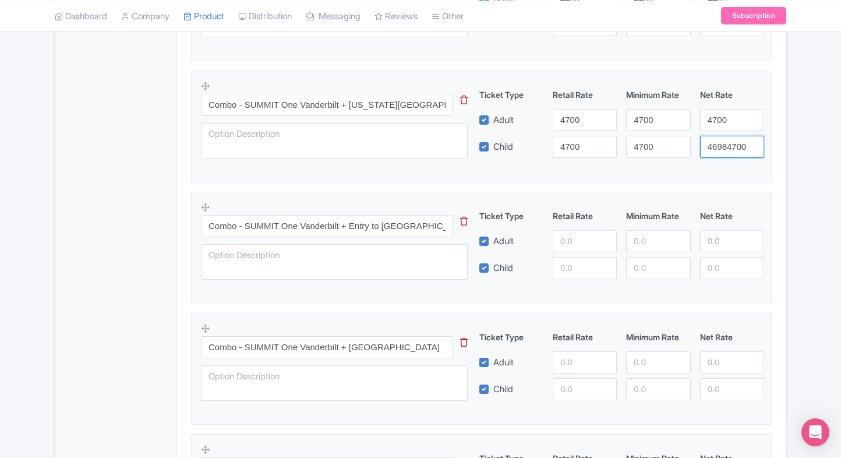
paste input "number"
type input "4700"
click at [671, 184] on div "SUMMIT One Vanderbilt Tickets This tip has not data. Code: tip_option_name Tick…" at bounding box center [481, 187] width 581 height 960
click at [557, 238] on input "number" at bounding box center [585, 241] width 64 height 22
type input "4900"
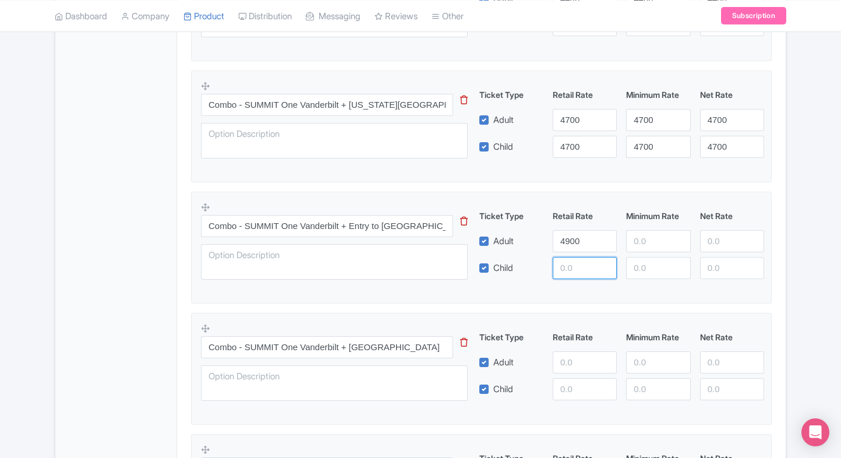
click at [565, 270] on input "number" at bounding box center [585, 268] width 64 height 22
paste input "4900"
type input "4900"
click at [644, 241] on input "number" at bounding box center [658, 241] width 64 height 22
paste input "4900"
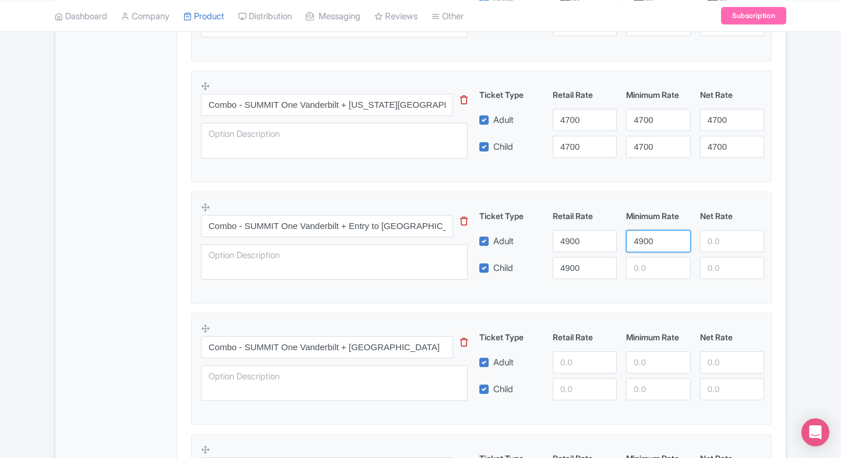
type input "4900"
paste input "4900"
click at [646, 267] on input "4900" at bounding box center [658, 268] width 64 height 22
type input "4900"
click at [703, 242] on input "number" at bounding box center [732, 241] width 64 height 22
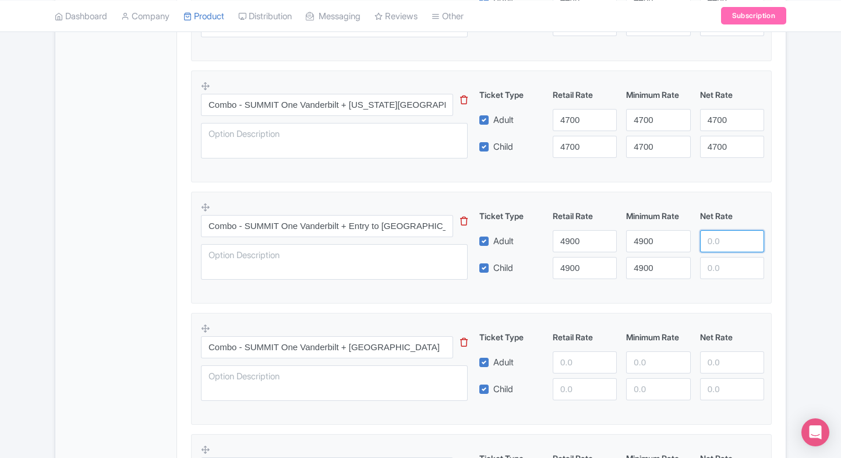
paste input "4900"
type input "4900"
paste input "4900"
click at [718, 266] on input "number" at bounding box center [732, 268] width 64 height 22
type input "4900"
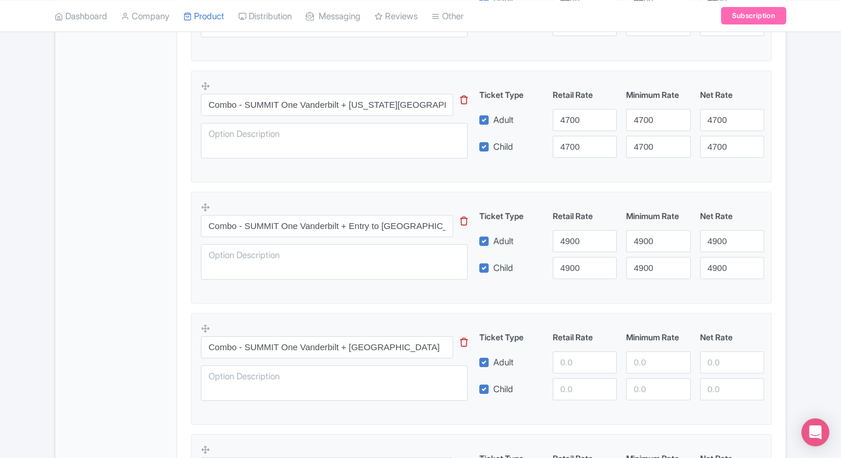
click at [780, 251] on div "SUMMIT One Vanderbilt Name * i SUMMIT One Vanderbilt Your product's name has 21…" at bounding box center [481, 105] width 609 height 1282
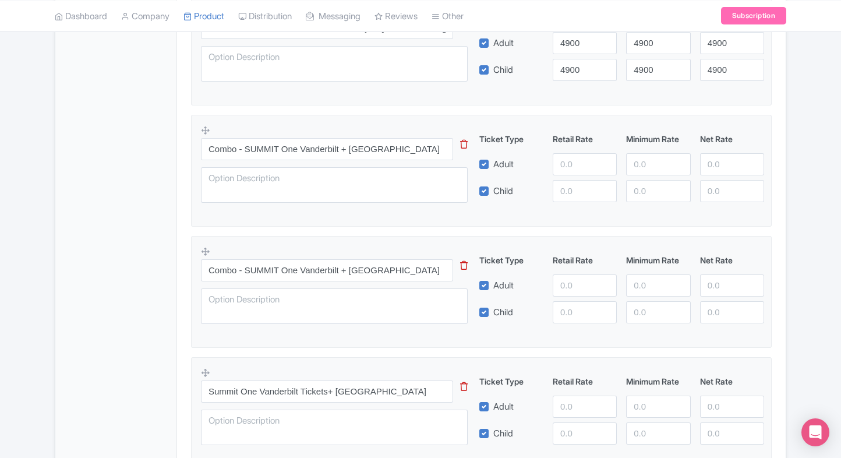
scroll to position [929, 0]
click at [549, 155] on div at bounding box center [584, 164] width 73 height 22
click at [575, 164] on input "number" at bounding box center [585, 164] width 64 height 22
type input "5000"
paste input "5000"
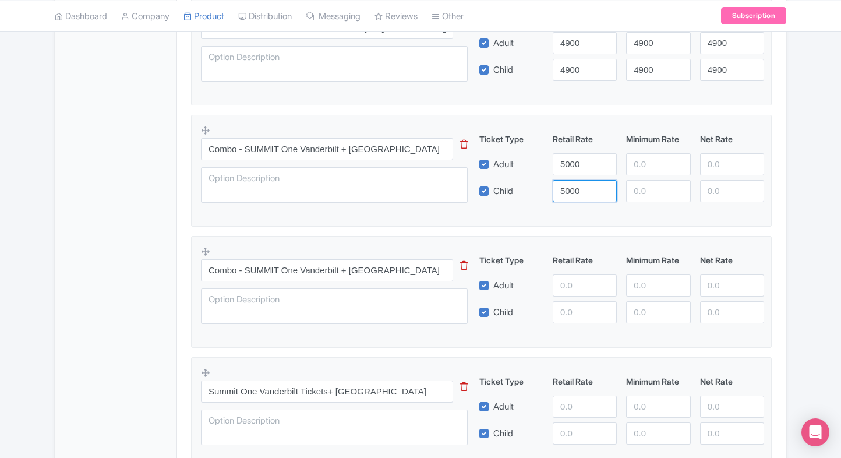
click at [571, 180] on input "5000" at bounding box center [585, 191] width 64 height 22
type input "5000"
paste input "5000"
click at [634, 165] on input "number" at bounding box center [658, 164] width 64 height 22
type input "5000"
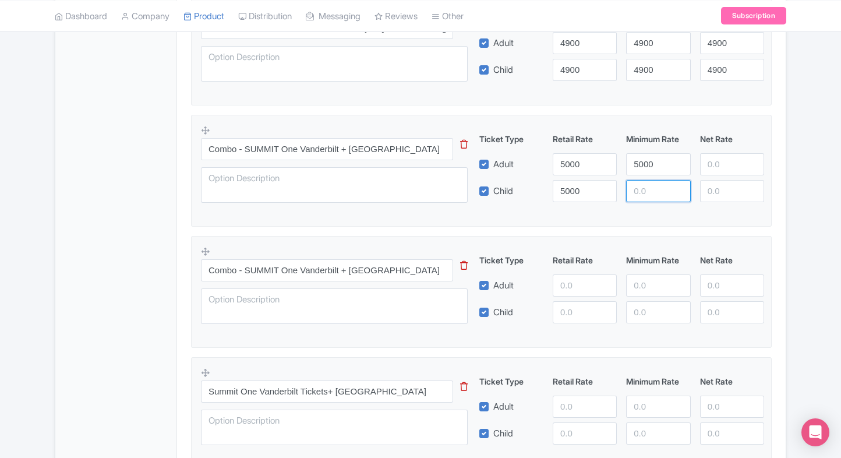
paste input "5000"
click at [645, 192] on input "5000" at bounding box center [658, 191] width 64 height 22
type input "5000"
paste input "5000"
click at [704, 169] on input "number" at bounding box center [732, 164] width 64 height 22
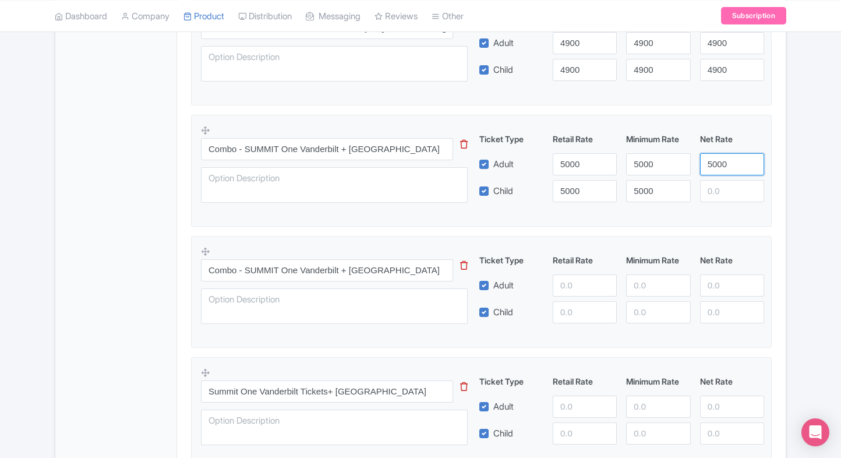
type input "5000"
paste input "5000"
click at [717, 187] on input "5000" at bounding box center [732, 191] width 64 height 22
type input "5000"
click at [687, 219] on fieldset "Combo - SUMMIT One Vanderbilt + Tudor city bridge This tip has not data. Code: …" at bounding box center [481, 171] width 581 height 112
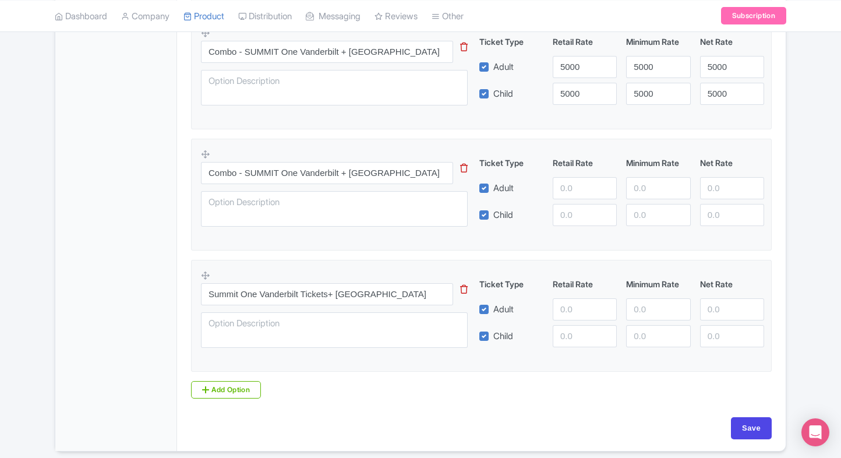
scroll to position [1030, 0]
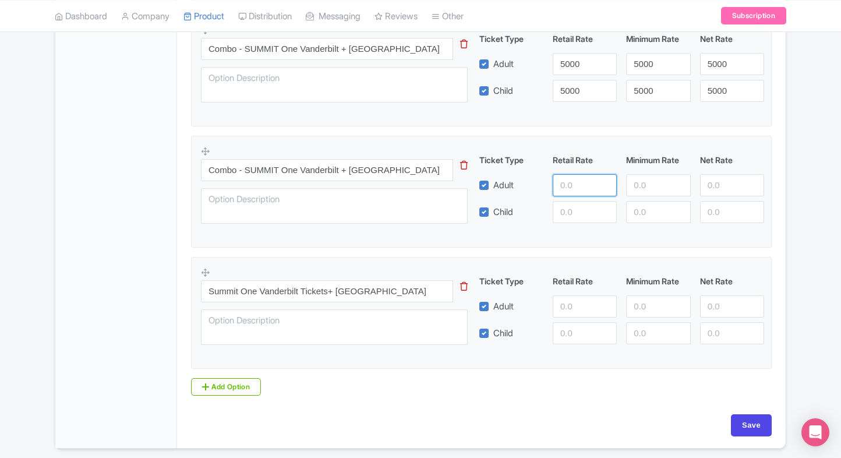
click at [571, 187] on input "number" at bounding box center [585, 185] width 64 height 22
type input "5200"
paste input "5200"
click at [564, 210] on input "5200" at bounding box center [585, 212] width 64 height 22
type input "5200"
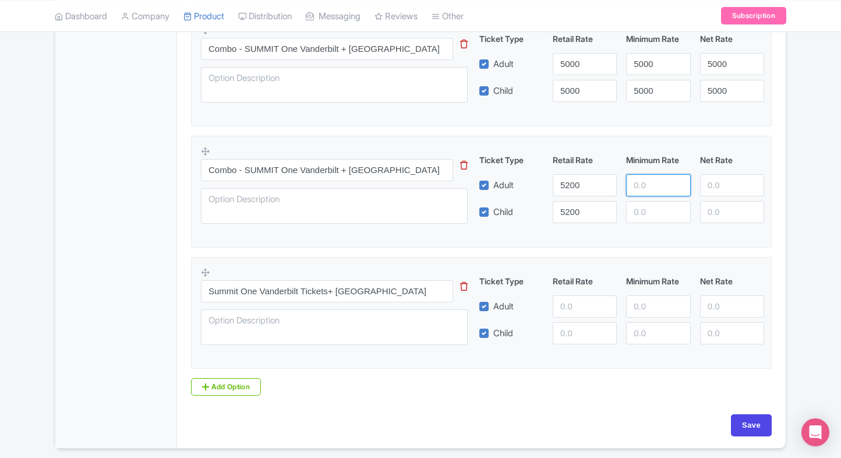
paste input "5200"
click at [634, 184] on input "5200" at bounding box center [658, 185] width 64 height 22
type input "5200"
paste input "5200"
click at [642, 204] on input "5200" at bounding box center [658, 212] width 64 height 22
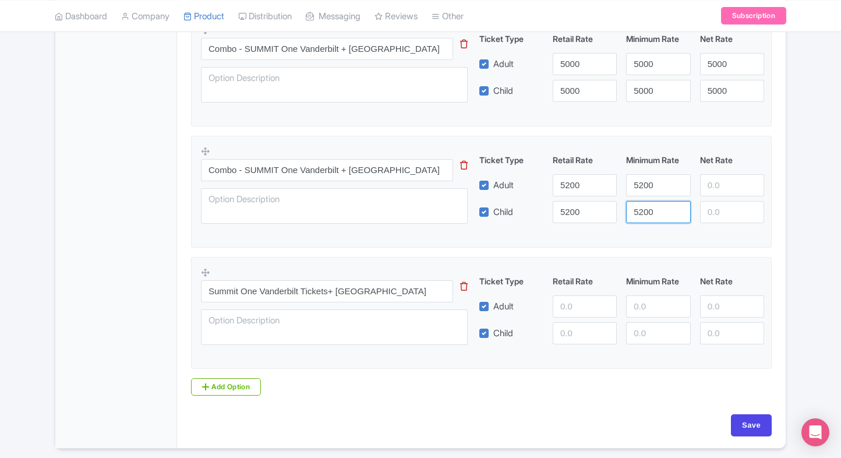
type input "5200"
paste input "5200"
click at [715, 181] on input "5200" at bounding box center [732, 185] width 64 height 22
type input "5200"
paste input "5200"
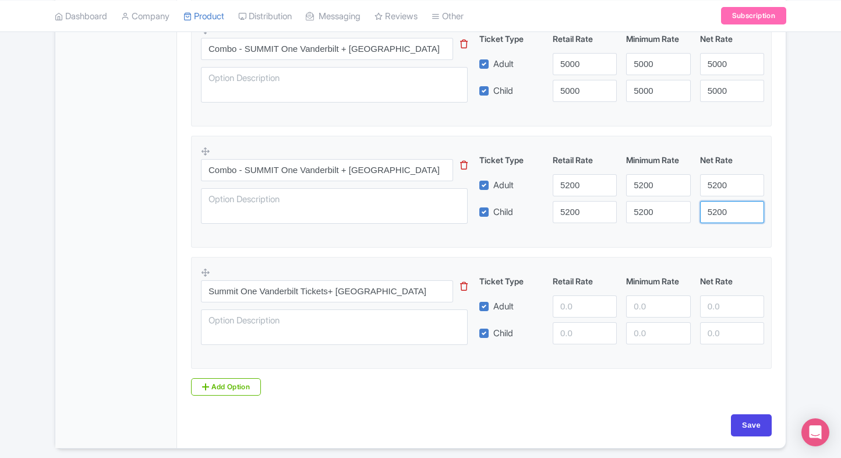
click at [719, 205] on input "5200" at bounding box center [732, 212] width 64 height 22
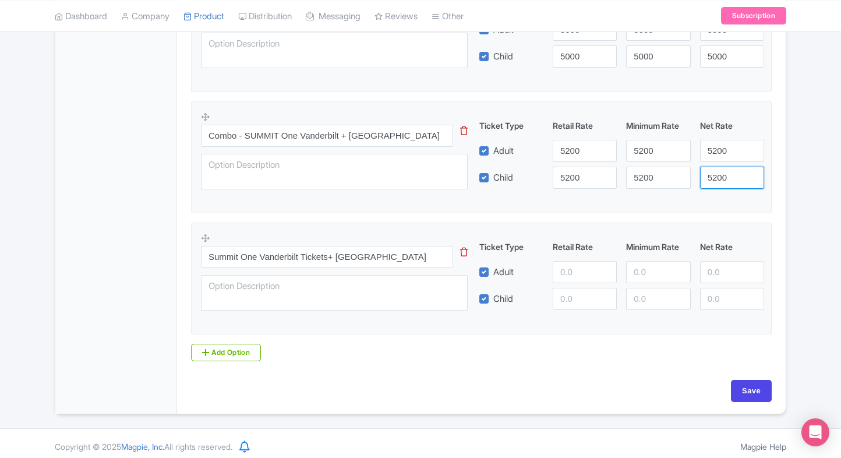
scroll to position [1064, 0]
type input "5200"
click at [578, 274] on input "number" at bounding box center [585, 271] width 64 height 22
type input "5400"
paste input "5400"
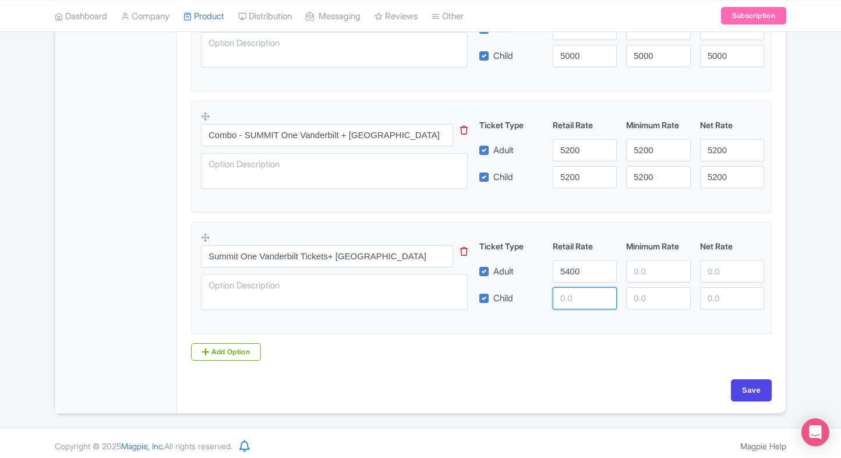
click at [576, 288] on input "number" at bounding box center [585, 298] width 64 height 22
type input "5400"
click at [620, 276] on div "5400" at bounding box center [584, 271] width 73 height 22
paste input "5400"
click at [635, 273] on input "number" at bounding box center [658, 271] width 64 height 22
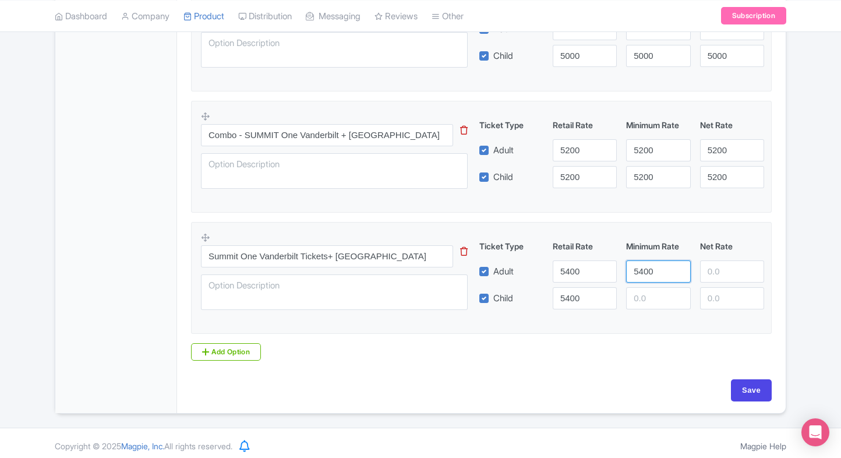
type input "5400"
paste input "5400"
click at [641, 302] on input "5400" at bounding box center [658, 298] width 64 height 22
type input "5400"
paste input "5400"
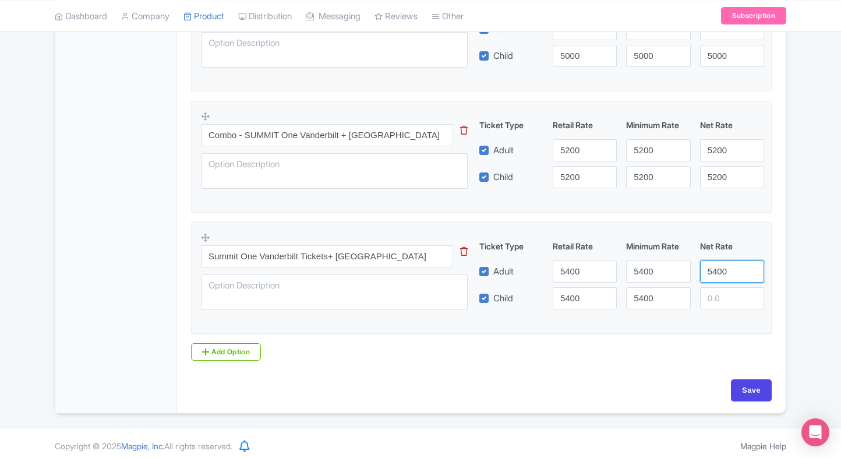
click at [723, 267] on input "5400" at bounding box center [732, 271] width 64 height 22
type input "5400"
paste input "5400"
click at [719, 302] on input "number" at bounding box center [732, 298] width 64 height 22
type input "5400"
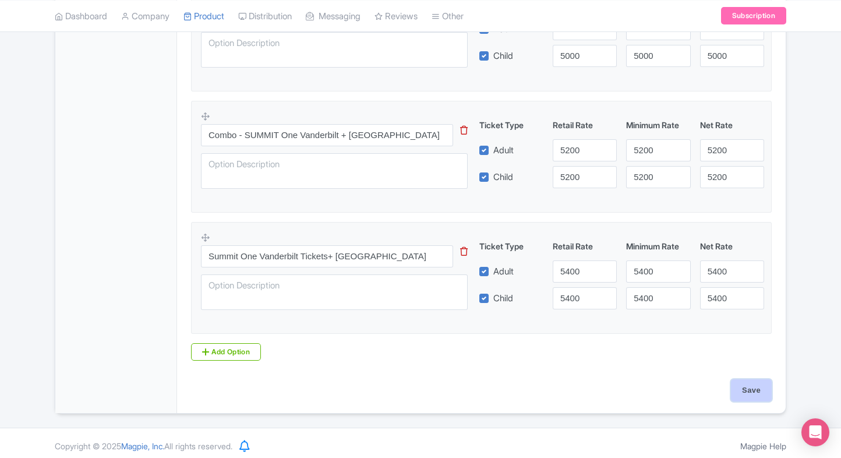
click at [743, 398] on input "Save" at bounding box center [751, 390] width 41 height 22
type input "Saving..."
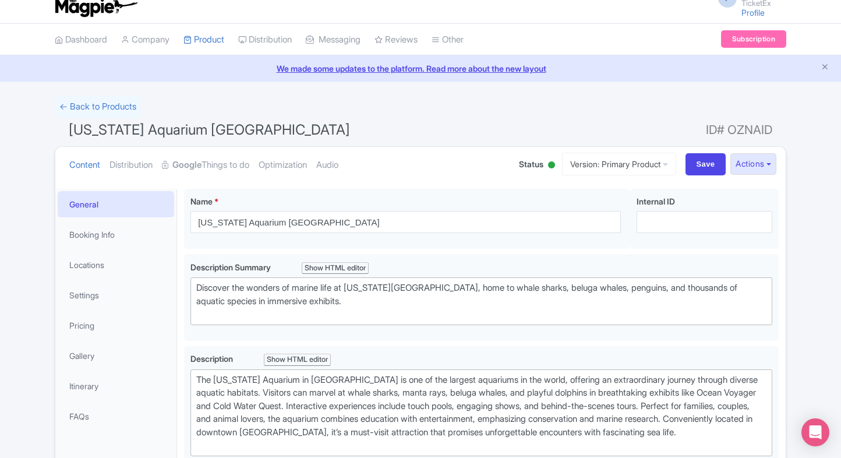
scroll to position [14, 0]
click at [216, 69] on link "My Products" at bounding box center [239, 69] width 111 height 18
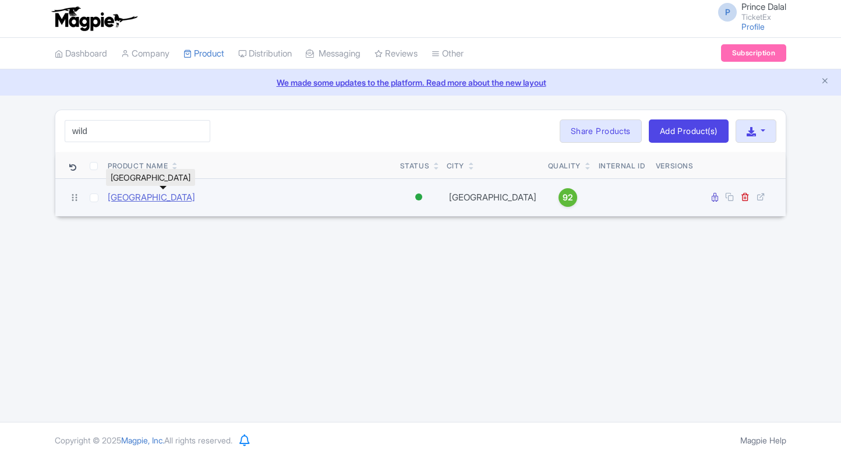
type input "wild"
click at [135, 191] on link "Wild Wadi Waterpark Dubai" at bounding box center [151, 197] width 87 height 13
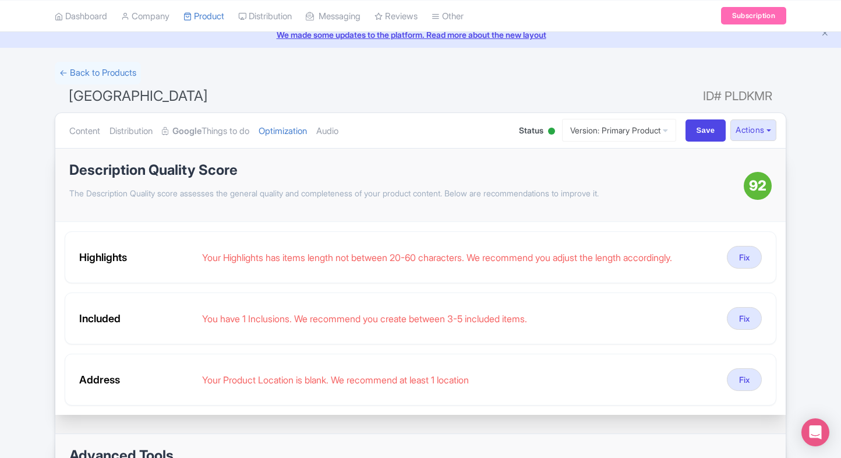
scroll to position [46, 0]
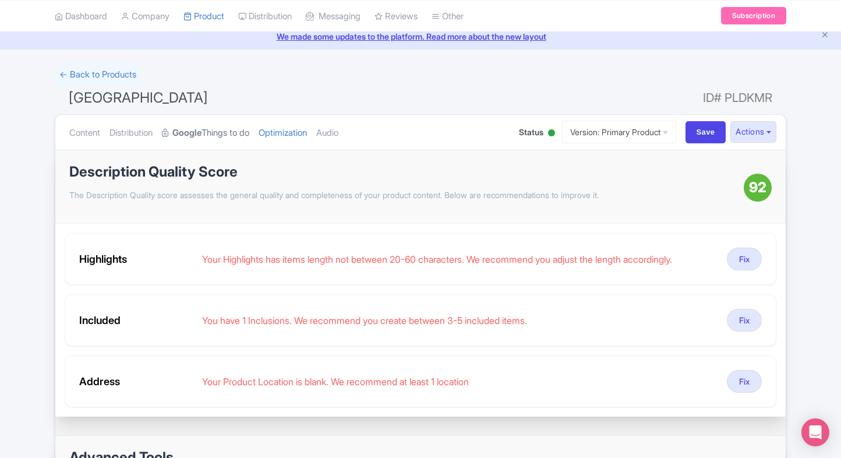
click at [200, 129] on strong "Google" at bounding box center [186, 132] width 29 height 13
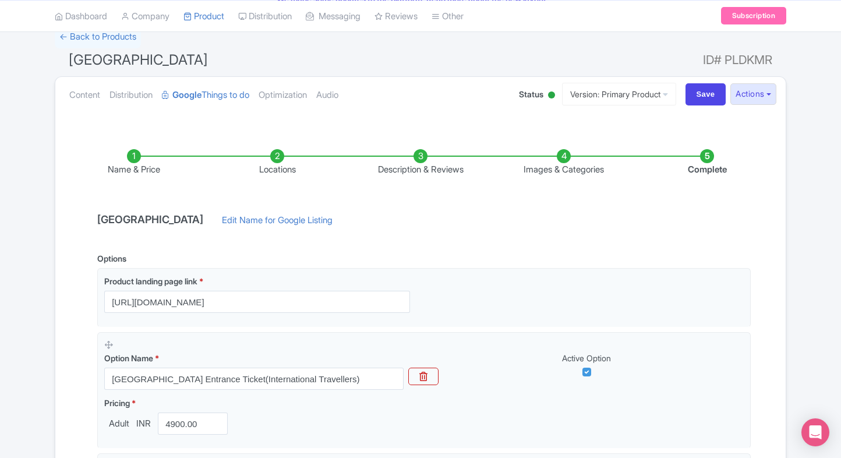
scroll to position [80, 0]
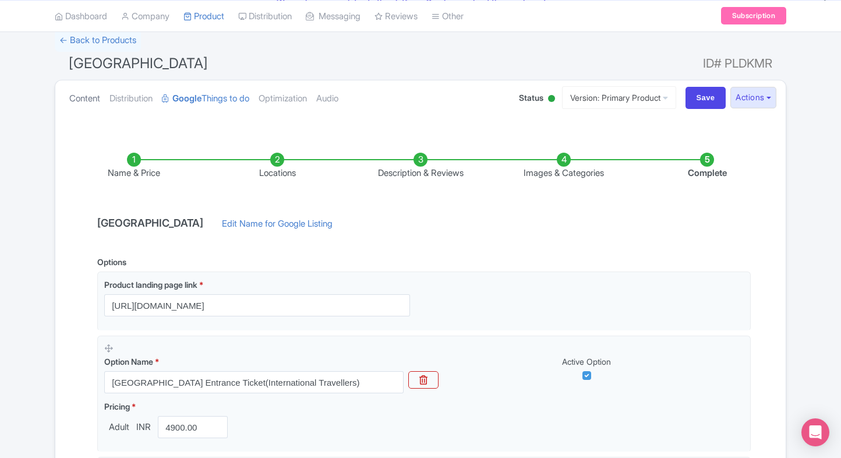
click at [90, 105] on link "Content" at bounding box center [84, 98] width 31 height 37
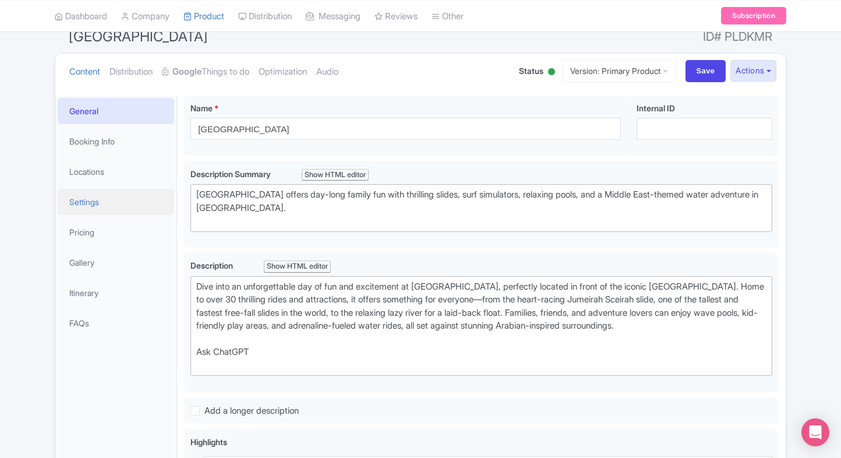
scroll to position [108, 0]
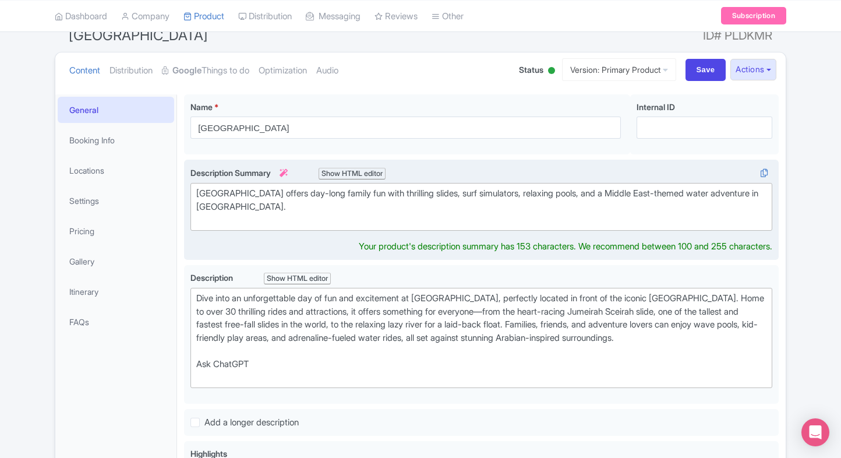
click at [256, 193] on div "Wild Wadi Waterpark offers day-long family fun with thrilling slides, surf simu…" at bounding box center [481, 207] width 570 height 40
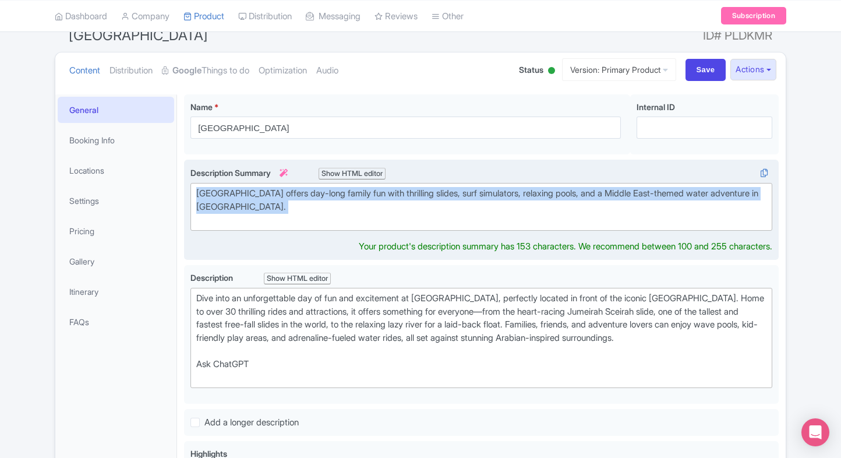
paste trix-editor "&nbsp;Dive into fun at Wild Wadi Dubai, a family-friendly waterpark with thrill…"
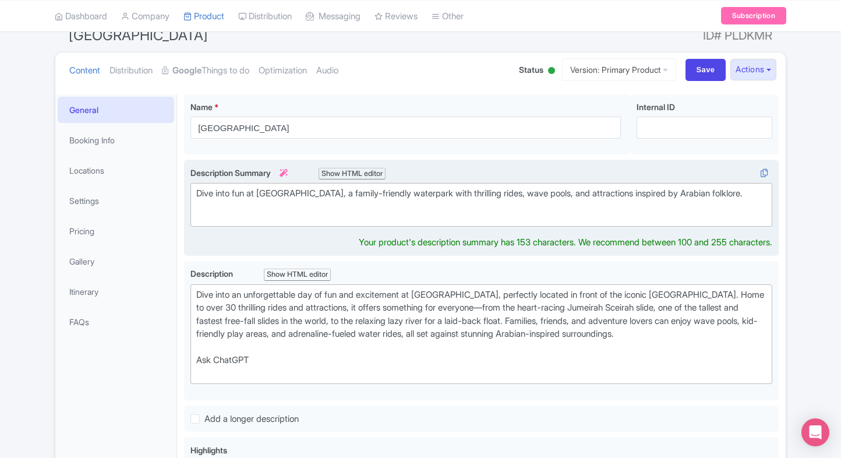
type trix-editor "<div>&nbsp;Dive into fun at Wild Wadi Dubai, a family-friendly waterpark with t…"
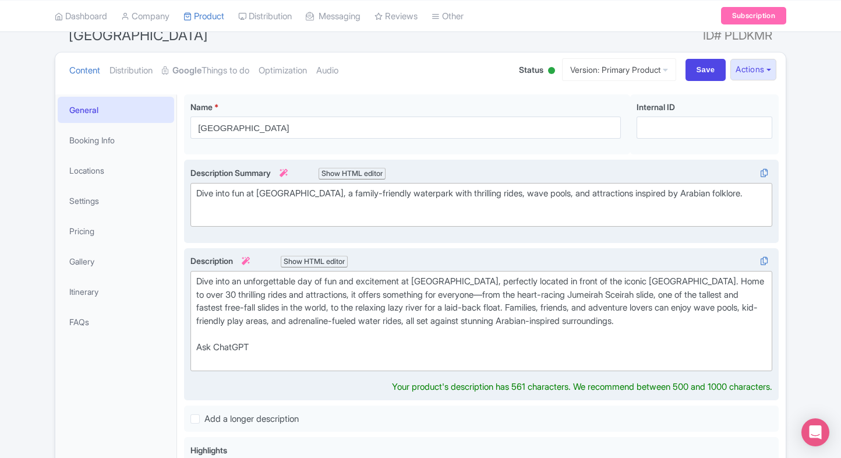
click at [307, 323] on div "Dive into an unforgettable day of fun and excitement at Wild Wadi Waterpark, pe…" at bounding box center [481, 321] width 570 height 92
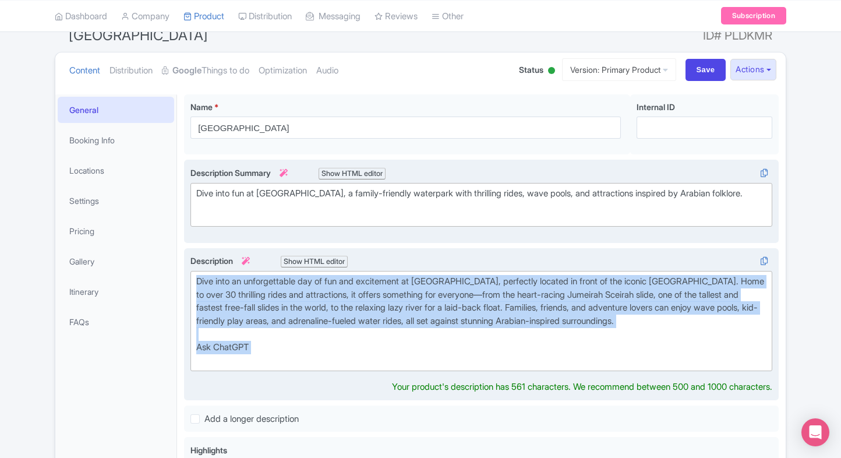
click at [319, 337] on div "Dive into an unforgettable day of fun and excitement at Wild Wadi Waterpark, pe…" at bounding box center [481, 321] width 570 height 92
paste trix-editor "<div>Wild Wadi Waterpark, located near Burj Al Arab, is one of Dubai’s top fami…"
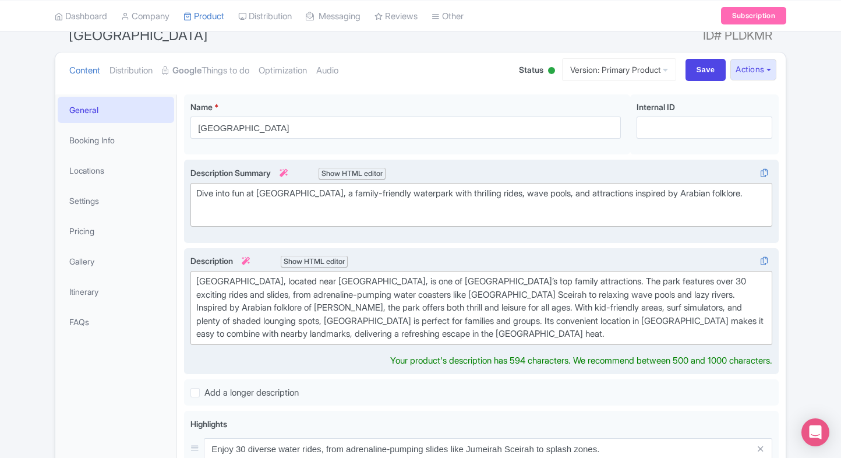
type trix-editor "<div>Wild Wadi Waterpark, located near Burj Al Arab, is one of Dubai’s top fami…"
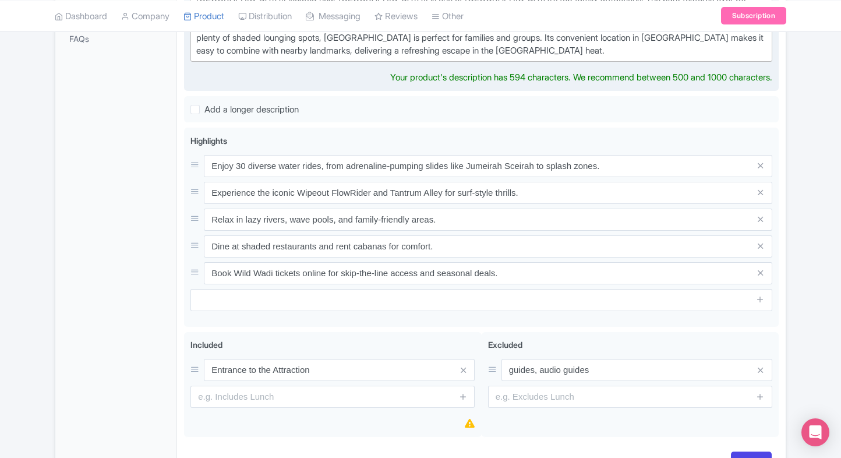
scroll to position [394, 0]
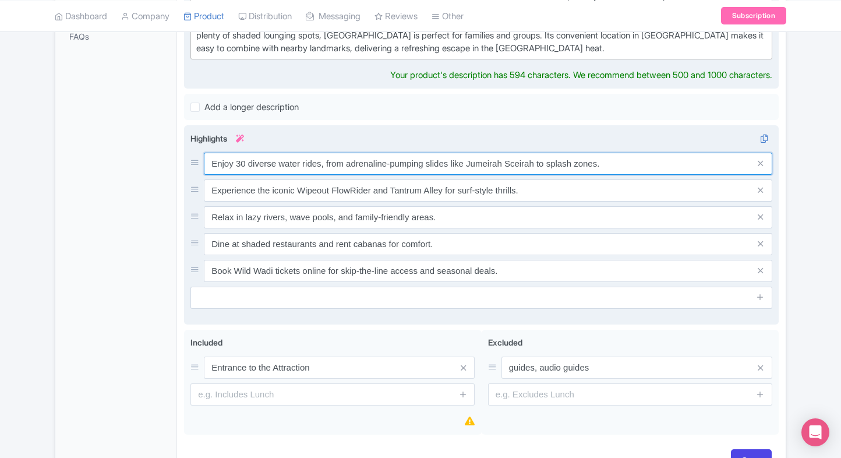
click at [375, 161] on div "Enjoy 30 diverse water rides, from adrenaline-pumping slides like Jumeirah Scei…" at bounding box center [481, 217] width 582 height 129
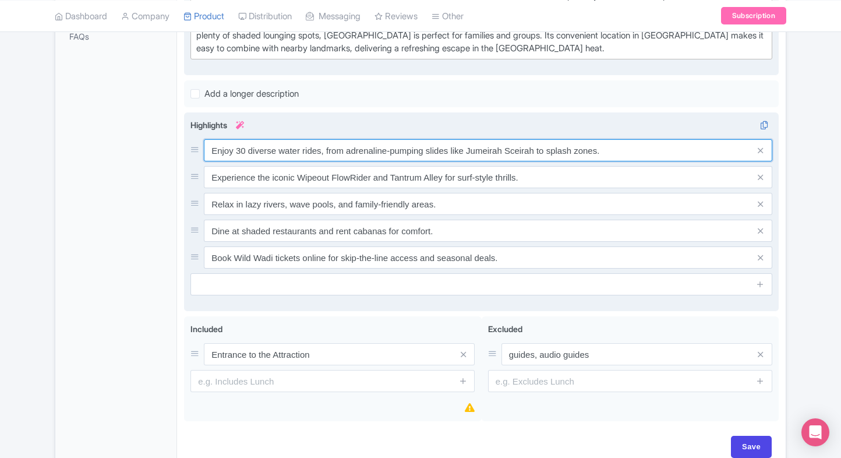
paste input "30+ thrilling rides & slides"
type input "30+ thrilling rides & slides"
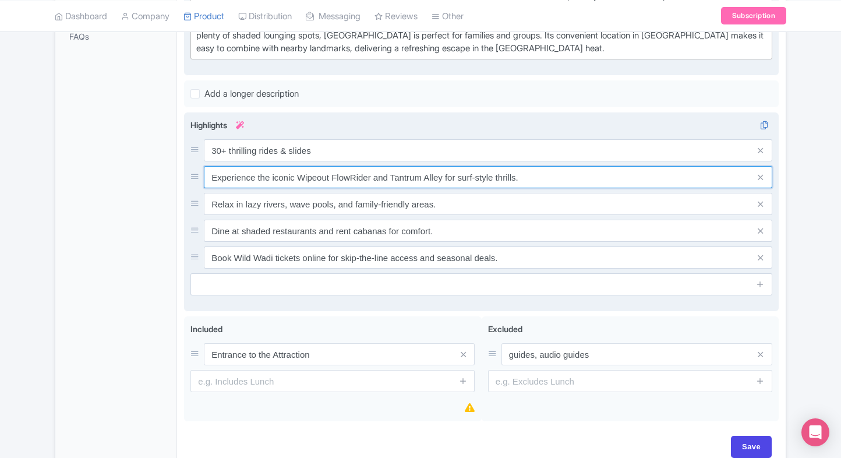
click at [373, 183] on input "Experience the iconic Wipeout FlowRider and Tantrum Alley for surf-style thrill…" at bounding box center [488, 177] width 568 height 22
paste input "Iconic [PERSON_NAME] slide"
type input "Iconic [PERSON_NAME] slide"
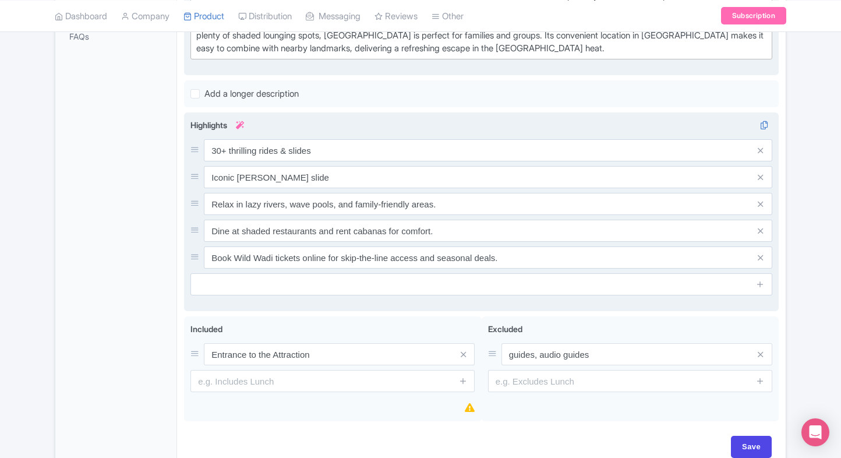
click at [351, 194] on input "Relax in lazy rivers, wave pools, and family-friendly areas." at bounding box center [488, 204] width 568 height 22
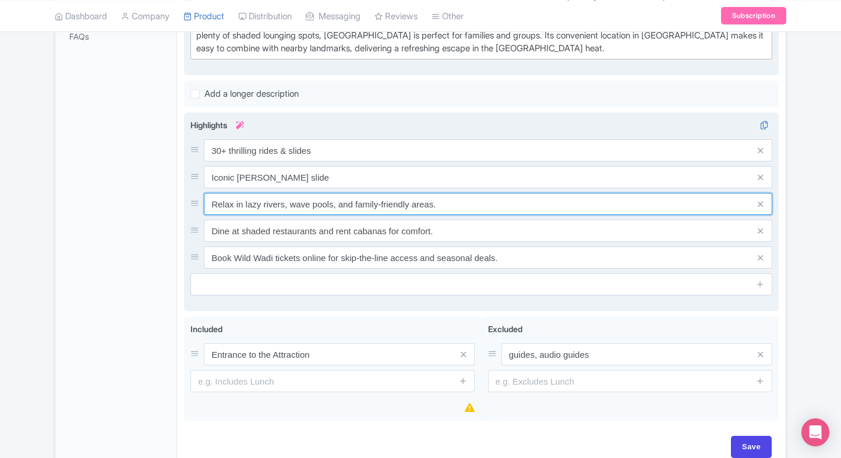
click at [399, 201] on input "Relax in lazy rivers, wave pools, and family-friendly areas." at bounding box center [488, 204] width 568 height 22
paste input "Surf simulators & wave pools"
click at [399, 201] on input "Relax in lazy rivers, wave pools, and family-friendly areas." at bounding box center [488, 204] width 568 height 22
type input "Surf simulators & wave pools"
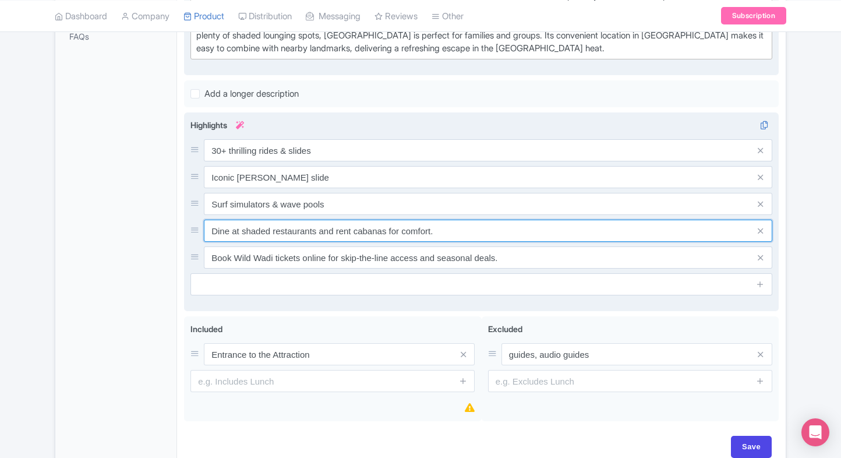
click at [381, 229] on input "Dine at shaded restaurants and rent cabanas for comfort." at bounding box center [488, 231] width 568 height 22
paste input "Kid-friendly play areas"
type input "Kid-friendly play areas"
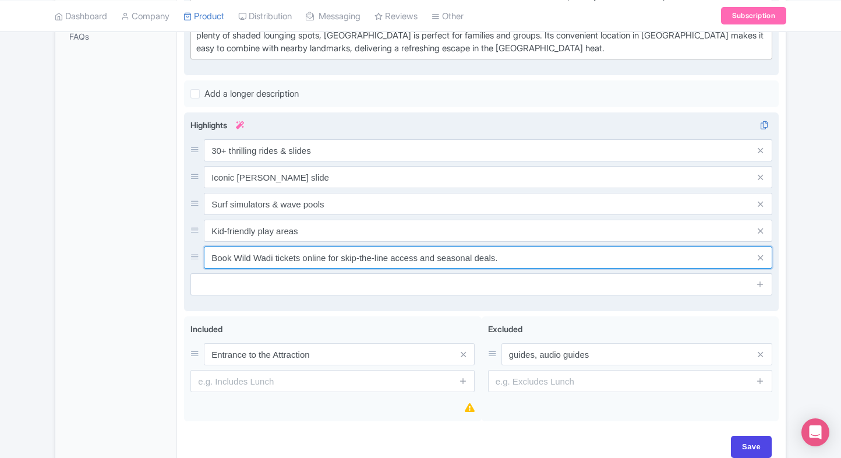
click at [376, 259] on input "Book Wild Wadi tickets online for skip-the-line access and seasonal deals." at bounding box center [488, 257] width 568 height 22
paste input "Lazy river for relaxation"
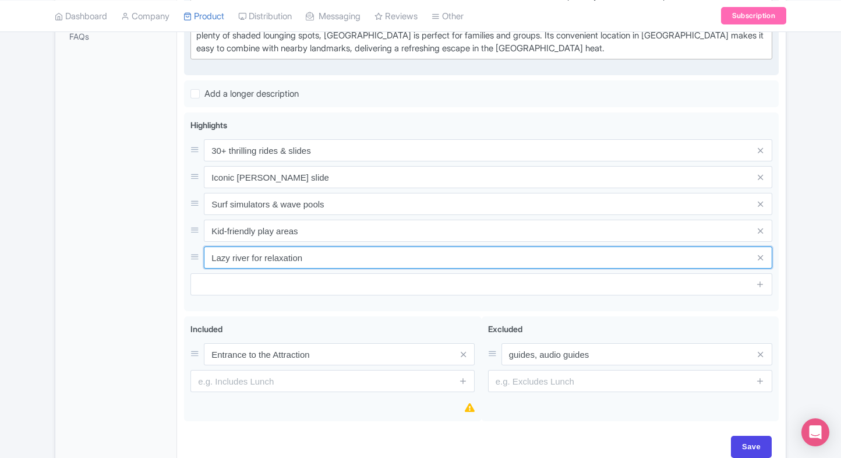
type input "Lazy river for relaxation"
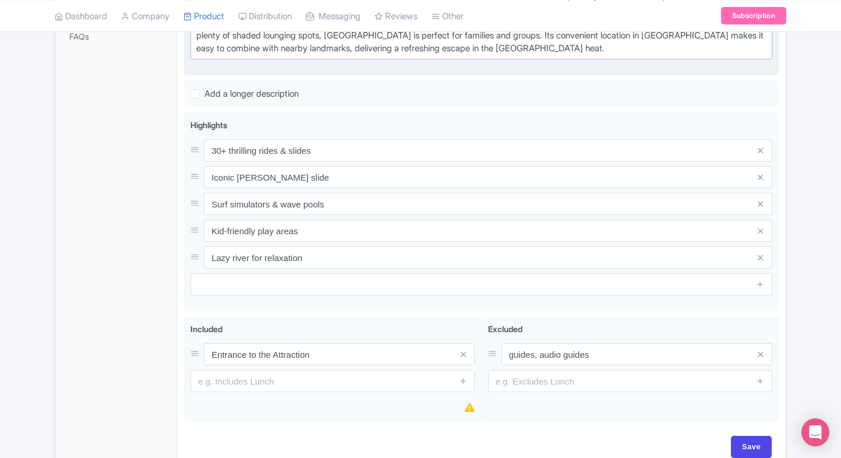
click at [149, 330] on div "General Booking Info Locations Settings Pricing Gallery Itinerary FAQs" at bounding box center [116, 139] width 122 height 660
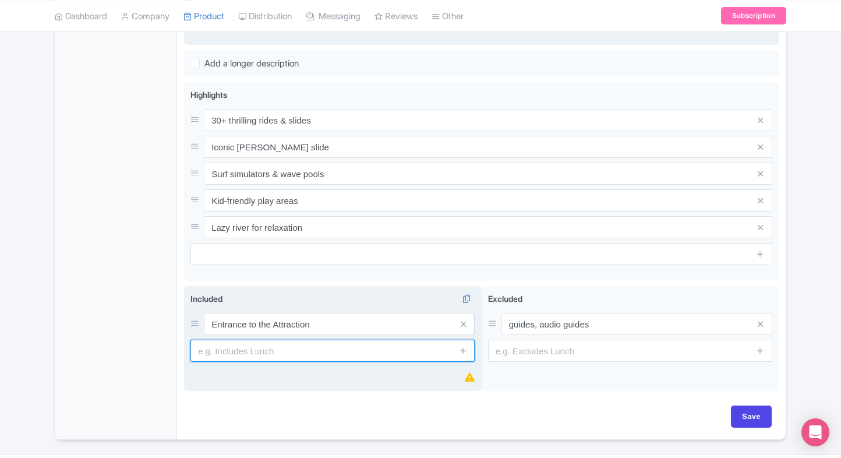
click at [208, 344] on input "text" at bounding box center [332, 350] width 284 height 22
paste input "Unlimited access to all rides & attractions"
type input "Unlimited access to all rides & attractions"
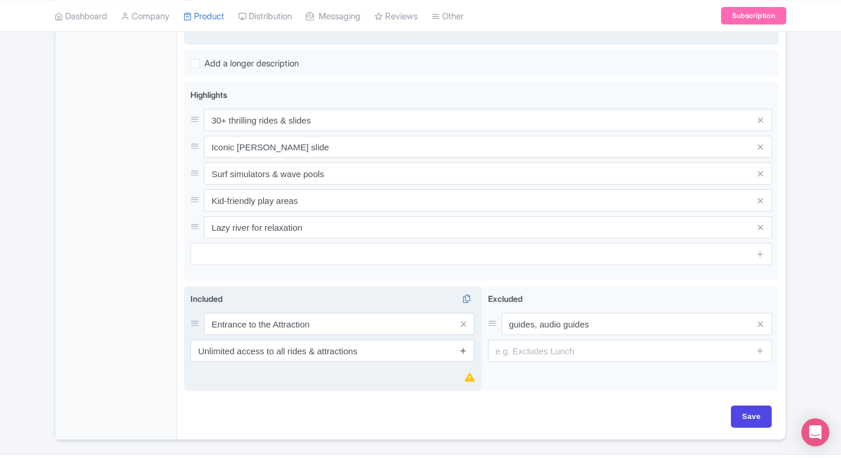
click at [465, 349] on icon at bounding box center [463, 350] width 9 height 9
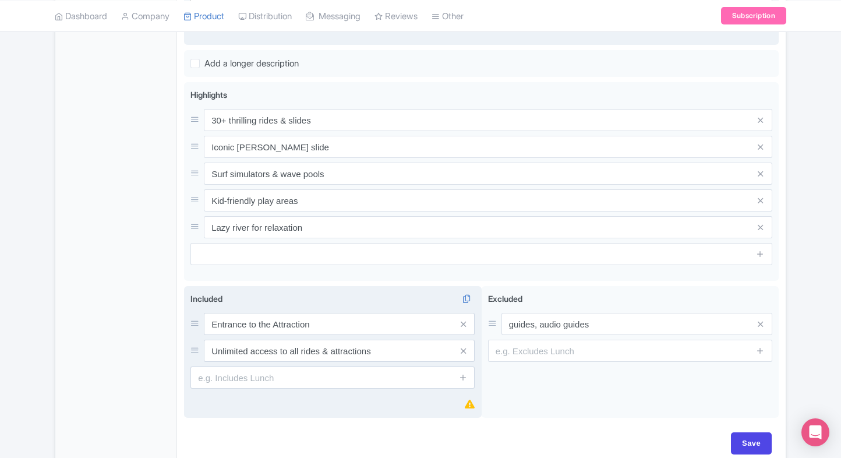
click at [327, 383] on input "text" at bounding box center [332, 377] width 284 height 22
paste input "Access to wave pool, lazy river & kids’ play areas"
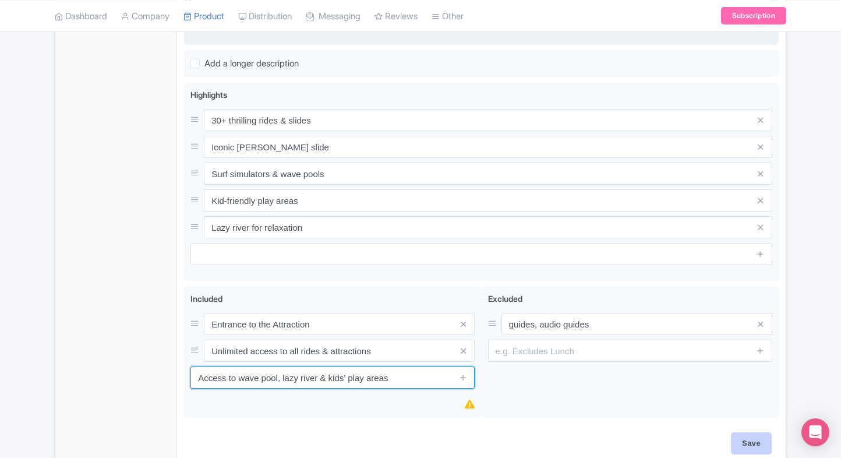
type input "Access to wave pool, lazy river & kids’ play areas"
click at [746, 439] on input "Save" at bounding box center [751, 443] width 41 height 22
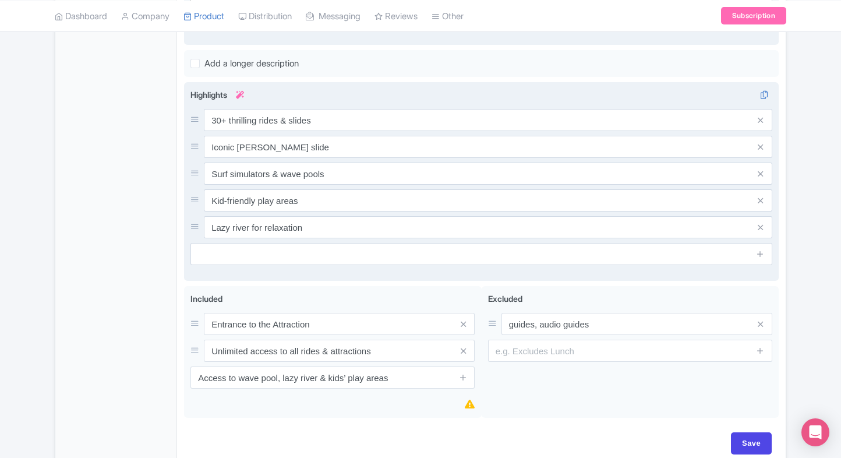
type input "Saving..."
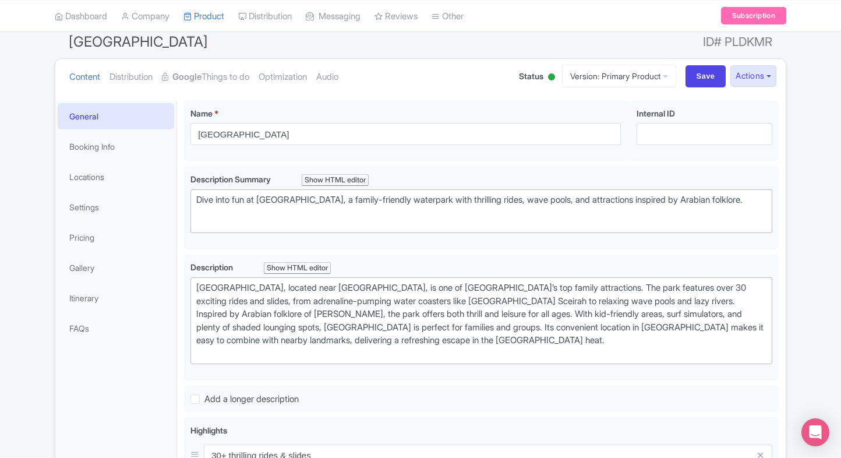
scroll to position [67, 0]
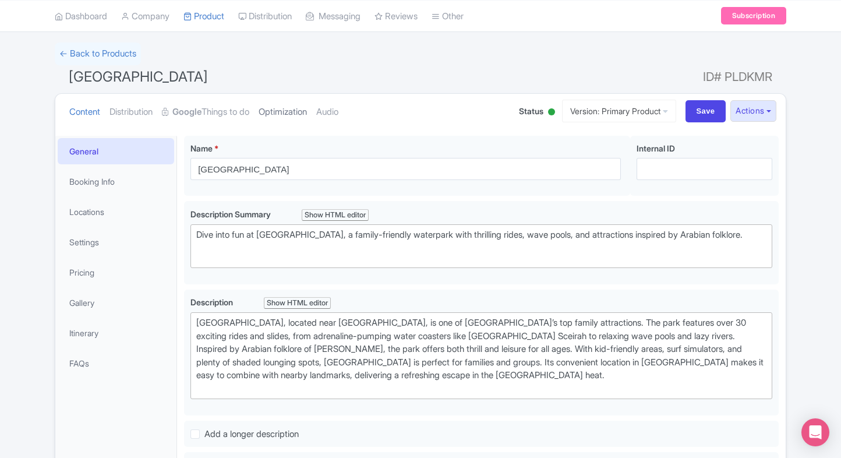
click at [303, 106] on link "Optimization" at bounding box center [283, 112] width 48 height 37
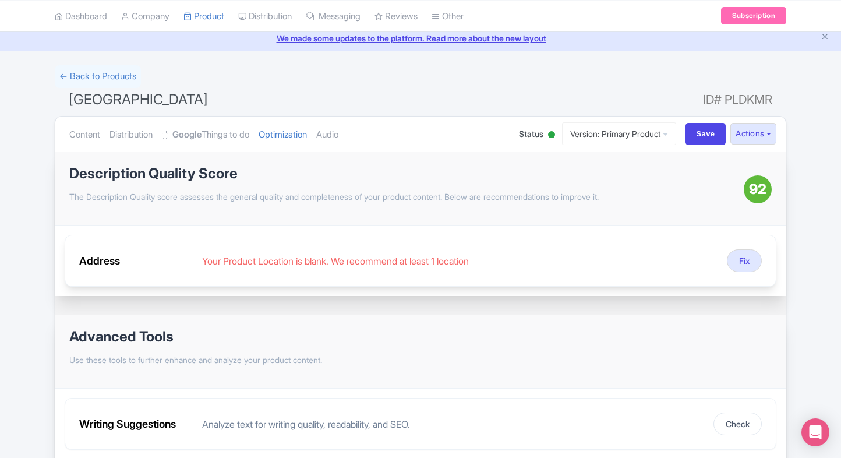
scroll to position [44, 0]
click at [738, 260] on button "Fix" at bounding box center [744, 260] width 35 height 23
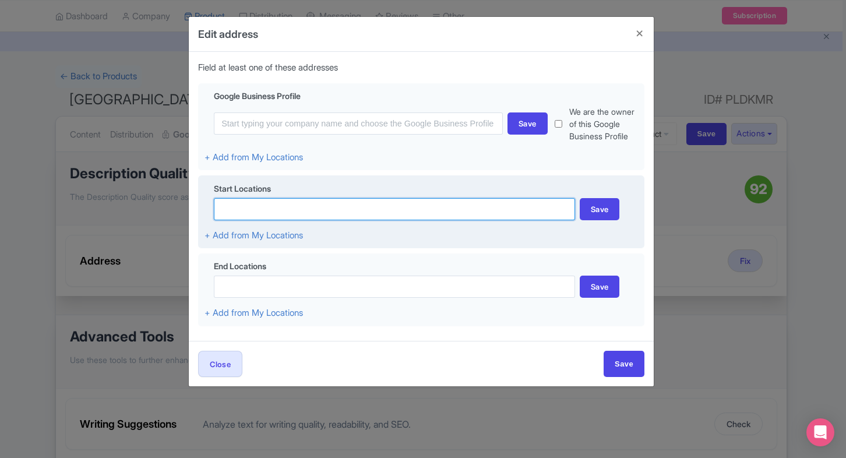
click at [303, 204] on input at bounding box center [394, 209] width 361 height 22
click at [240, 211] on input "wild wadi" at bounding box center [394, 209] width 361 height 22
click at [275, 208] on input "wildwadi" at bounding box center [394, 209] width 361 height 22
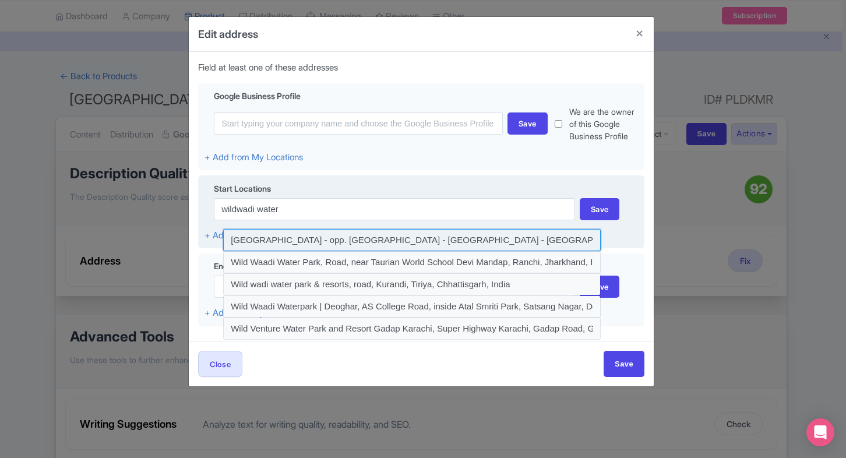
click at [280, 234] on input at bounding box center [411, 240] width 377 height 22
type input "Wild Wadi Waterpark Jumeirah - Jumeira Street - opp. Burj Al Arab - Dubai - Uni…"
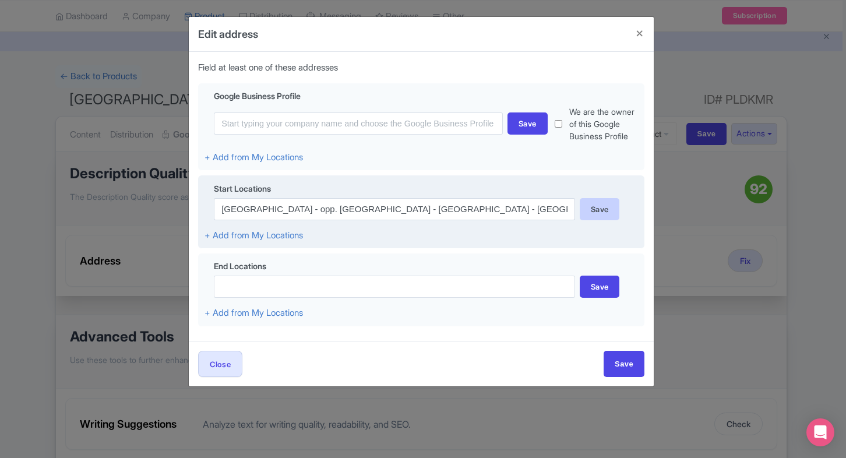
click at [591, 202] on div "Save" at bounding box center [599, 209] width 40 height 22
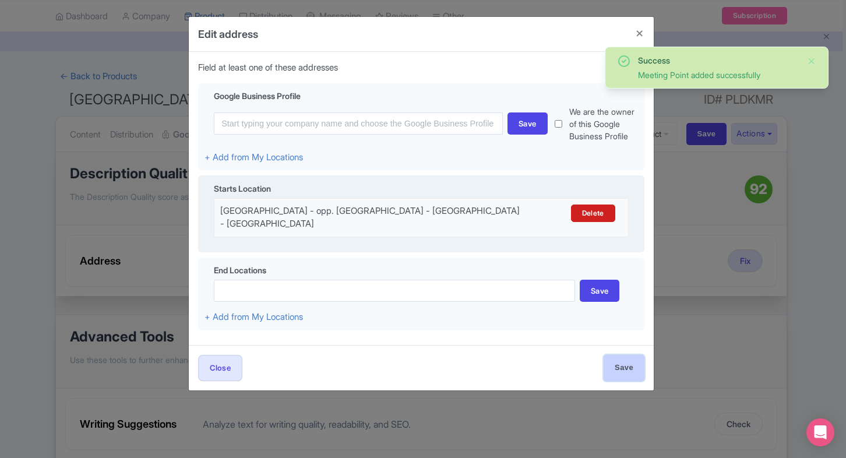
click at [615, 365] on input "Save" at bounding box center [623, 368] width 41 height 26
type input "Save"
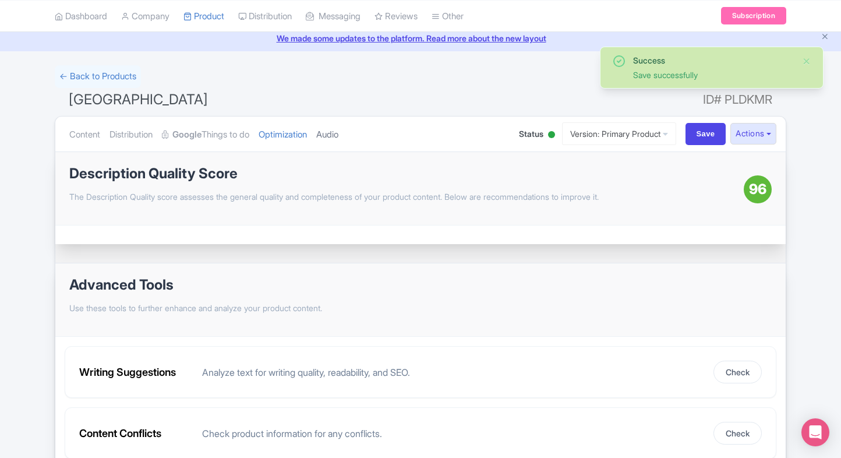
click at [334, 129] on link "Audio" at bounding box center [327, 134] width 22 height 37
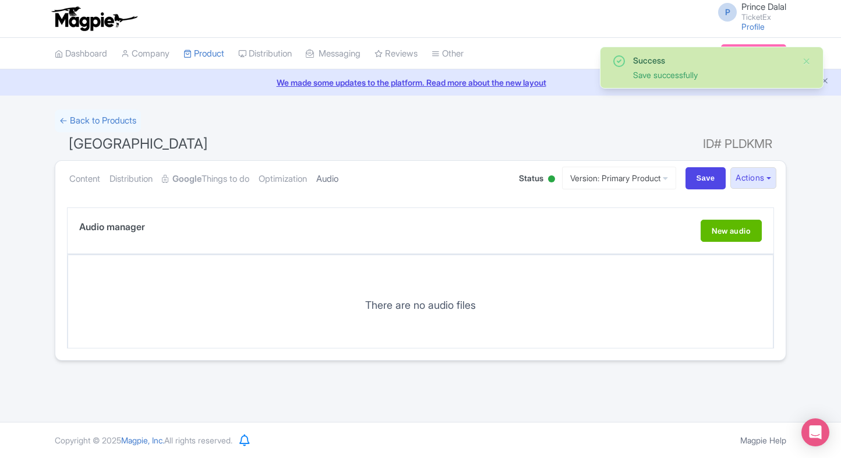
scroll to position [0, 0]
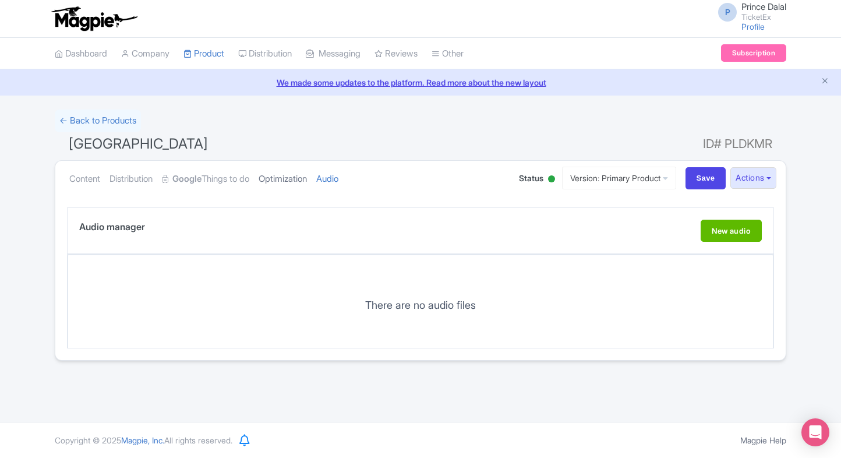
click at [291, 169] on link "Optimization" at bounding box center [283, 179] width 48 height 37
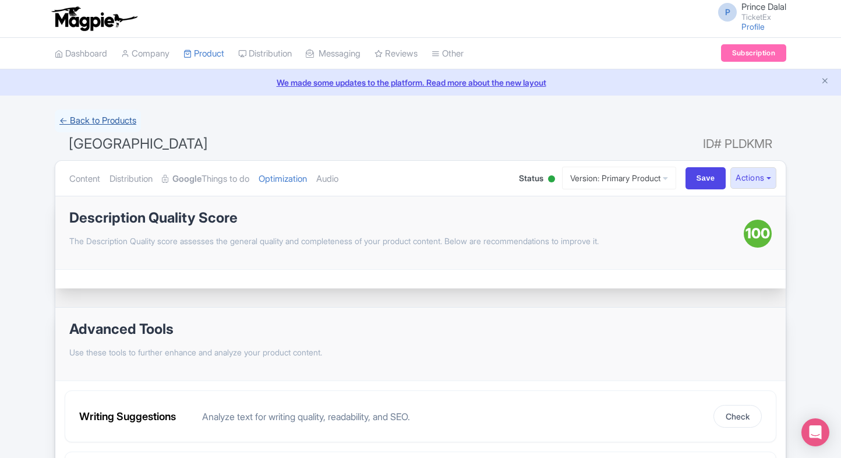
click at [97, 112] on link "← Back to Products" at bounding box center [98, 120] width 86 height 23
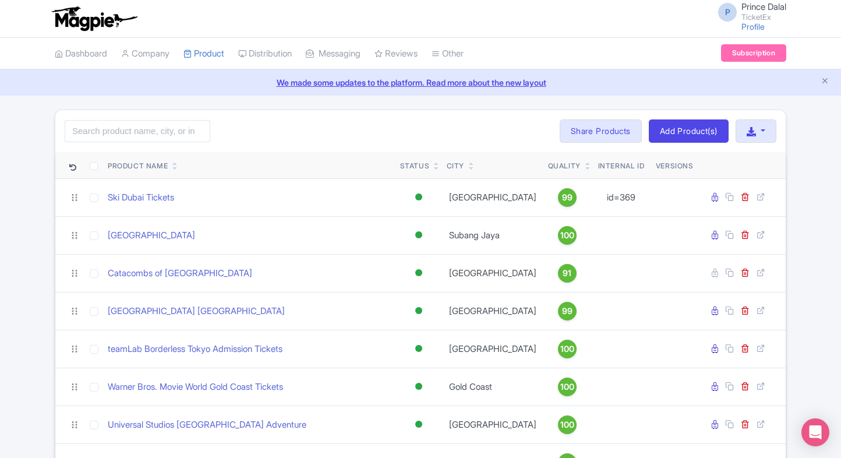
click at [95, 143] on div "Search Bulk Actions [GEOGRAPHIC_DATA] Add to Collection Share Products Add to C…" at bounding box center [420, 131] width 730 height 42
